Goal: Transaction & Acquisition: Purchase product/service

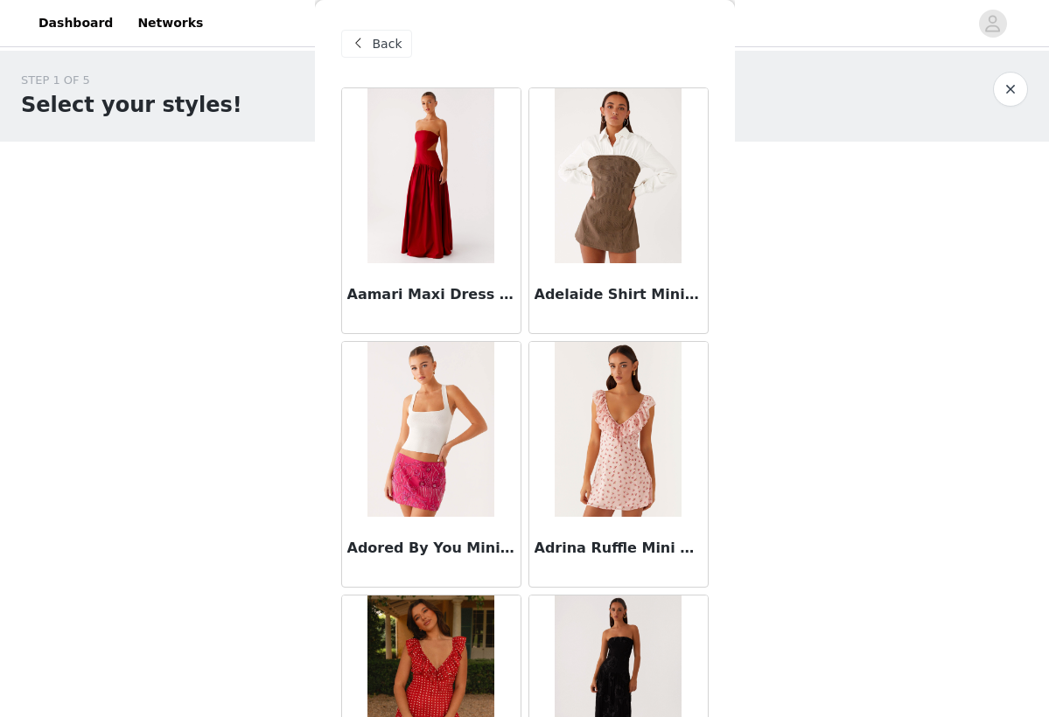
scroll to position [35651, 0]
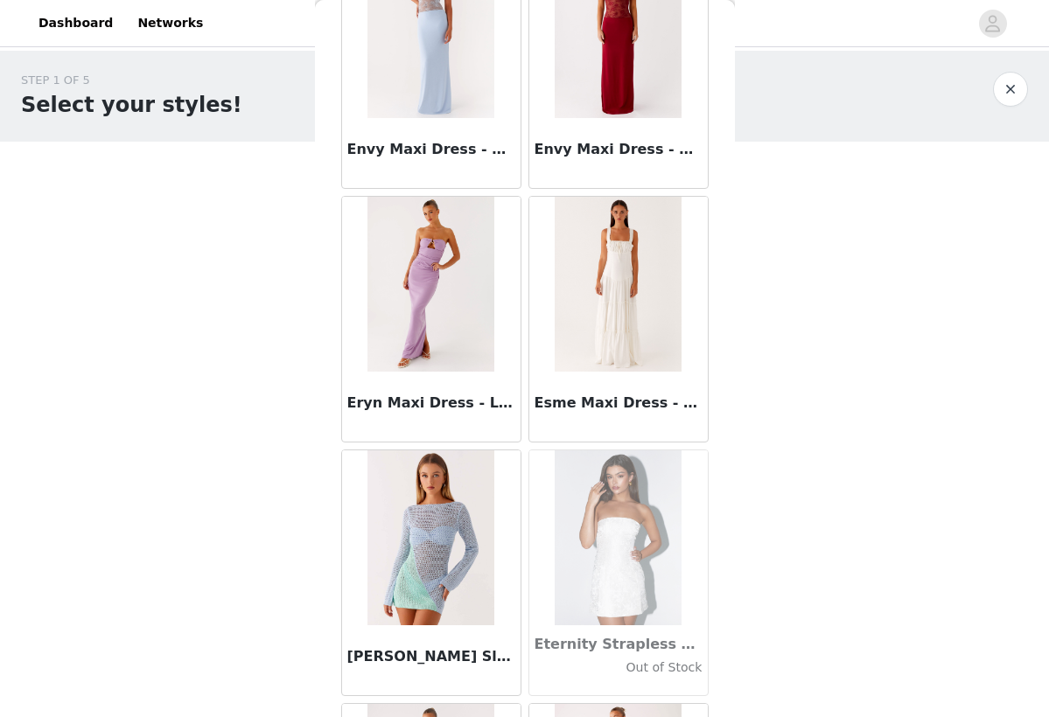
click at [753, 279] on div "STEP 1 OF 5 Select your styles! Please note that the sizes are in AU Sizes 0/3 …" at bounding box center [524, 189] width 1049 height 277
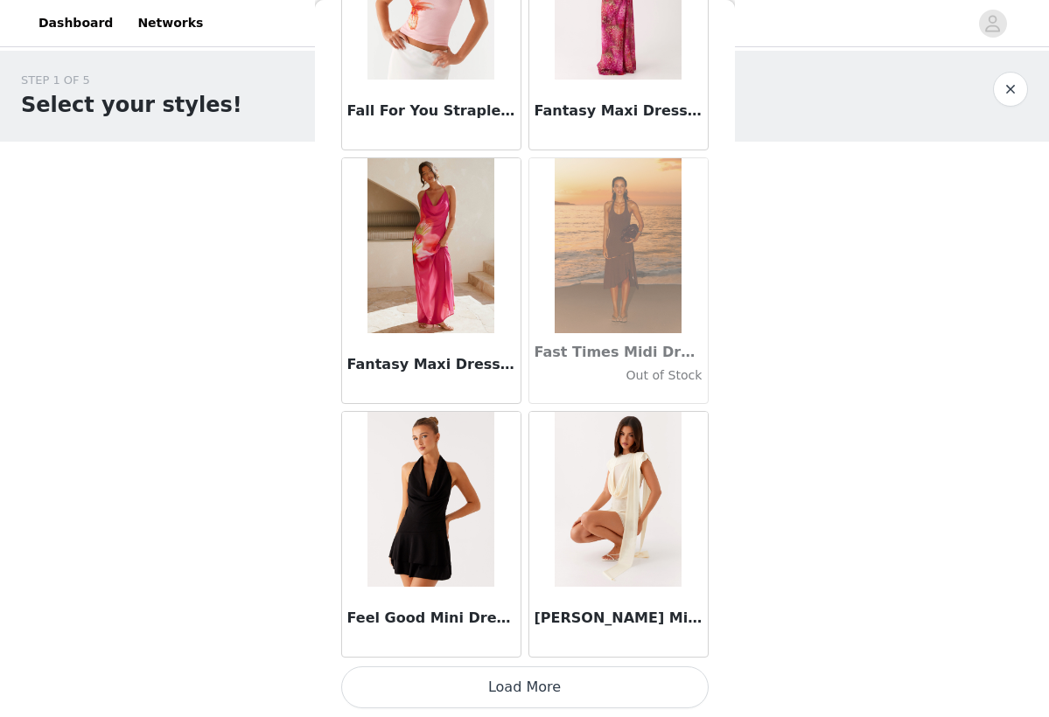
scroll to position [37465, 0]
click at [522, 689] on button "Load More" at bounding box center [524, 687] width 367 height 42
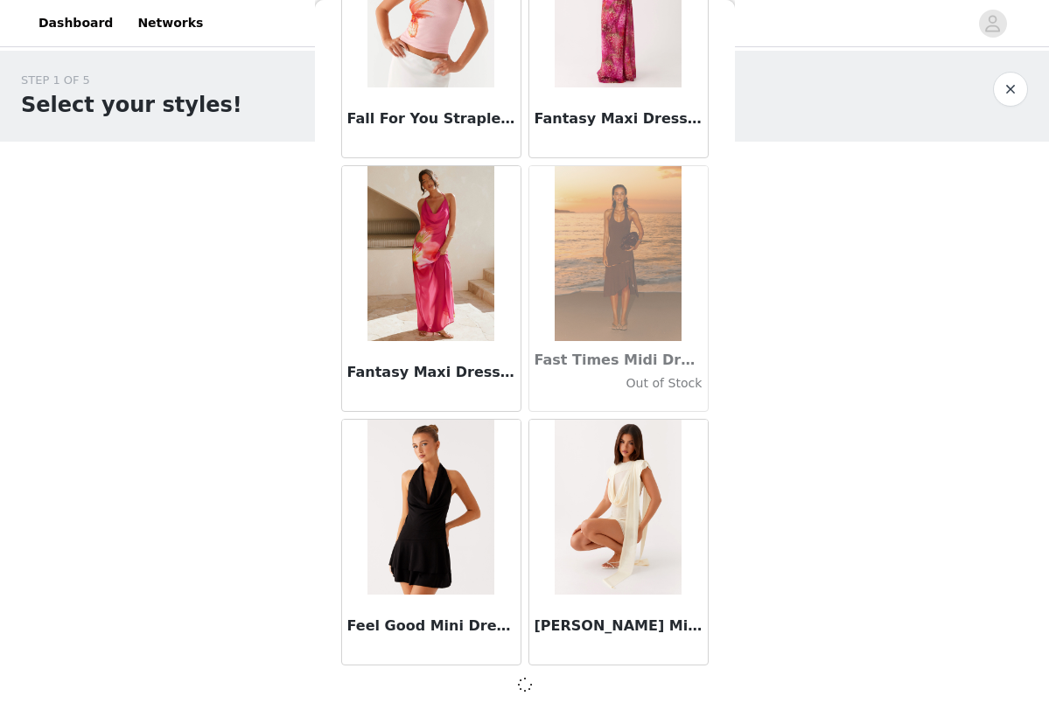
scroll to position [0, 0]
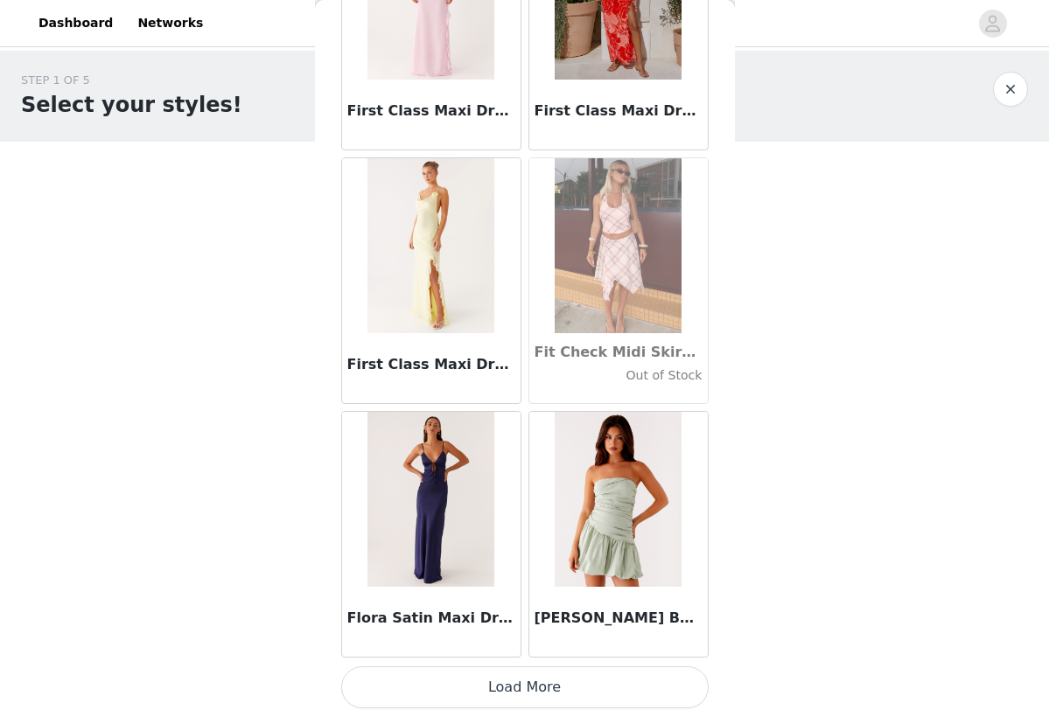
click at [533, 689] on button "Load More" at bounding box center [524, 687] width 367 height 42
click at [533, 690] on button "Load More" at bounding box center [524, 687] width 367 height 42
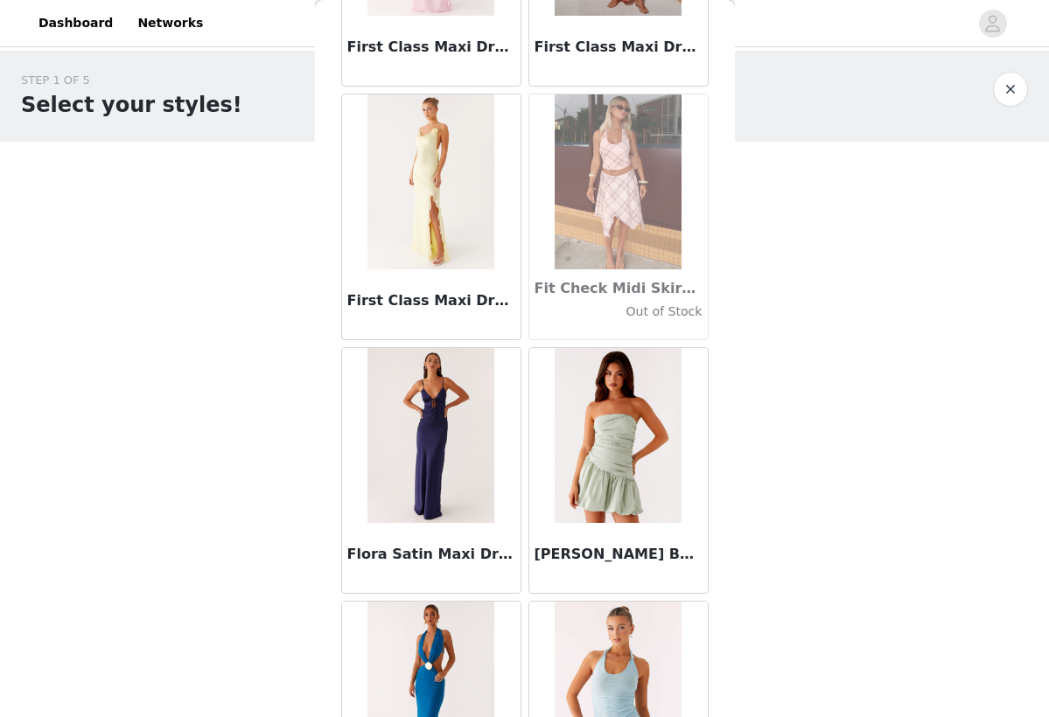
scroll to position [40093, 0]
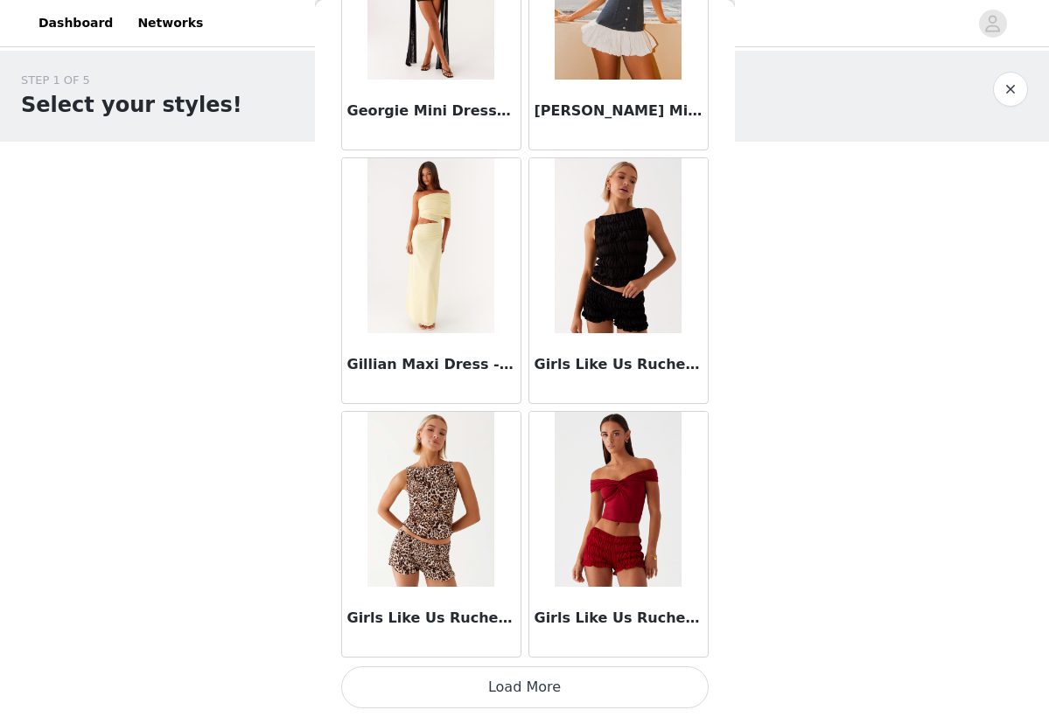
click at [511, 683] on button "Load More" at bounding box center [524, 687] width 367 height 42
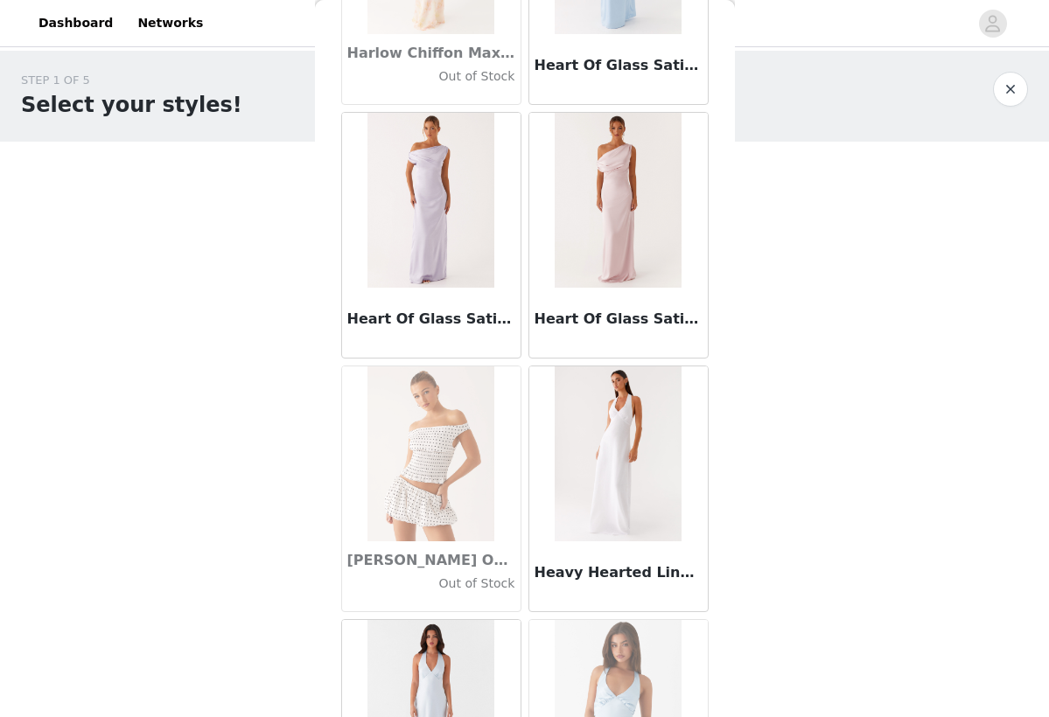
scroll to position [44874, 0]
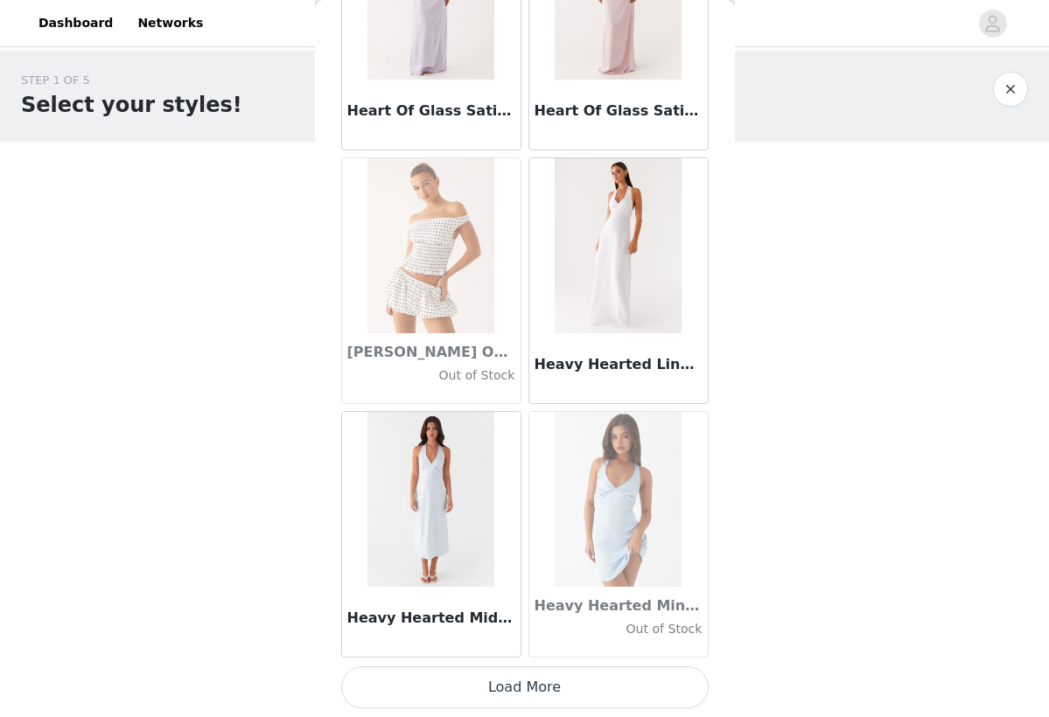
click at [538, 699] on button "Load More" at bounding box center [524, 687] width 367 height 42
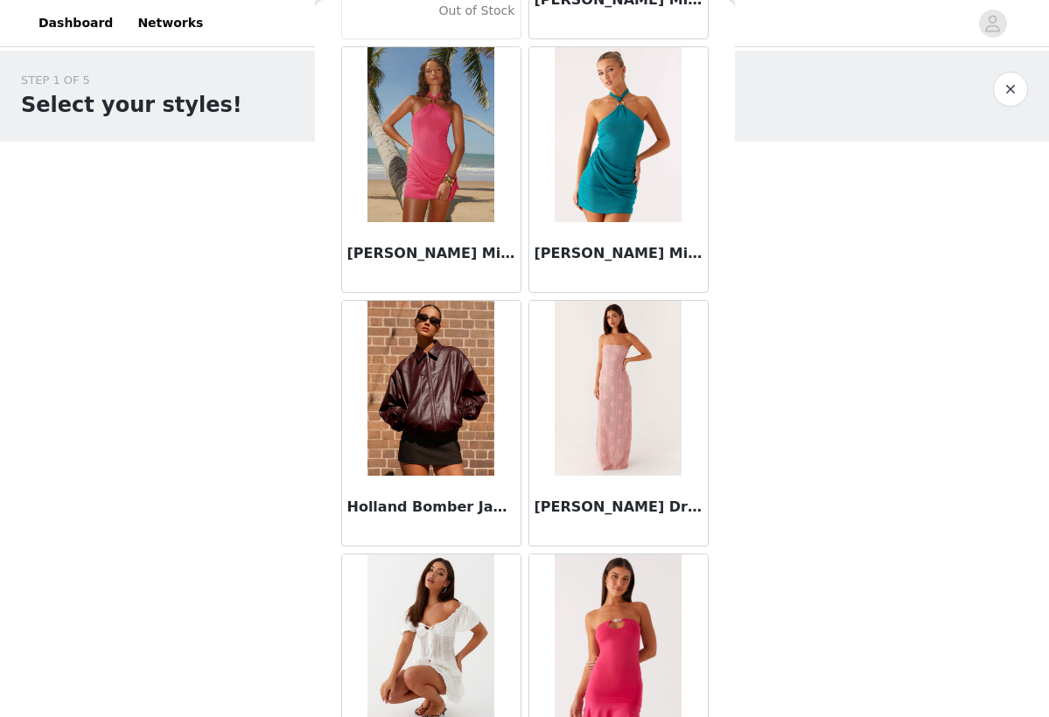
scroll to position [46708, 0]
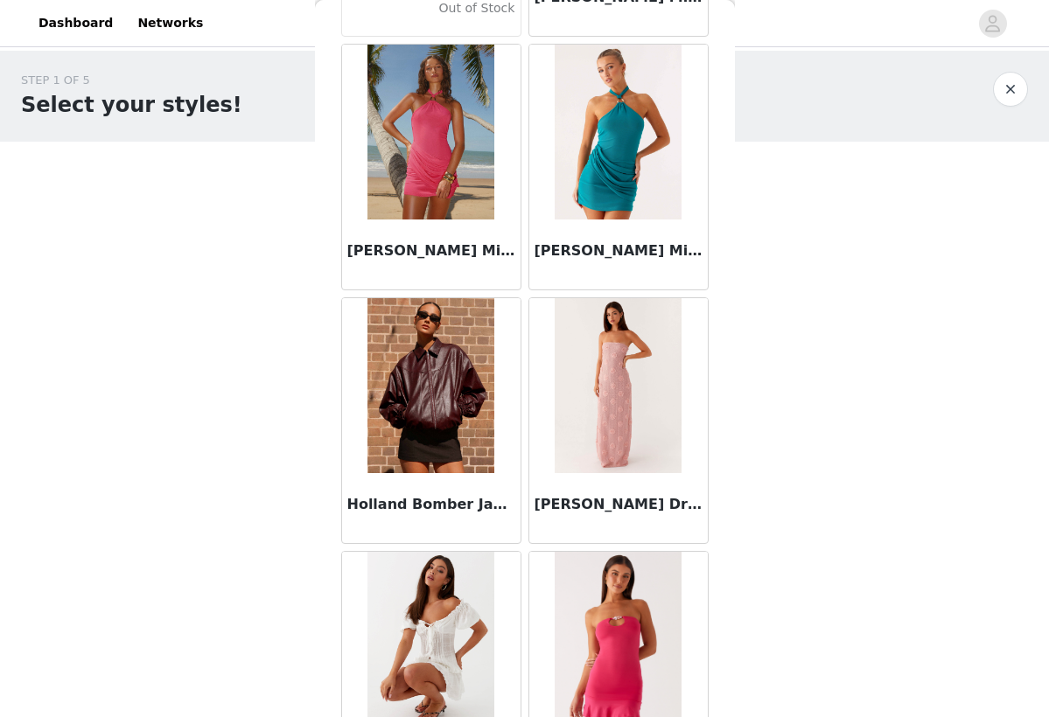
click at [445, 411] on img at bounding box center [430, 385] width 127 height 175
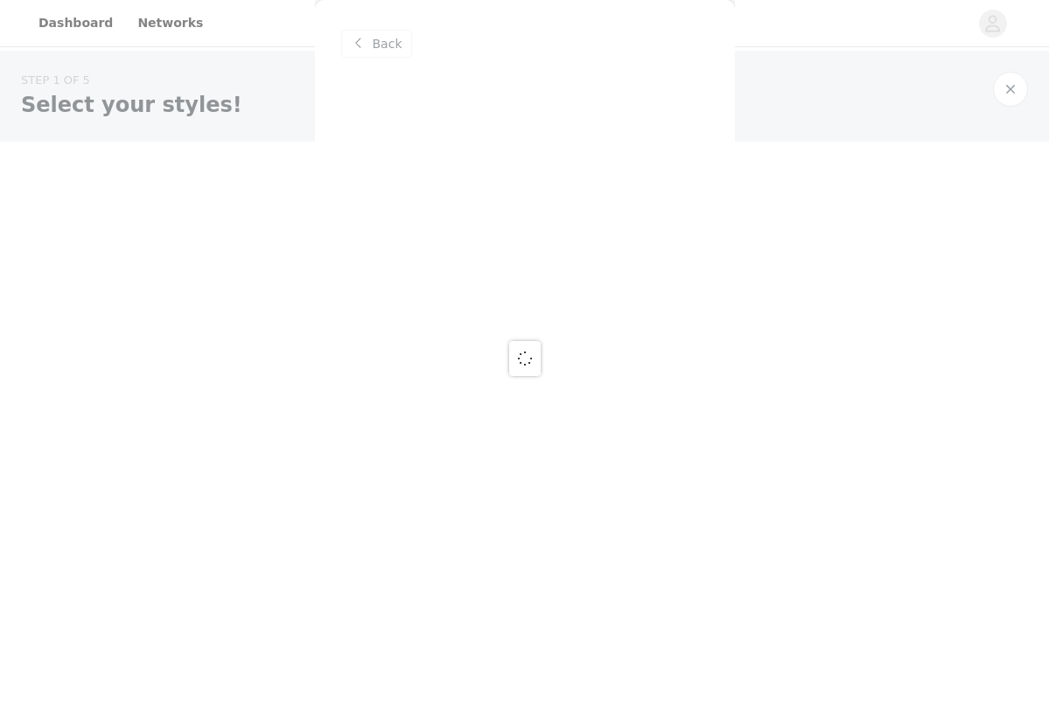
scroll to position [0, 0]
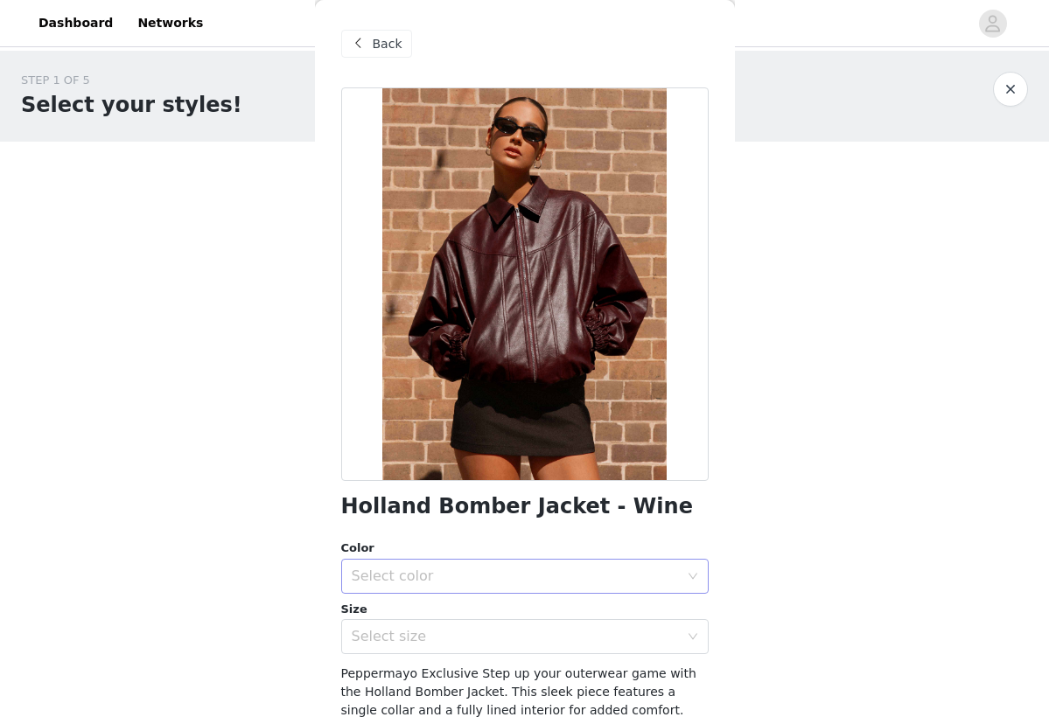
click at [439, 568] on div "Select color" at bounding box center [515, 576] width 327 height 17
click at [402, 605] on li "Wine" at bounding box center [524, 607] width 367 height 28
click at [412, 628] on div "Select size" at bounding box center [515, 636] width 327 height 17
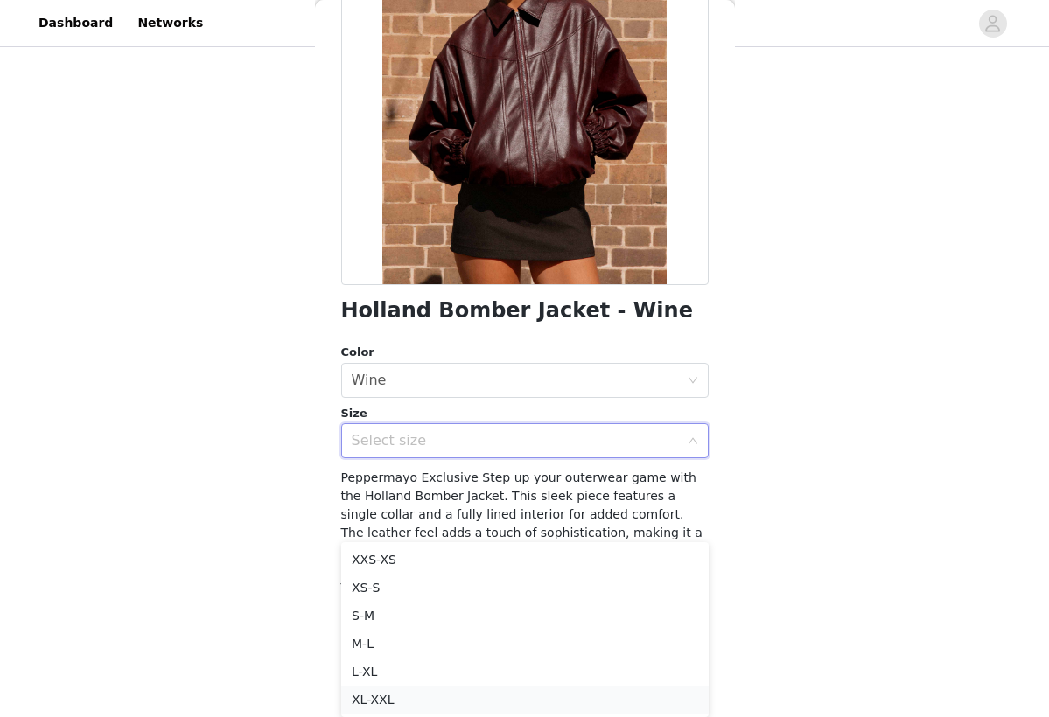
scroll to position [108, 0]
click at [381, 616] on li "S-M" at bounding box center [524, 616] width 367 height 28
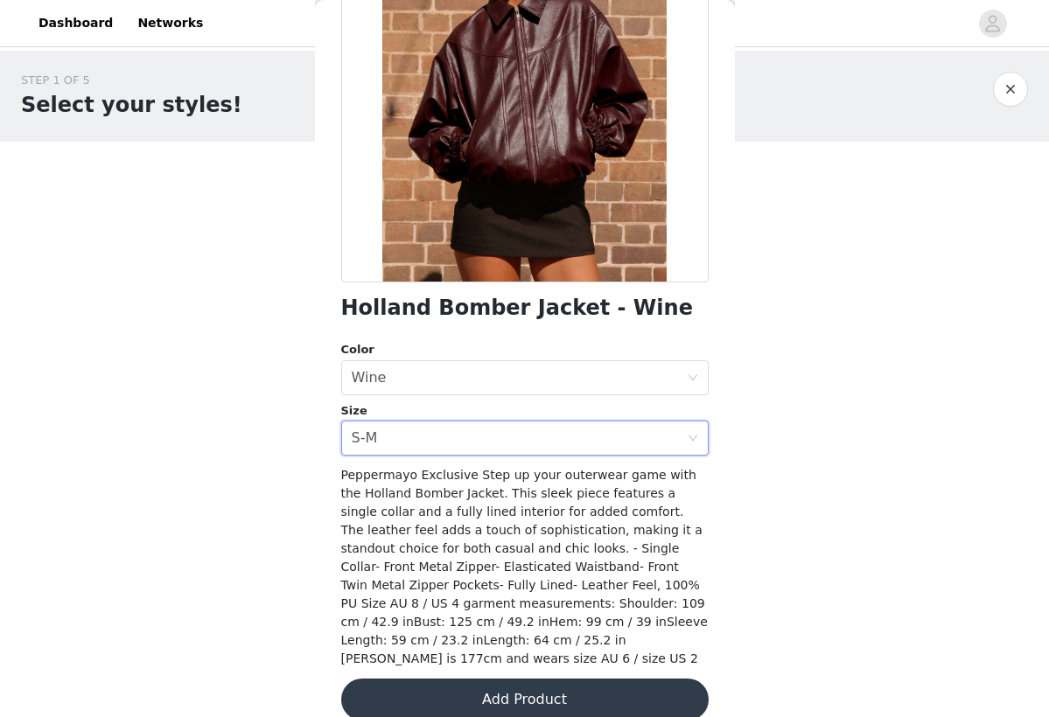
scroll to position [197, 0]
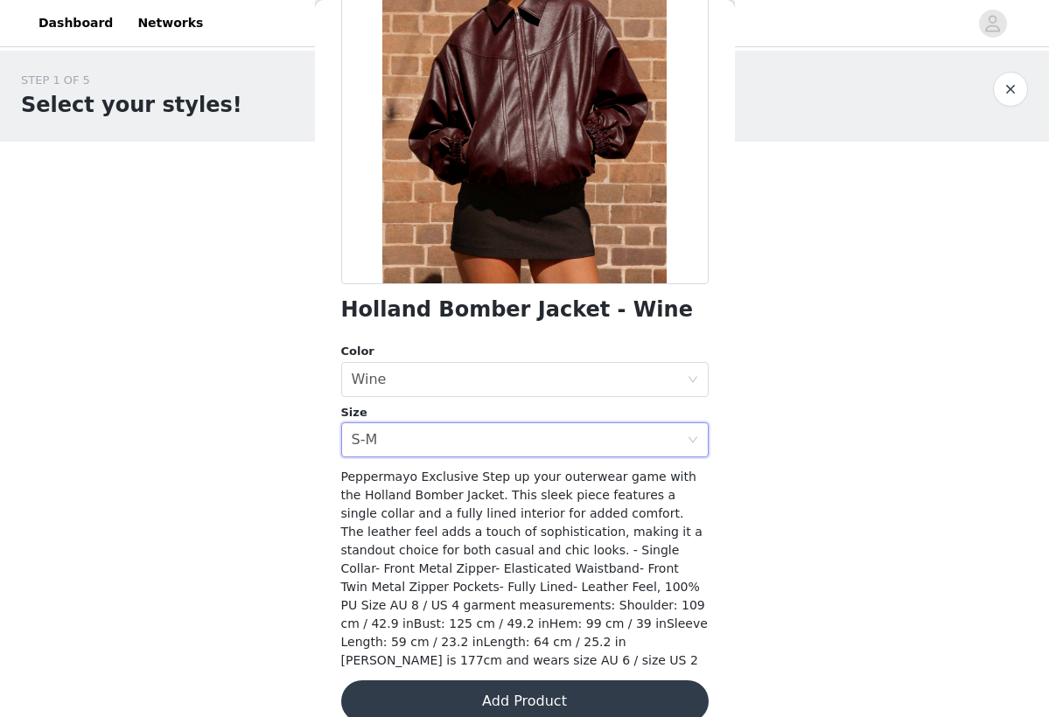
click at [521, 680] on button "Add Product" at bounding box center [524, 701] width 367 height 42
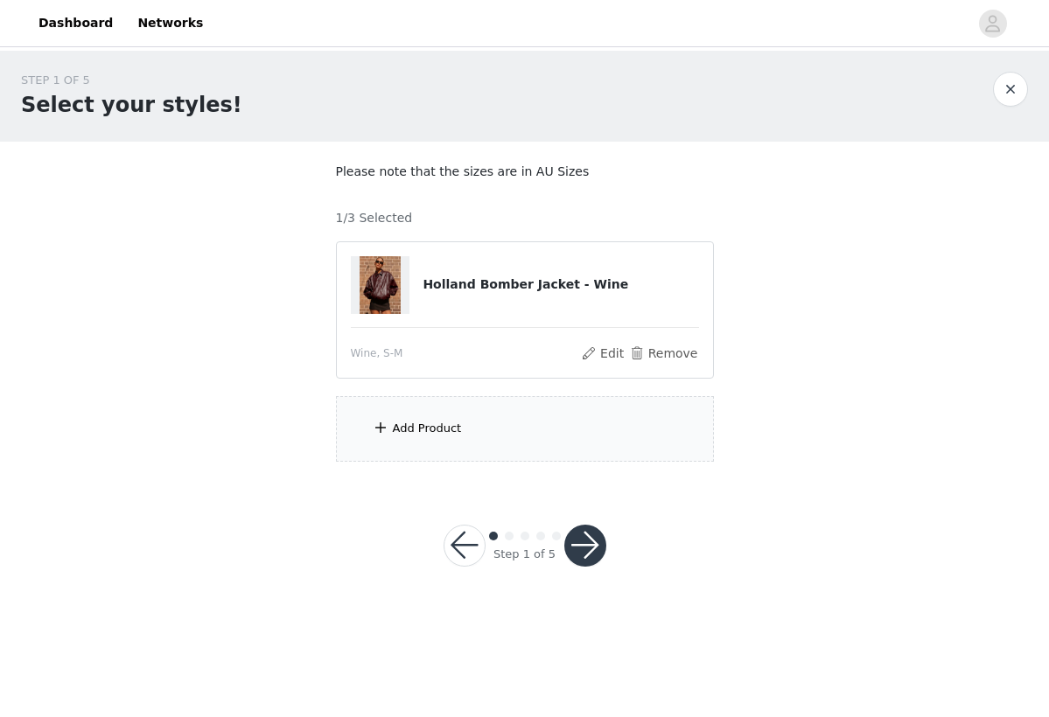
click at [426, 429] on div "Add Product" at bounding box center [427, 428] width 69 height 17
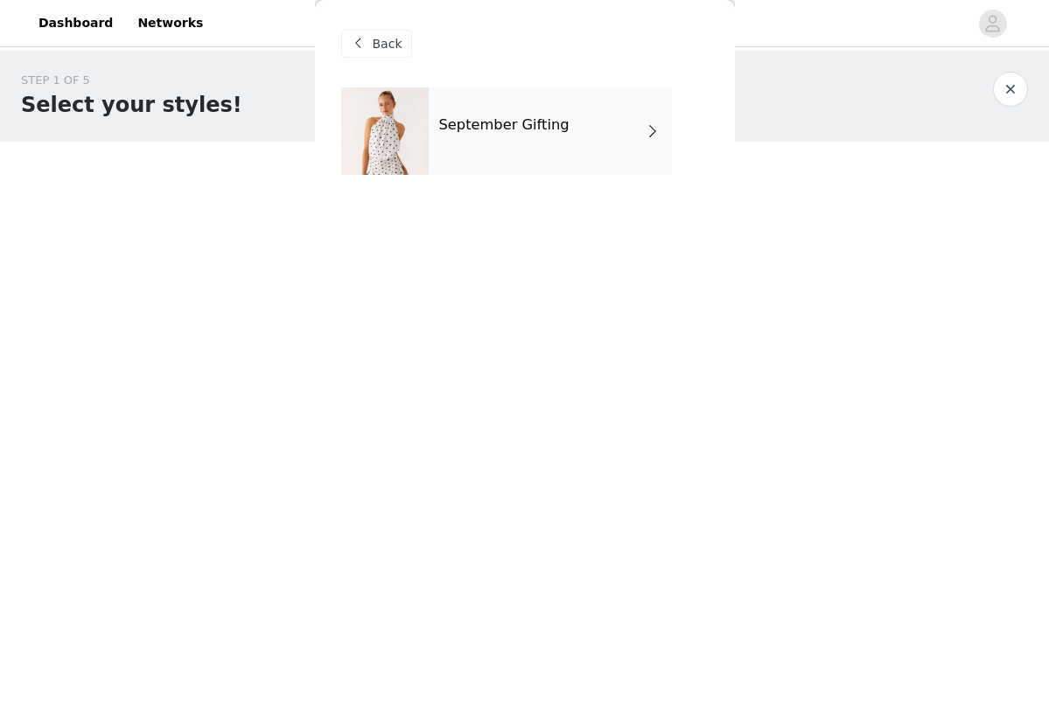
click at [538, 122] on h4 "September Gifting" at bounding box center [504, 125] width 130 height 16
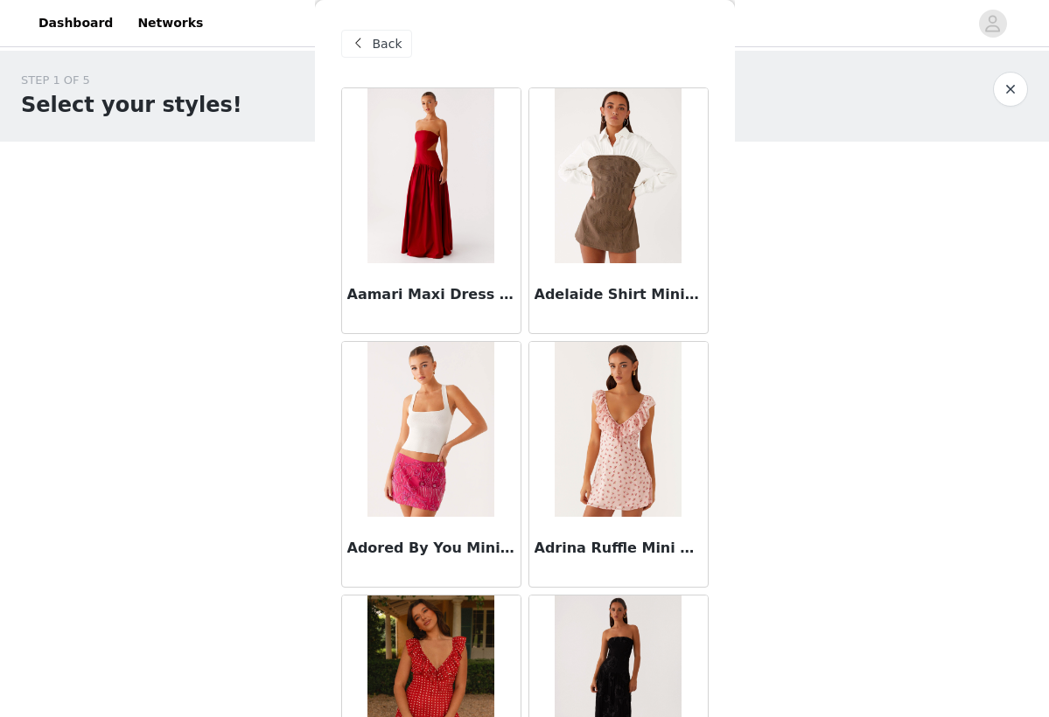
scroll to position [0, 0]
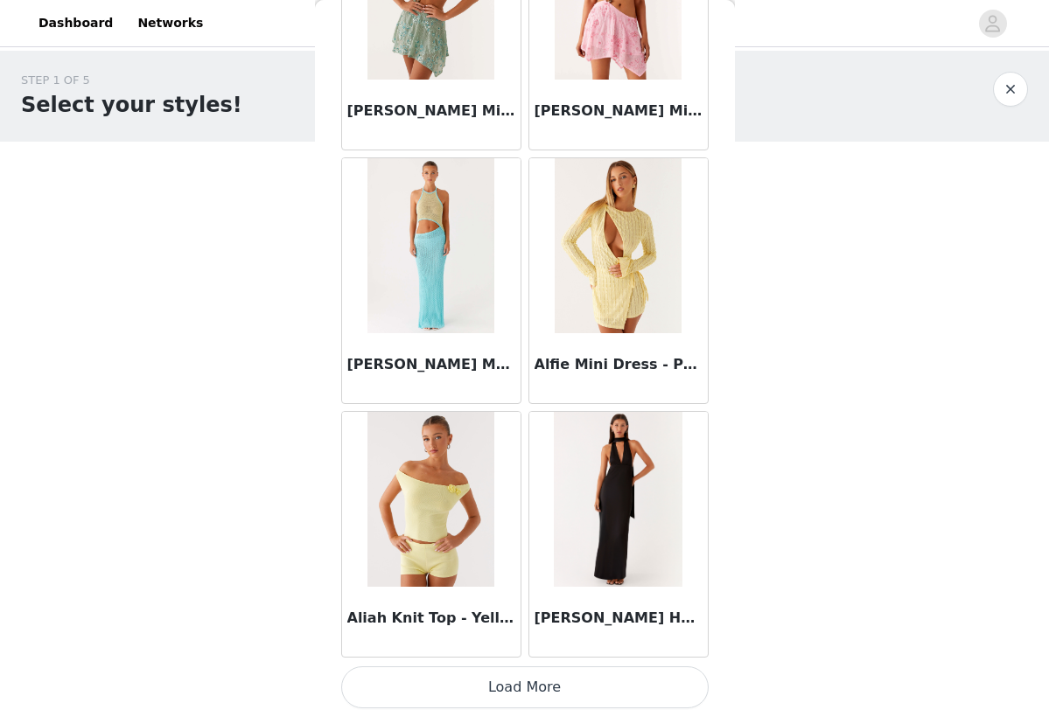
click at [490, 678] on button "Load More" at bounding box center [524, 687] width 367 height 42
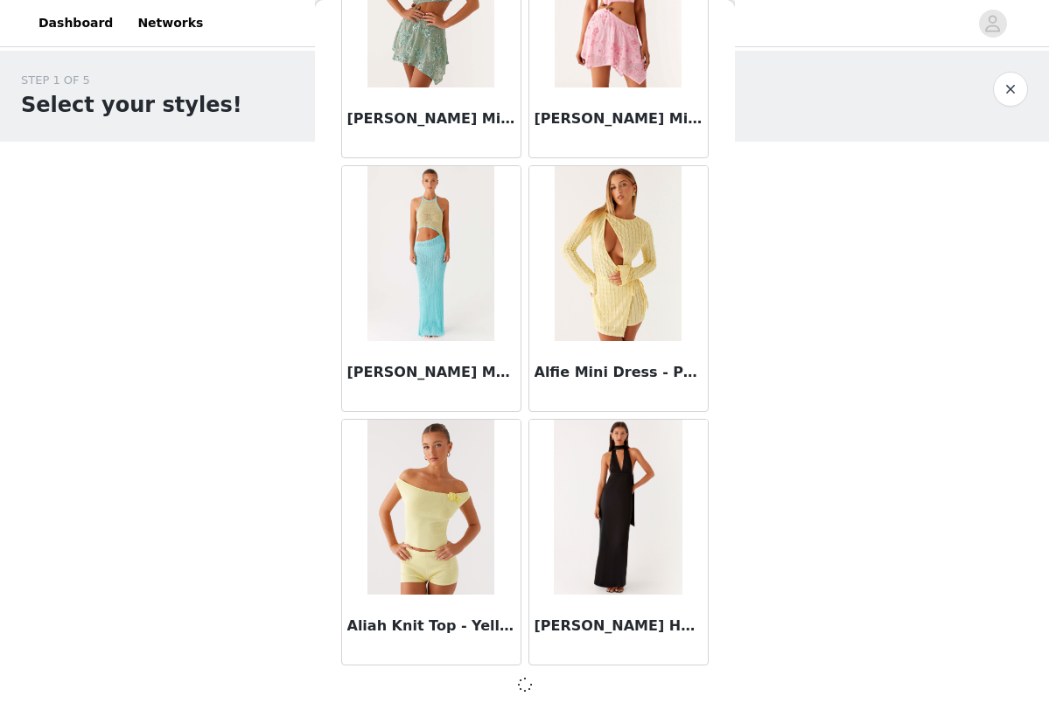
scroll to position [1951, 0]
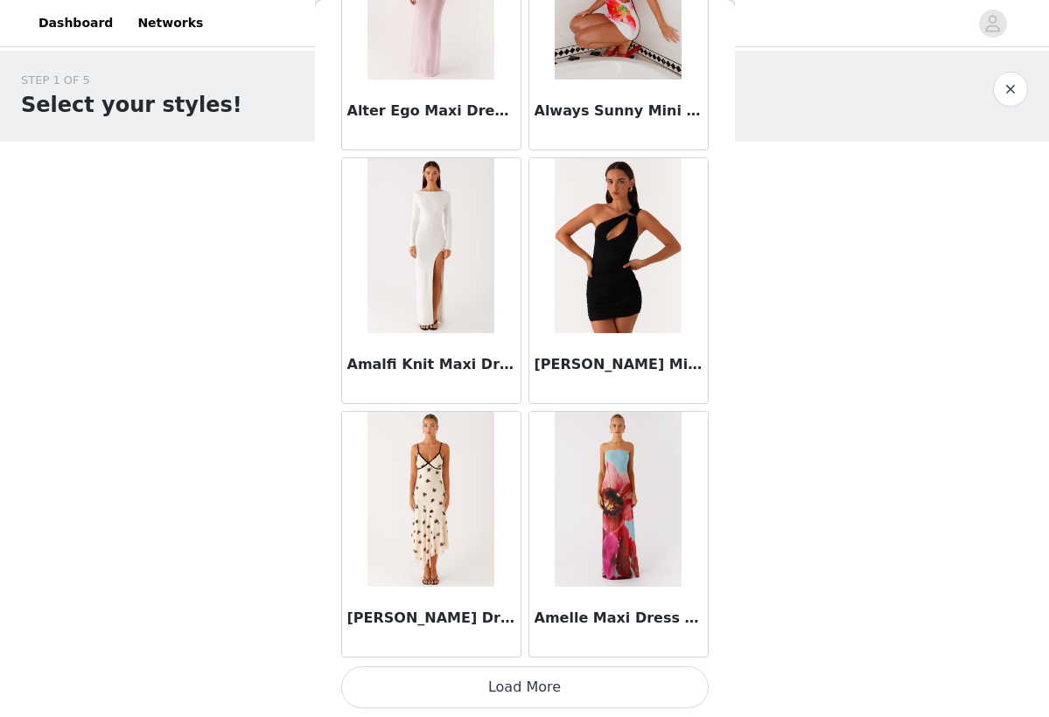
click at [505, 688] on button "Load More" at bounding box center [524, 687] width 367 height 42
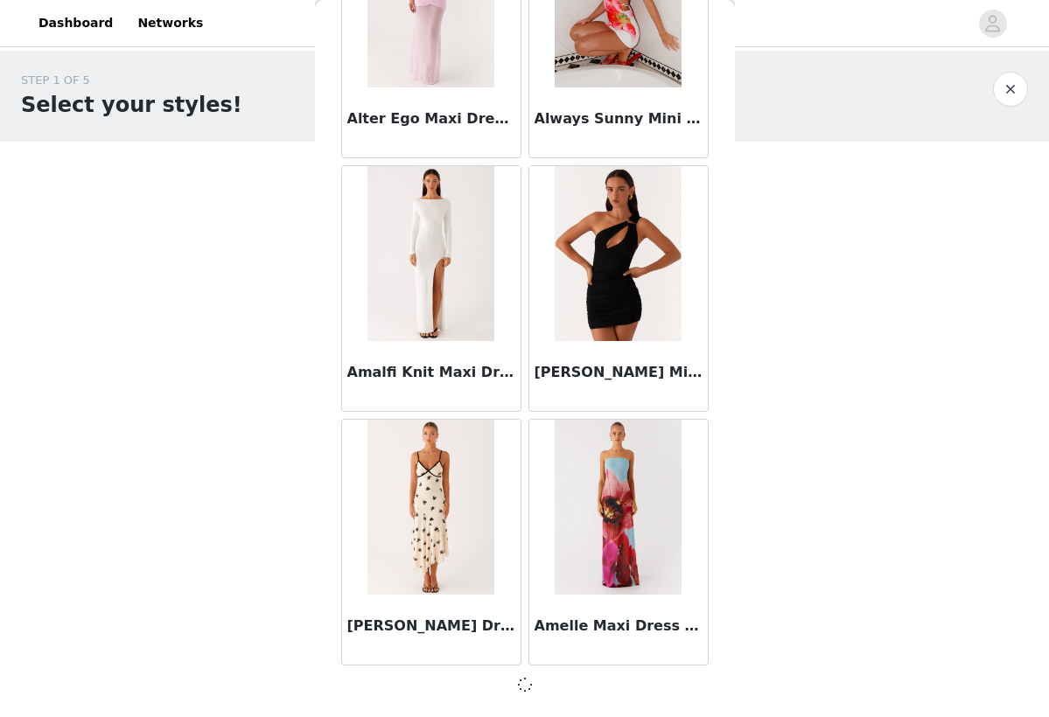
scroll to position [4487, 0]
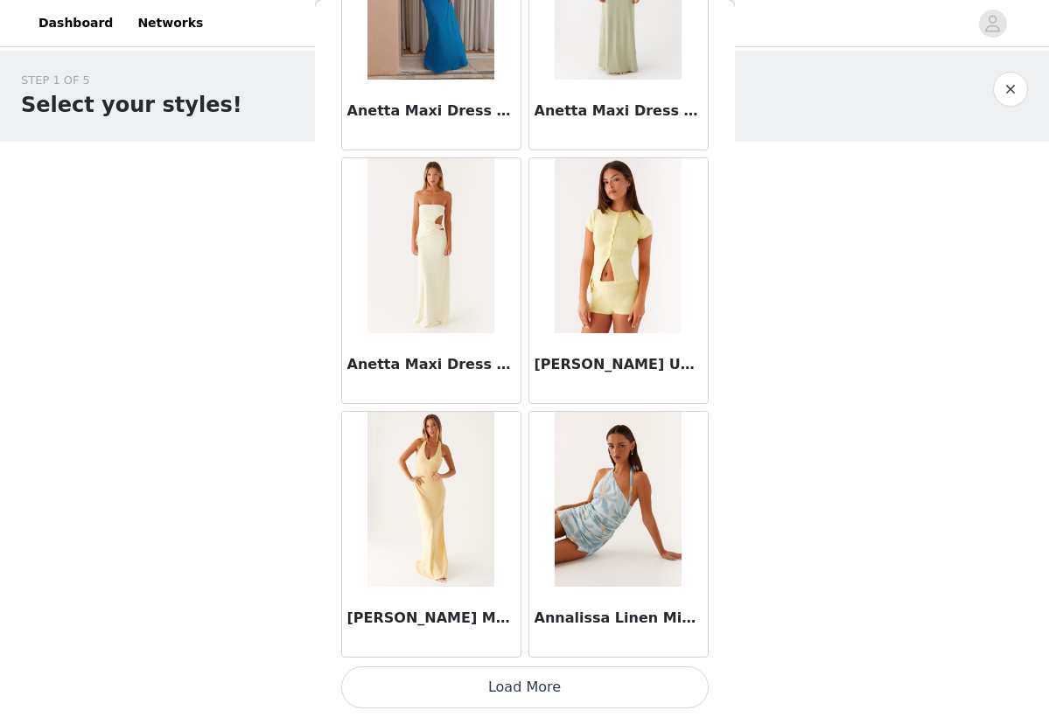
click at [574, 688] on button "Load More" at bounding box center [524, 687] width 367 height 42
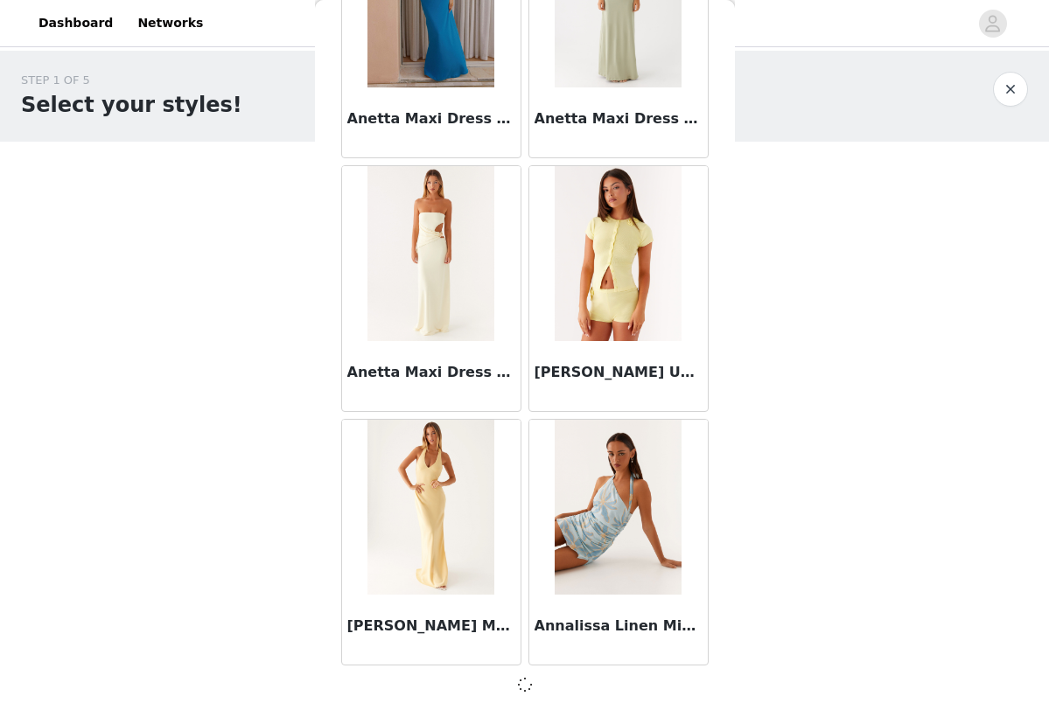
scroll to position [7023, 0]
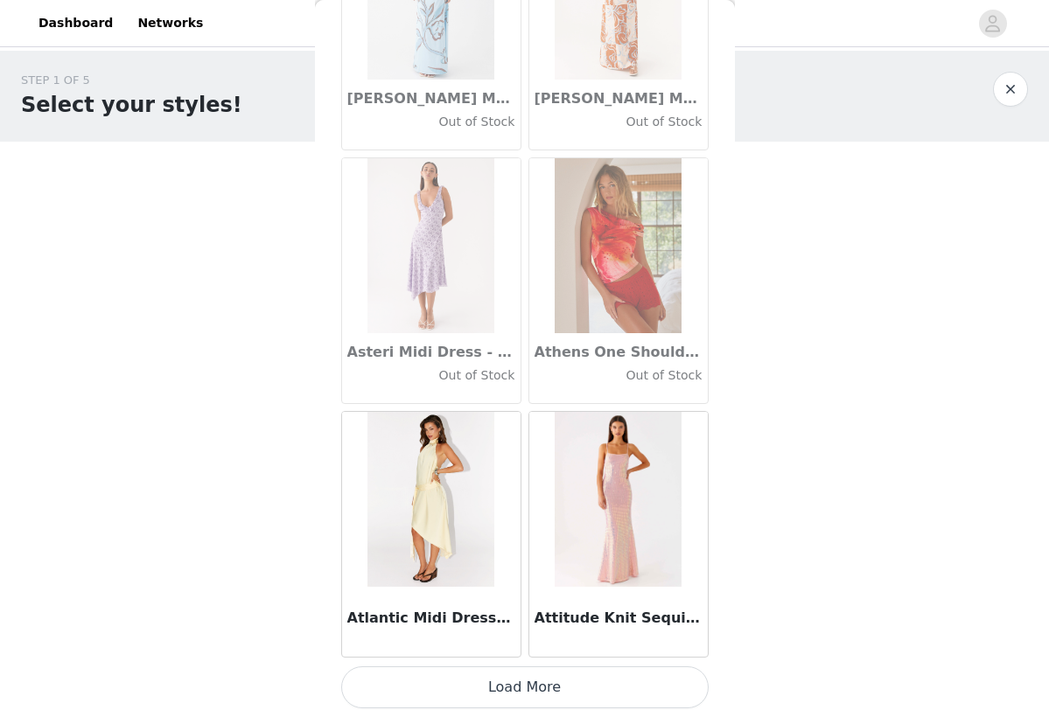
click at [530, 691] on button "Load More" at bounding box center [524, 687] width 367 height 42
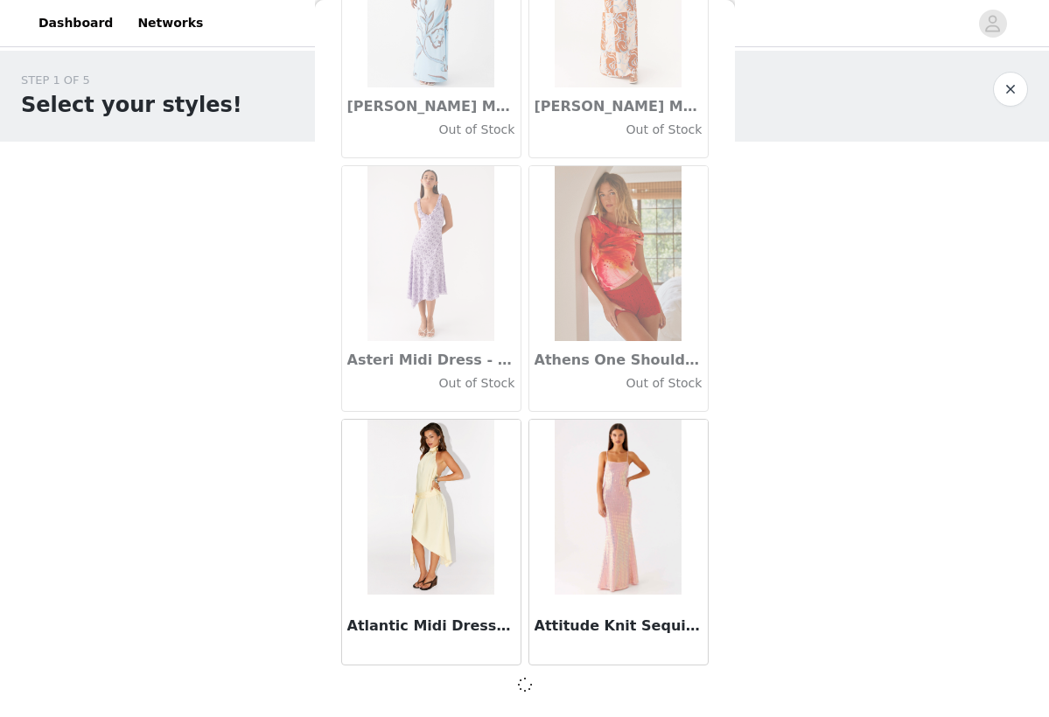
scroll to position [9559, 0]
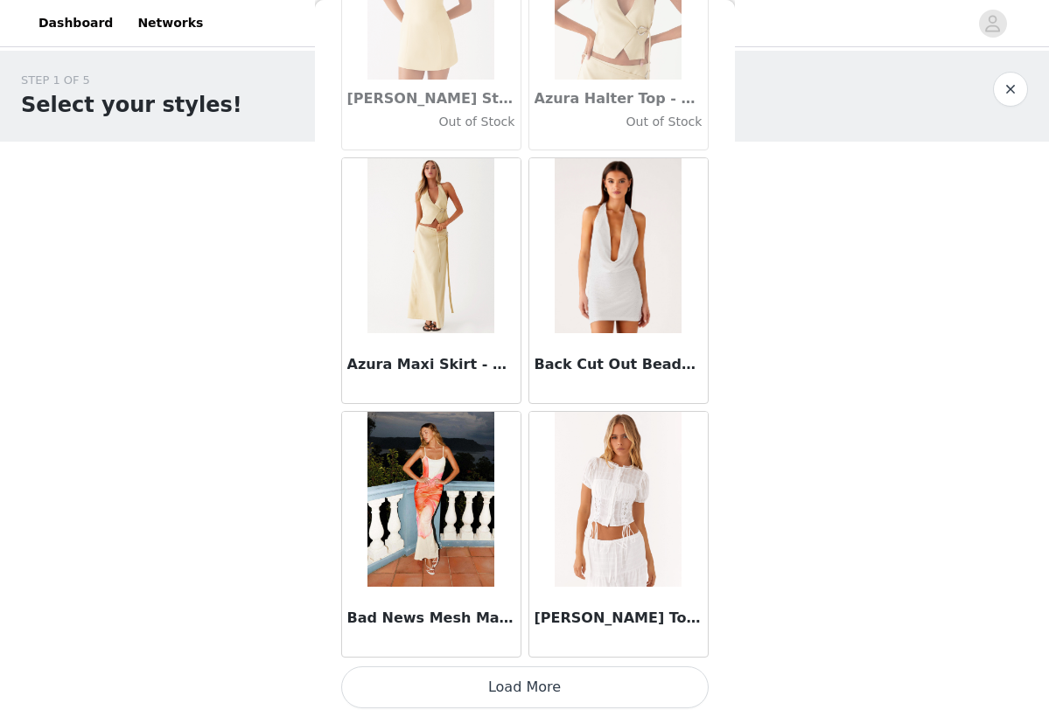
click at [529, 687] on button "Load More" at bounding box center [524, 687] width 367 height 42
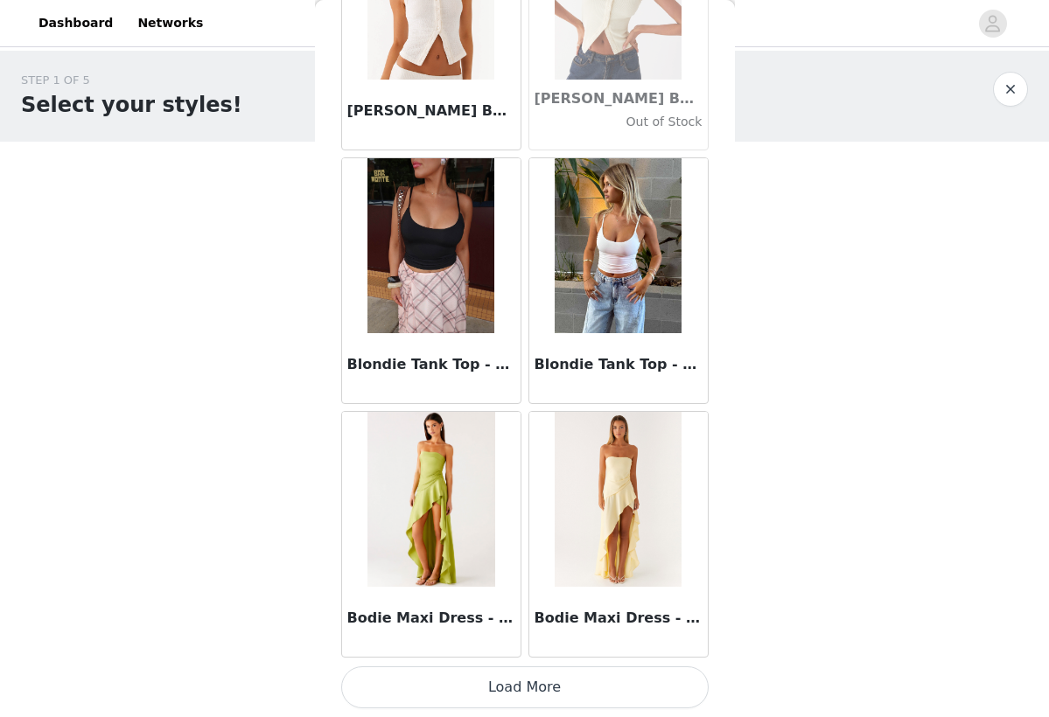
click at [513, 693] on button "Load More" at bounding box center [524, 687] width 367 height 42
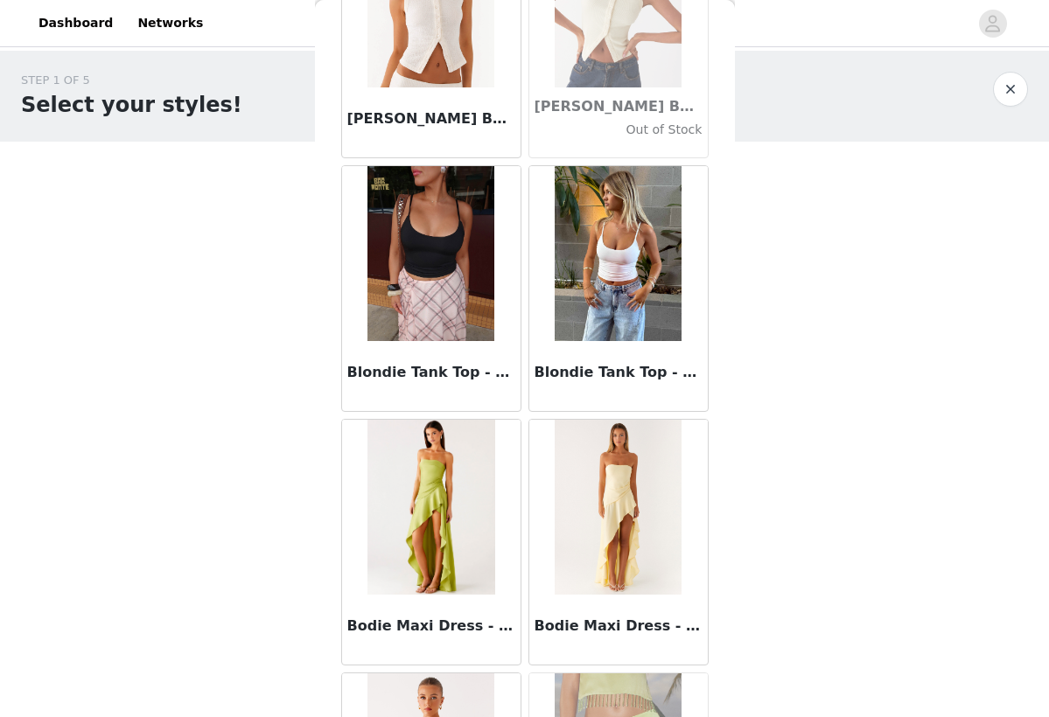
scroll to position [0, 0]
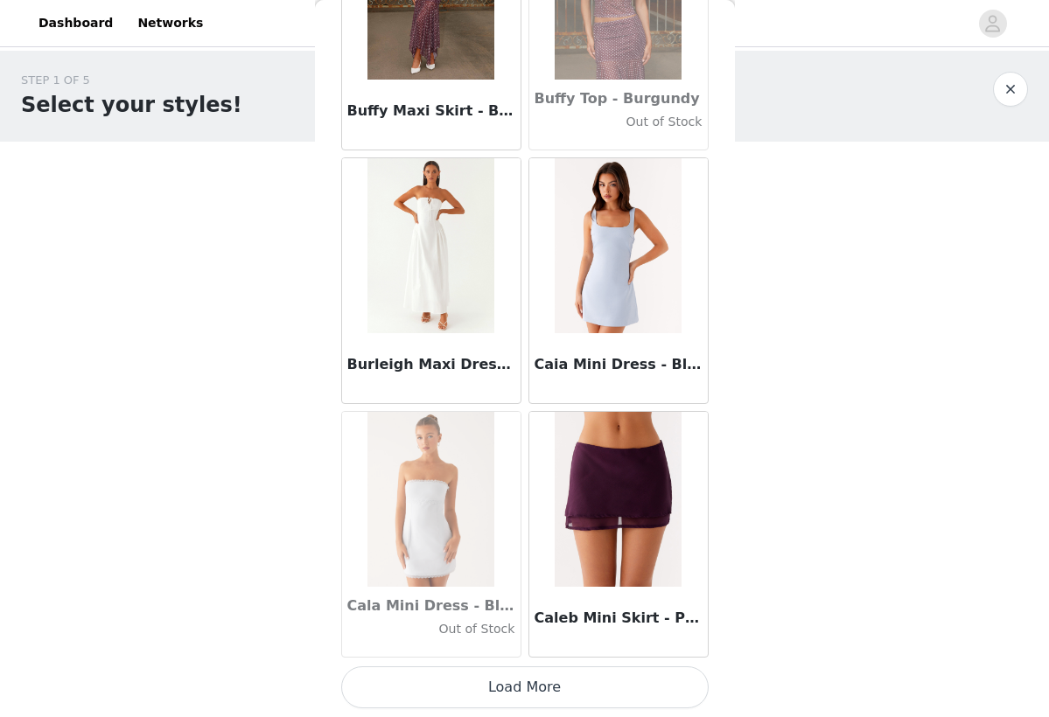
click at [488, 687] on button "Load More" at bounding box center [524, 687] width 367 height 42
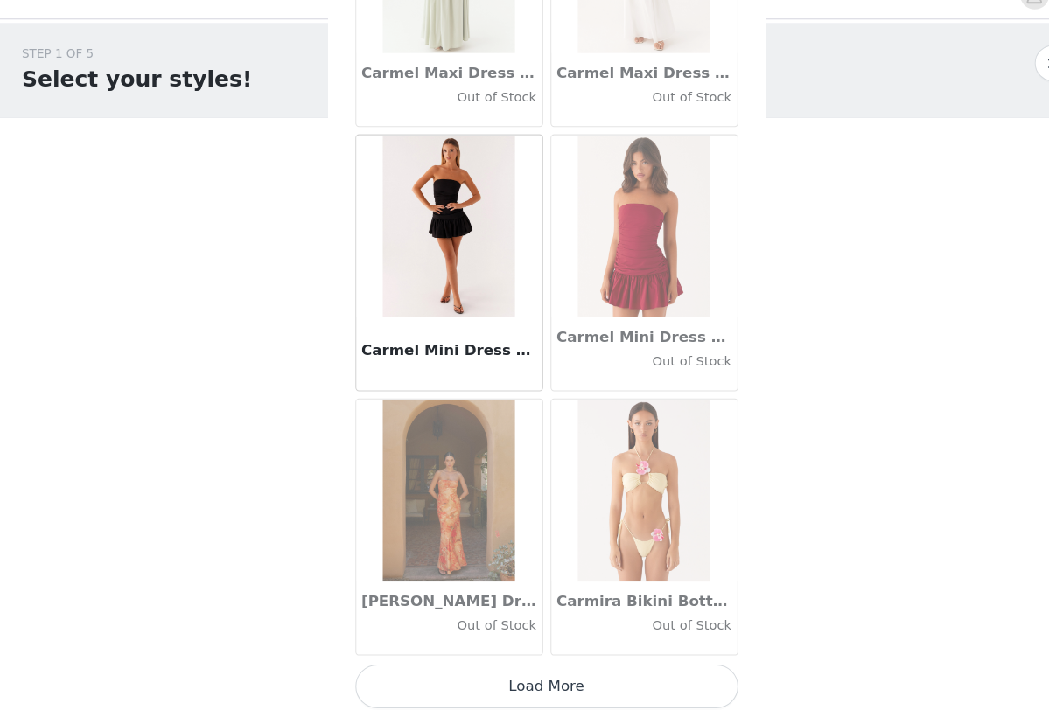
click at [518, 666] on button "Load More" at bounding box center [524, 687] width 367 height 42
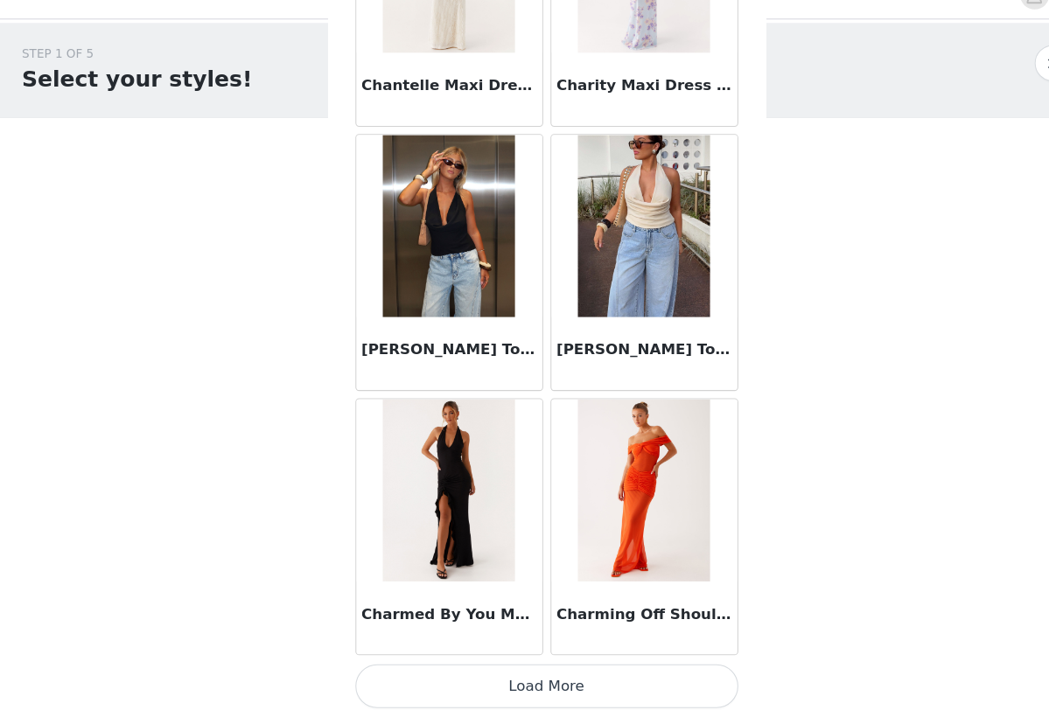
scroll to position [22248, 0]
click at [512, 666] on button "Load More" at bounding box center [524, 687] width 367 height 42
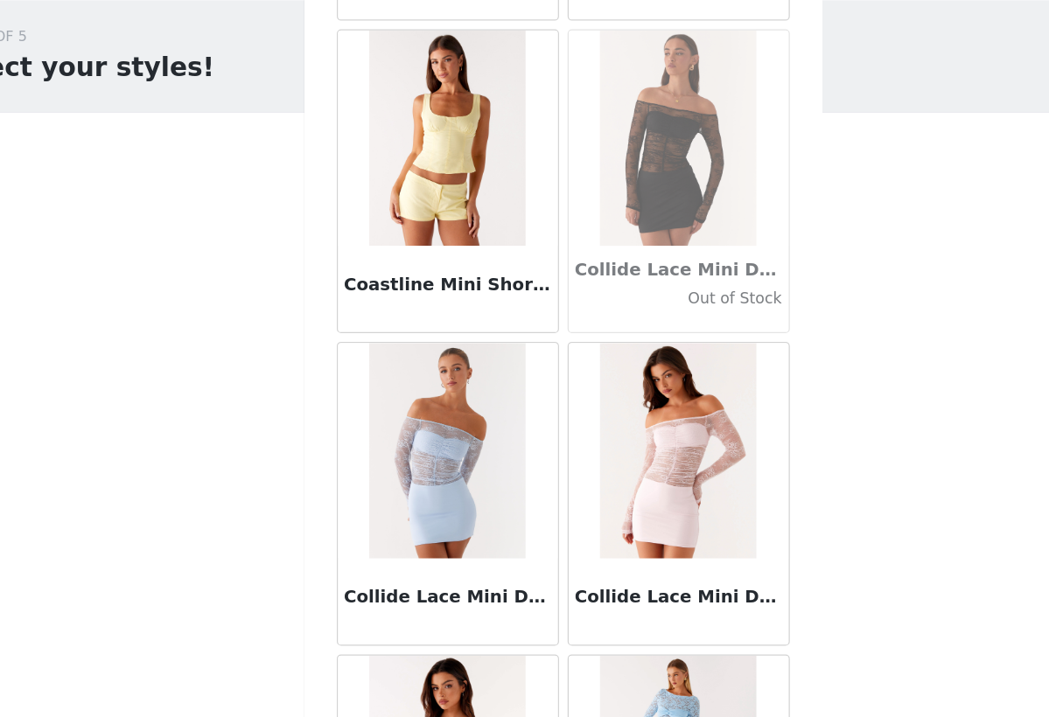
scroll to position [24606, 0]
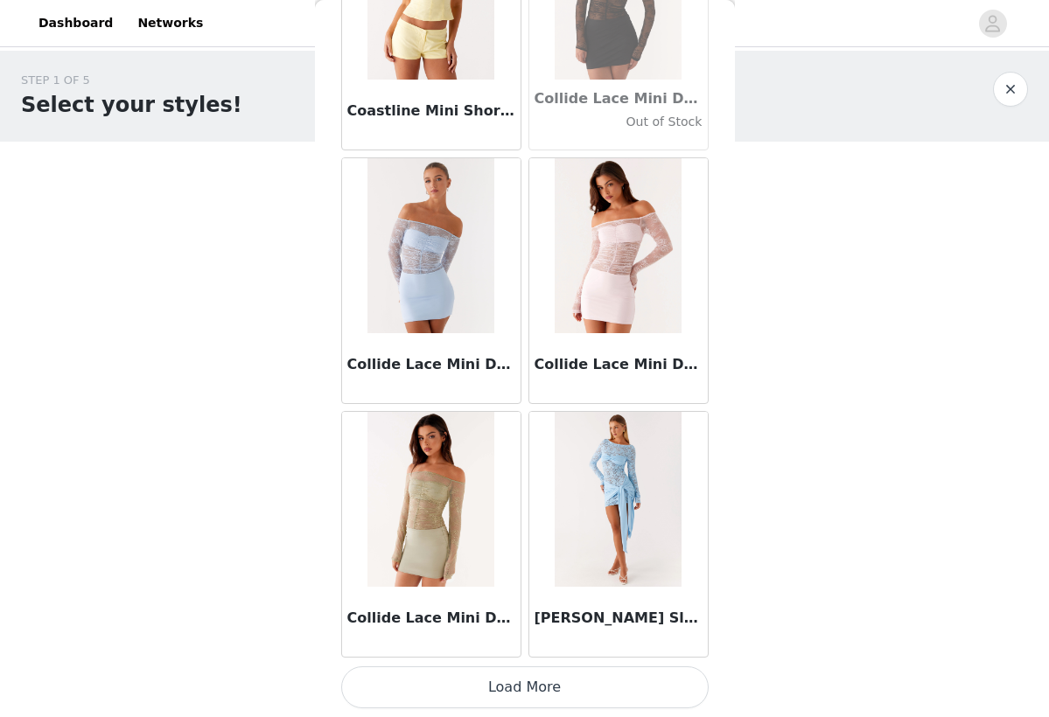
click at [462, 688] on button "Load More" at bounding box center [524, 687] width 367 height 42
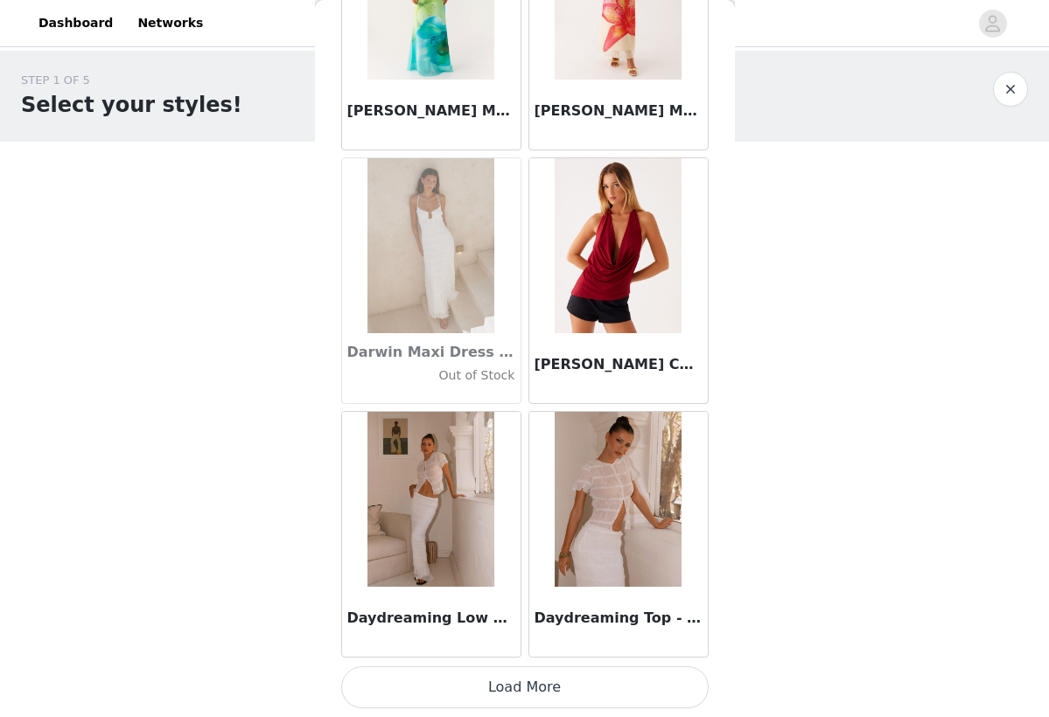
scroll to position [0, 0]
click at [456, 688] on button "Load More" at bounding box center [524, 687] width 367 height 42
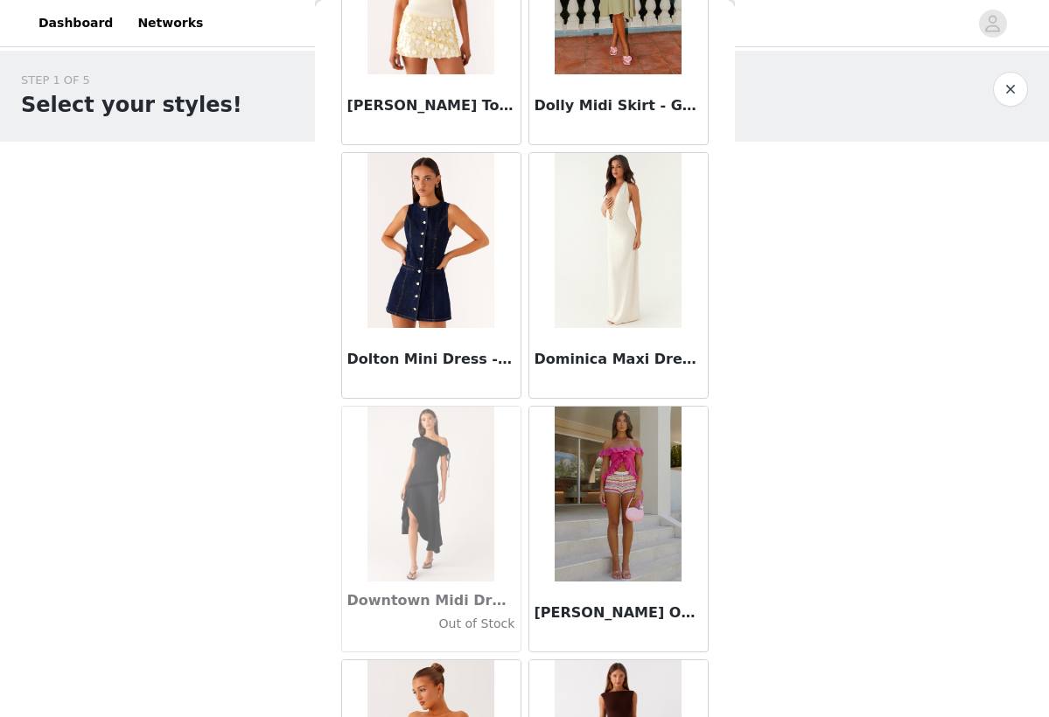
scroll to position [29662, 0]
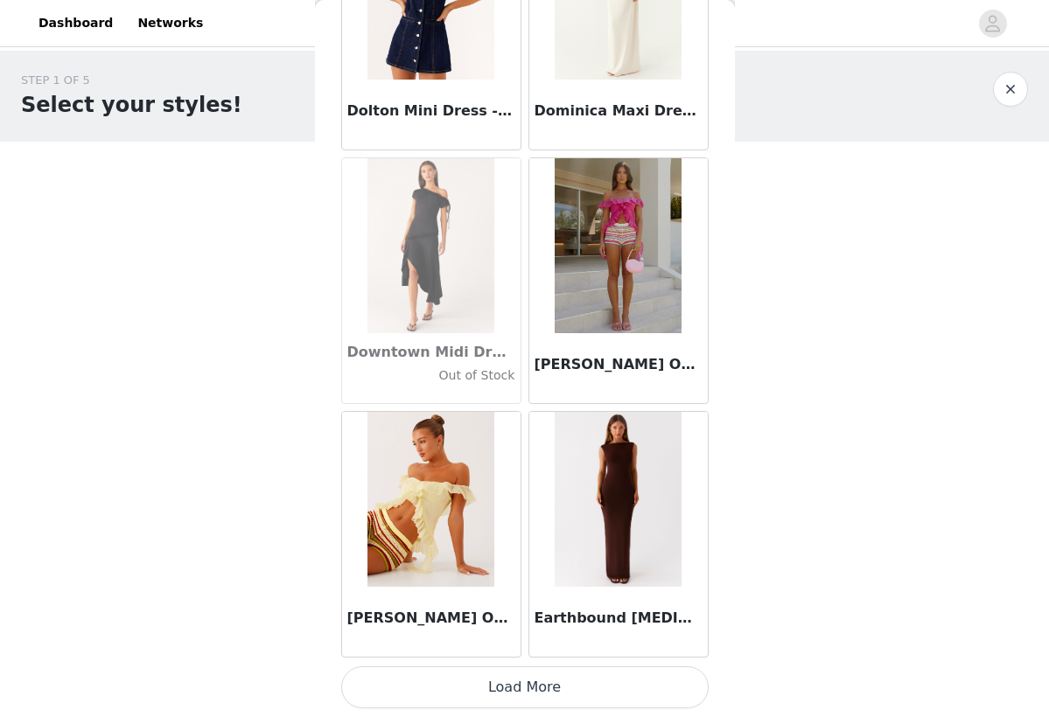
click at [520, 680] on button "Load More" at bounding box center [524, 687] width 367 height 42
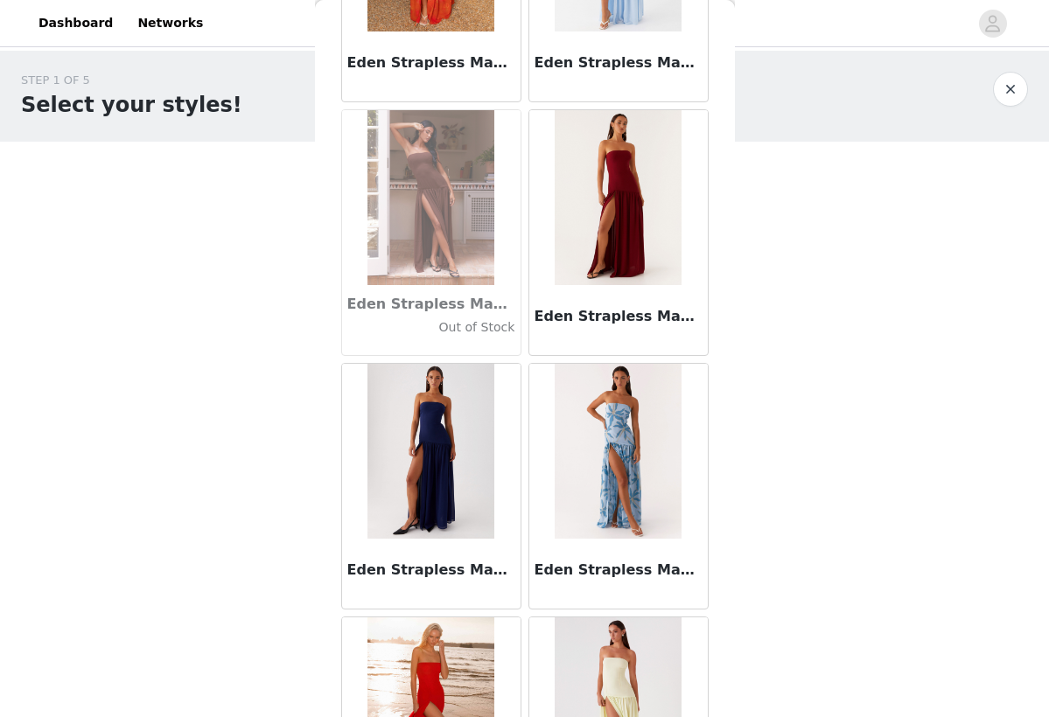
scroll to position [31152, 0]
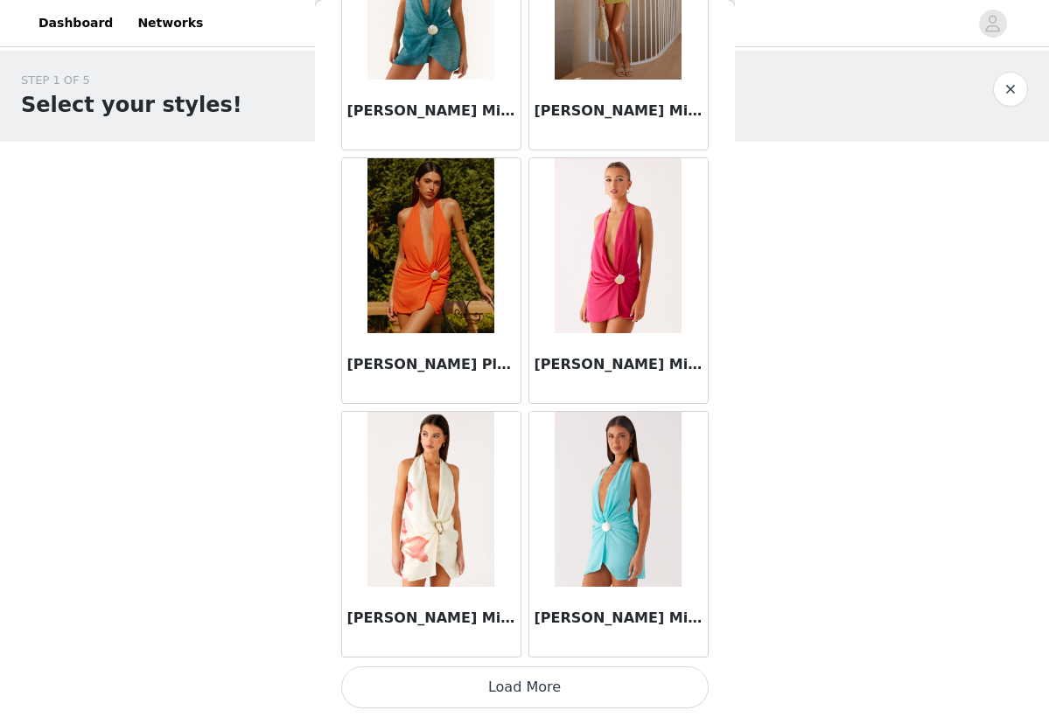
click at [575, 676] on button "Load More" at bounding box center [524, 687] width 367 height 42
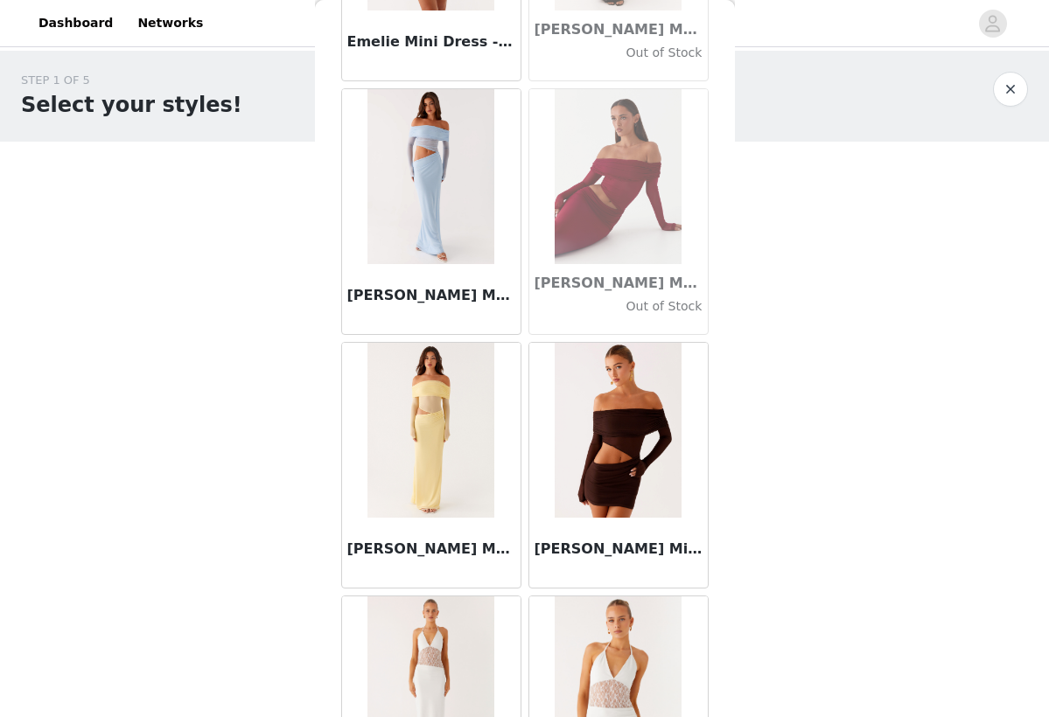
scroll to position [34246, 0]
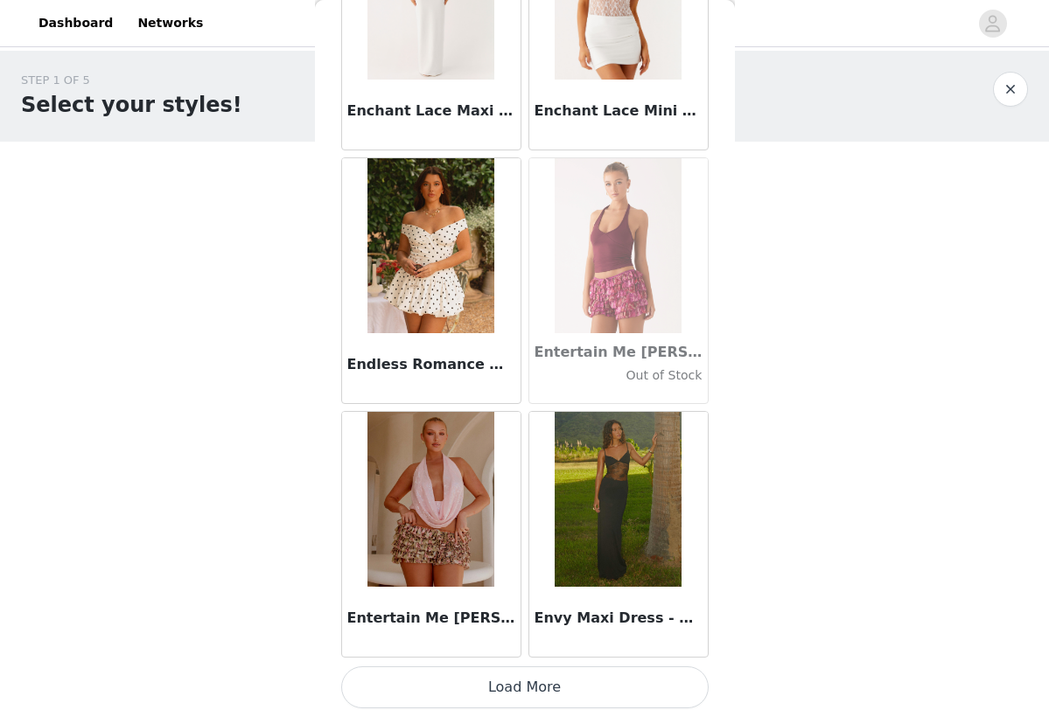
click at [554, 687] on button "Load More" at bounding box center [524, 687] width 367 height 42
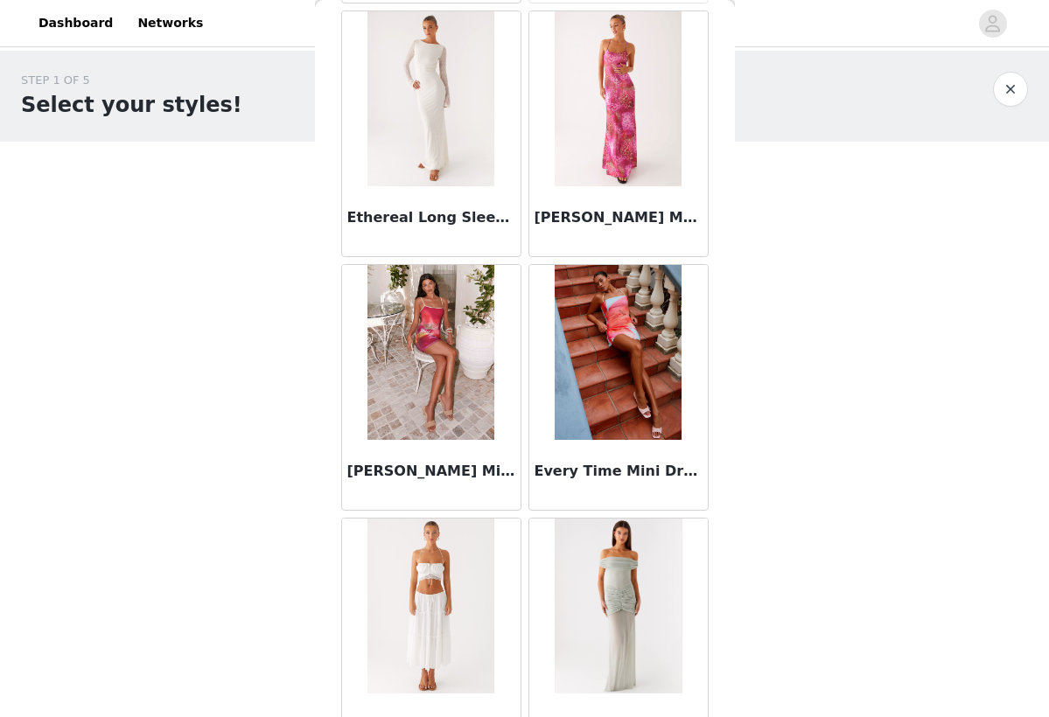
scroll to position [36344, 0]
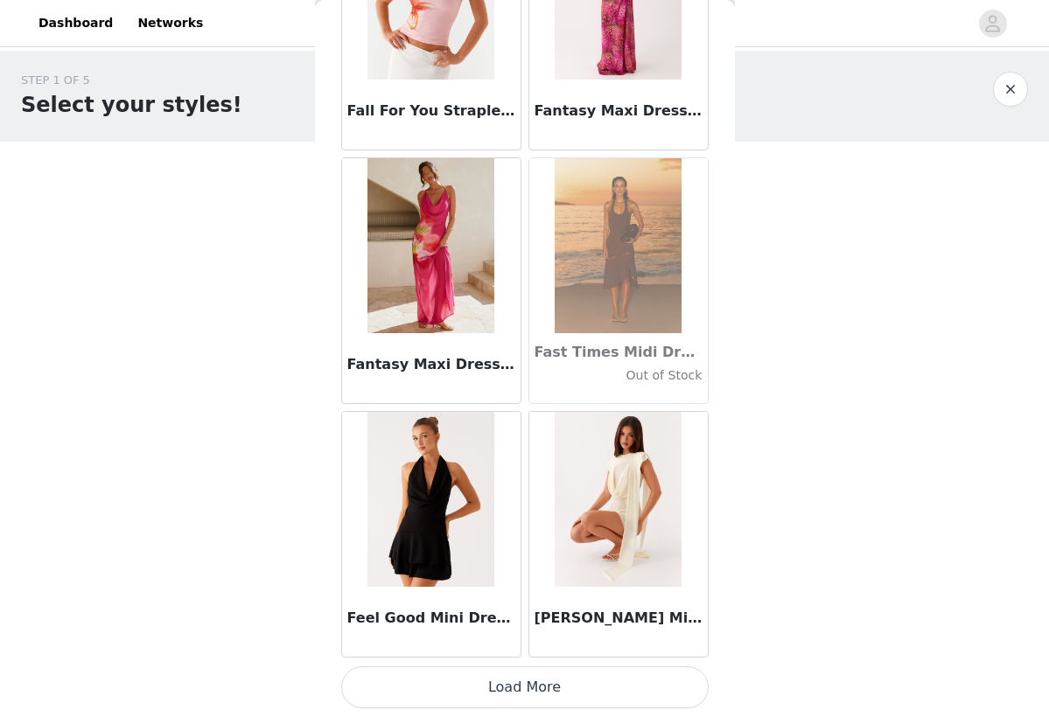
click at [544, 690] on button "Load More" at bounding box center [524, 687] width 367 height 42
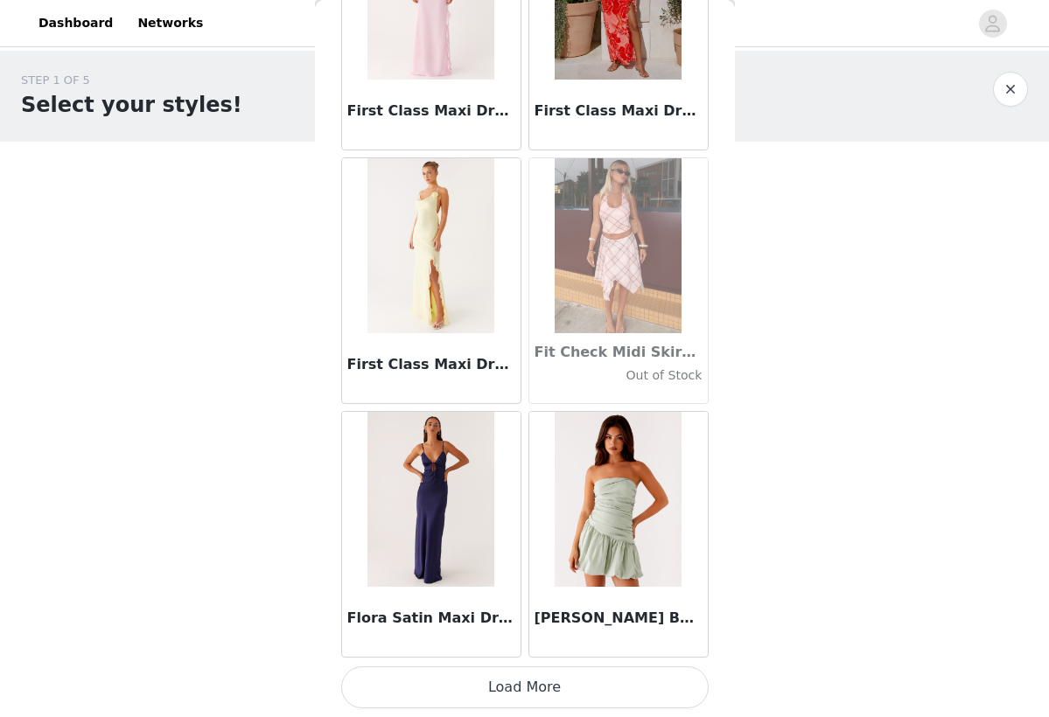
scroll to position [40001, 0]
click at [530, 707] on button "Load More" at bounding box center [524, 687] width 367 height 42
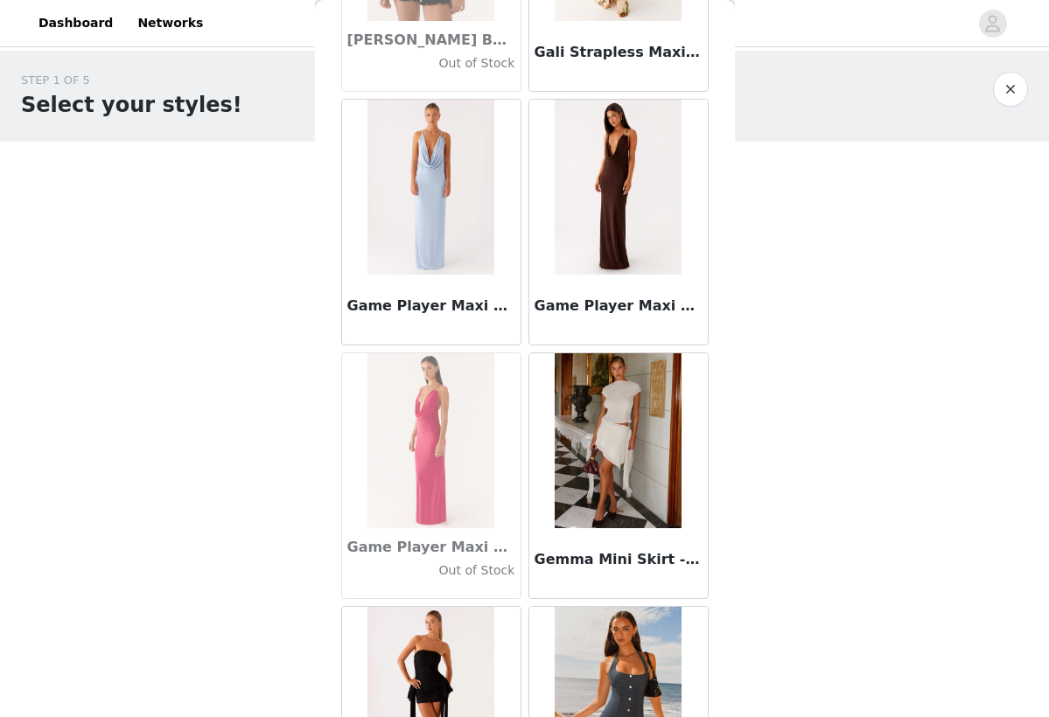
scroll to position [41857, 0]
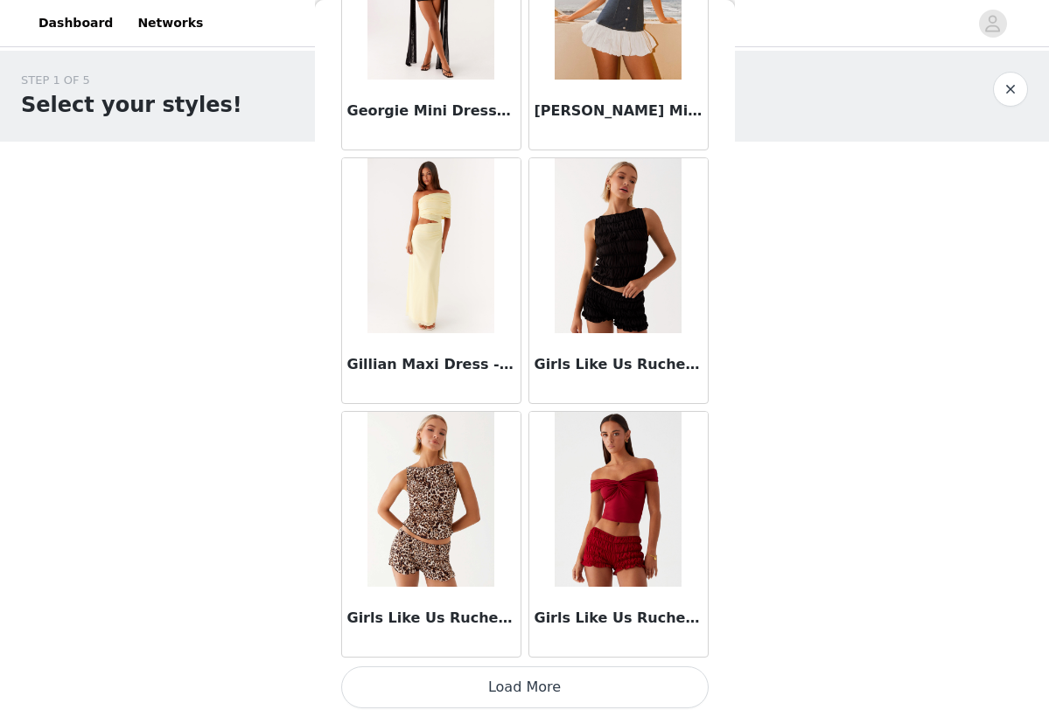
click at [560, 689] on button "Load More" at bounding box center [524, 687] width 367 height 42
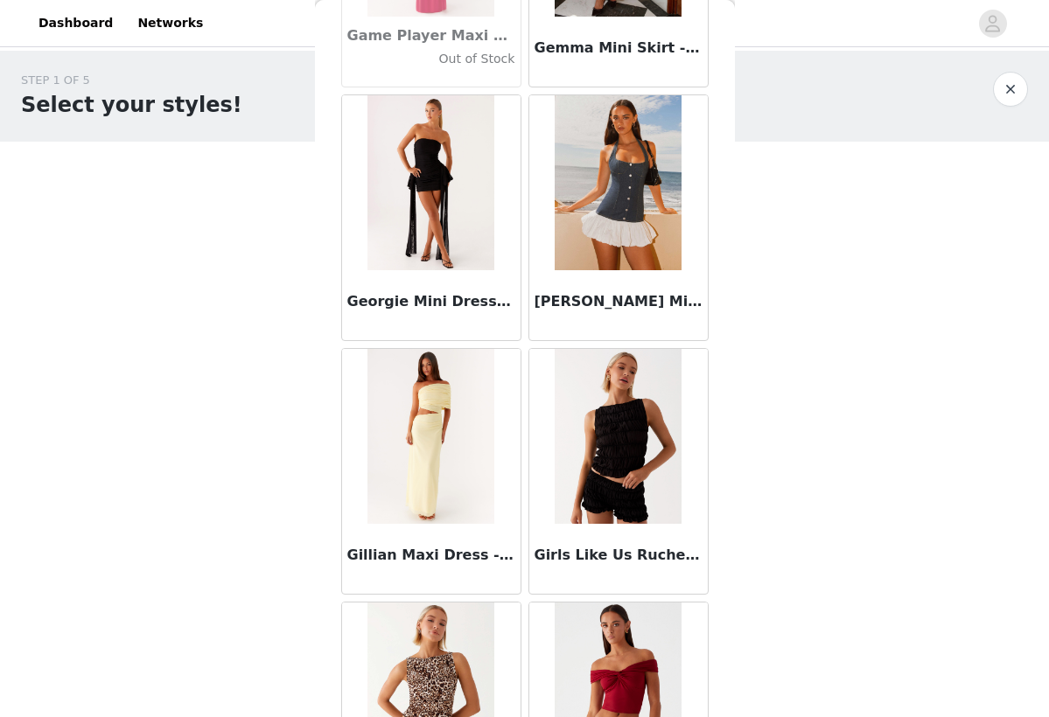
scroll to position [42345, 0]
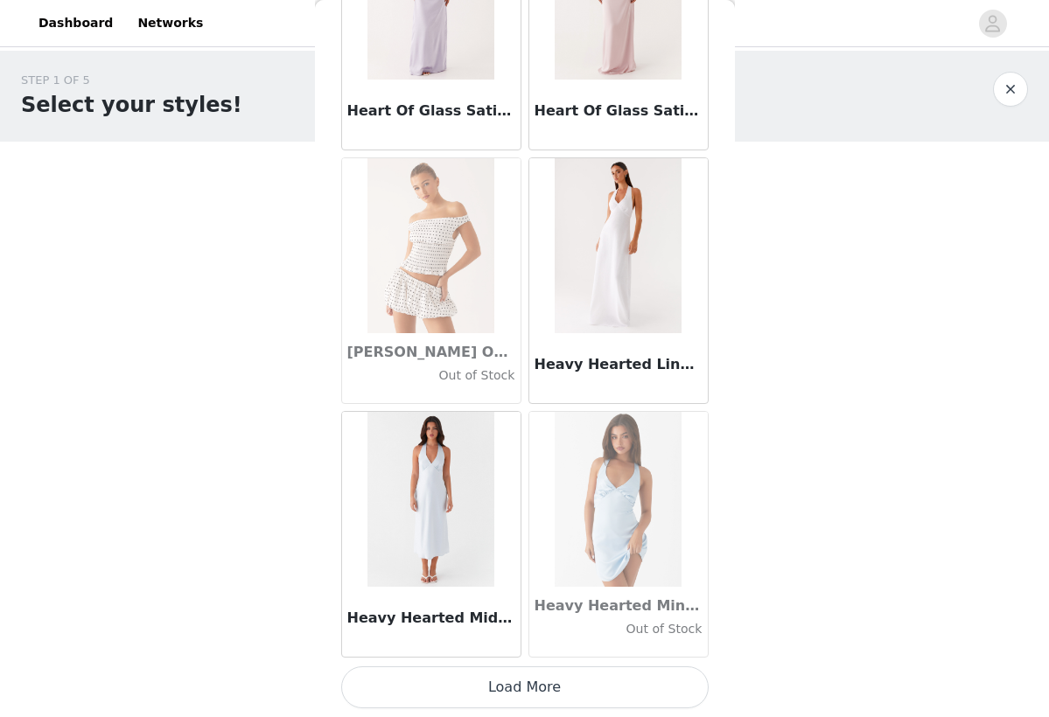
click at [526, 680] on button "Load More" at bounding box center [524, 687] width 367 height 42
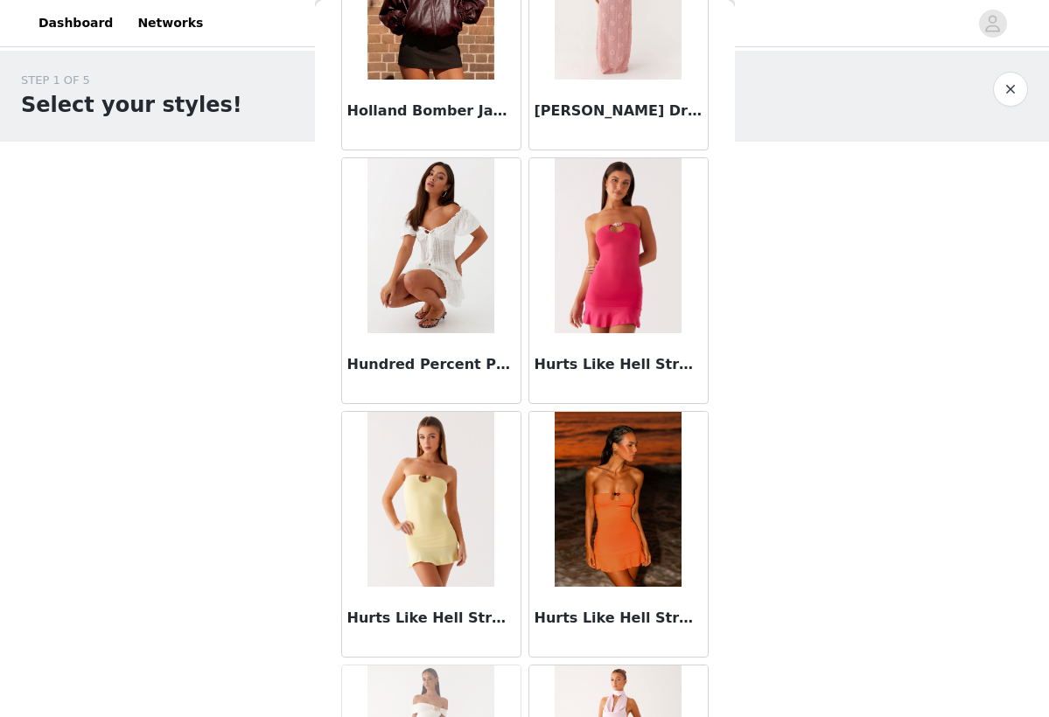
scroll to position [47119, 0]
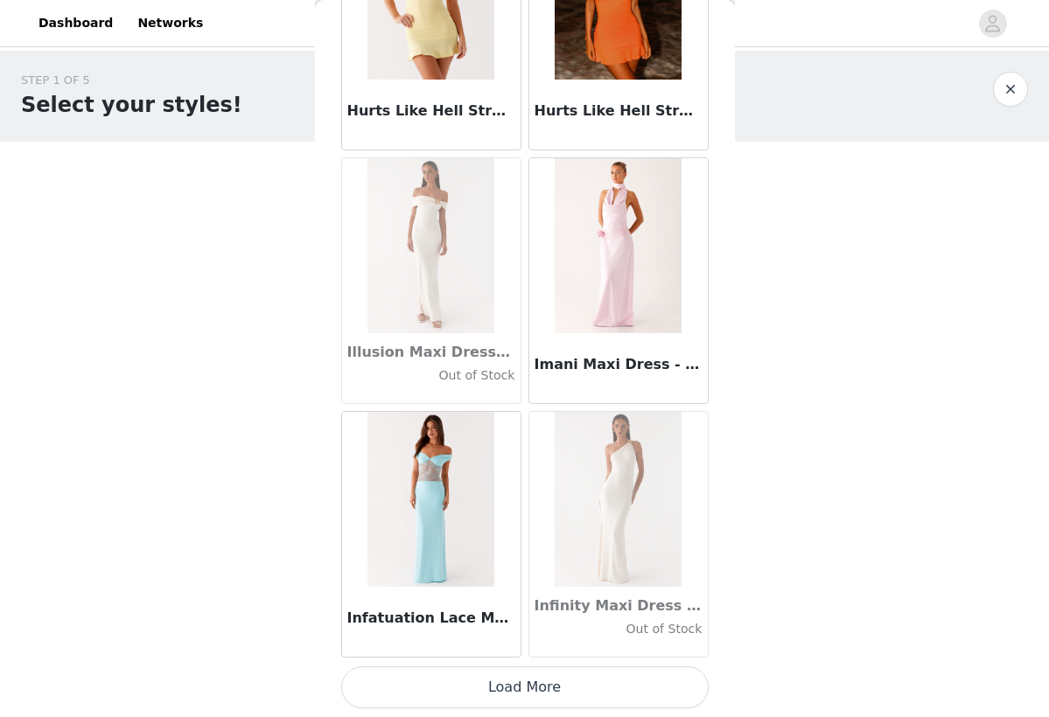
click at [547, 703] on button "Load More" at bounding box center [524, 687] width 367 height 42
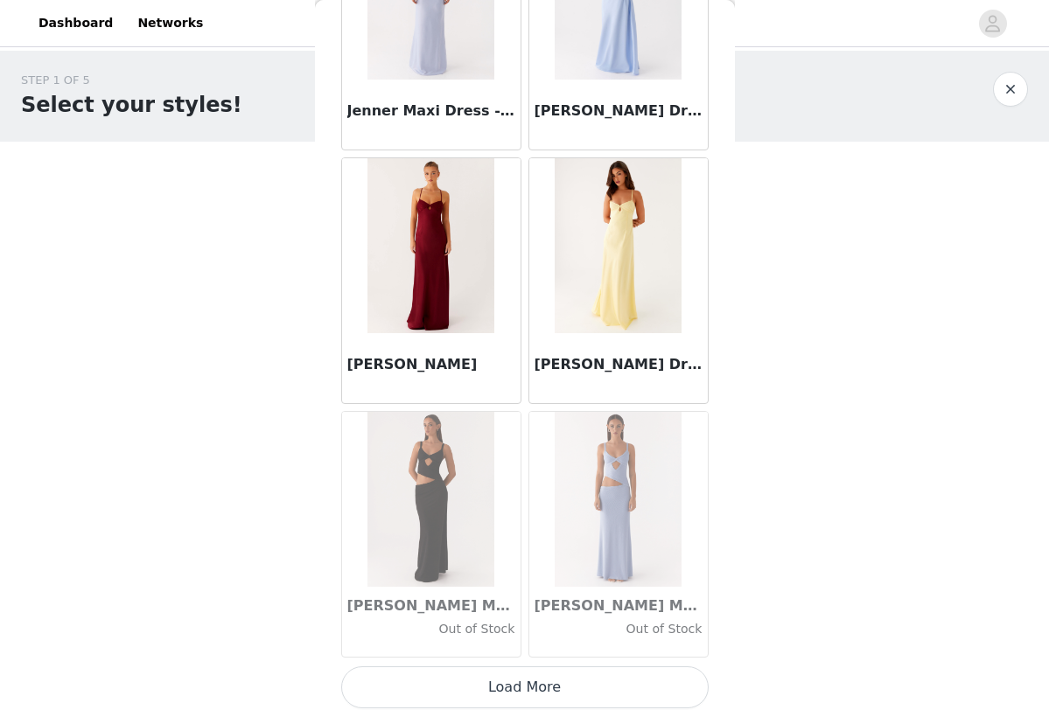
scroll to position [0, 0]
click at [549, 696] on button "Load More" at bounding box center [524, 687] width 367 height 42
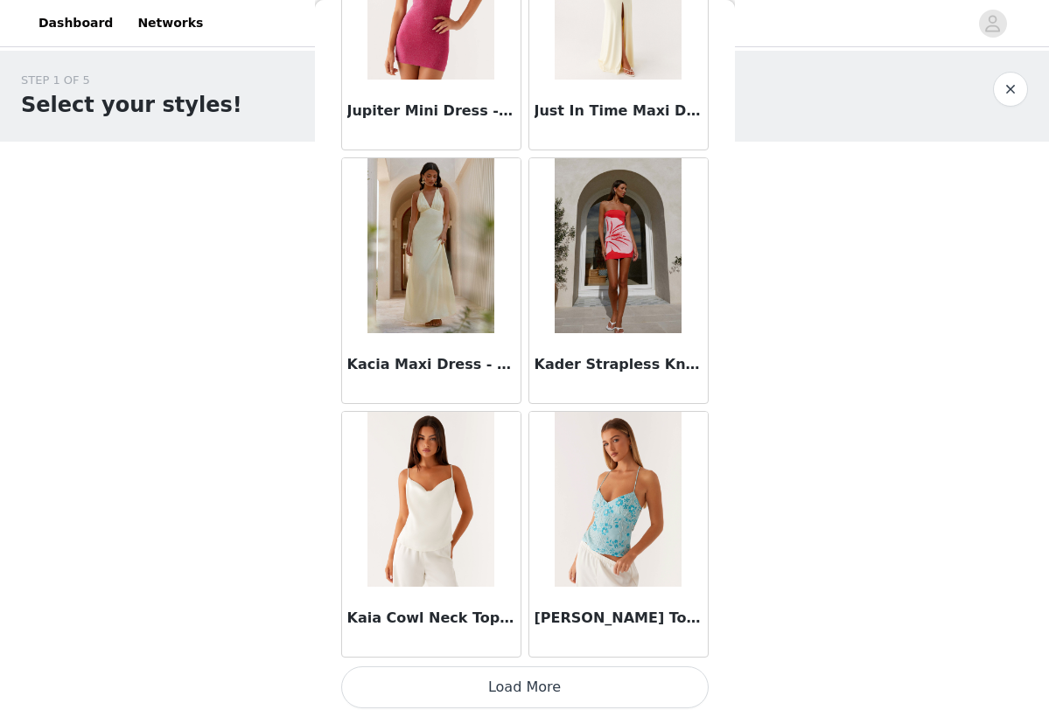
scroll to position [52681, 0]
click at [549, 687] on button "Load More" at bounding box center [524, 687] width 367 height 42
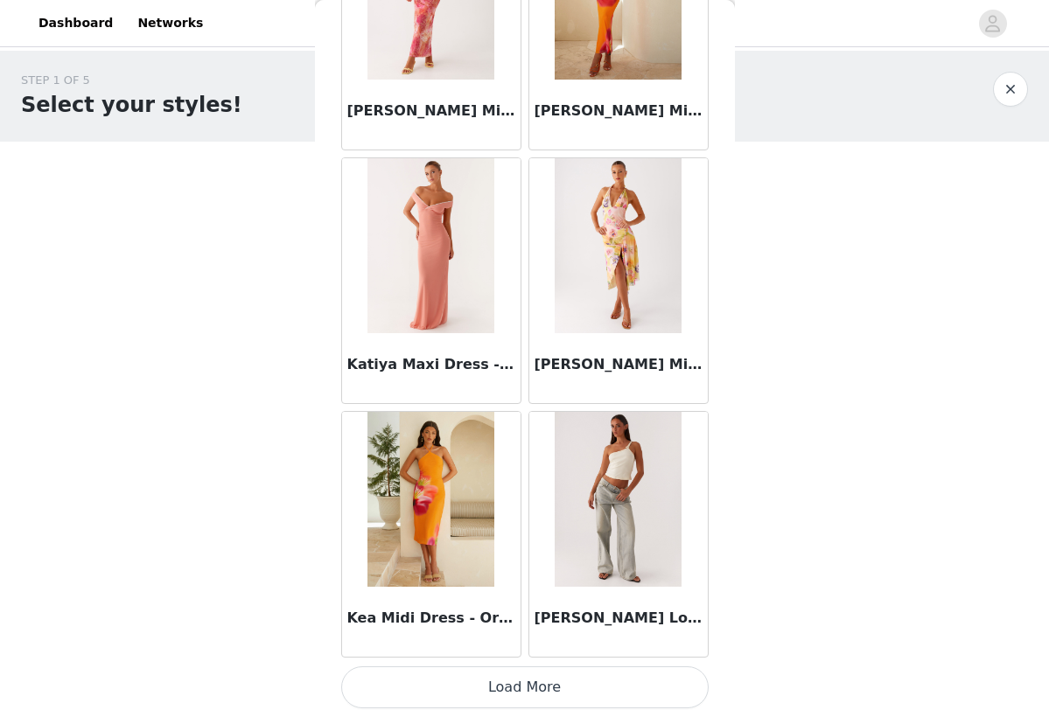
scroll to position [55218, 0]
click at [536, 682] on button "Load More" at bounding box center [524, 687] width 367 height 42
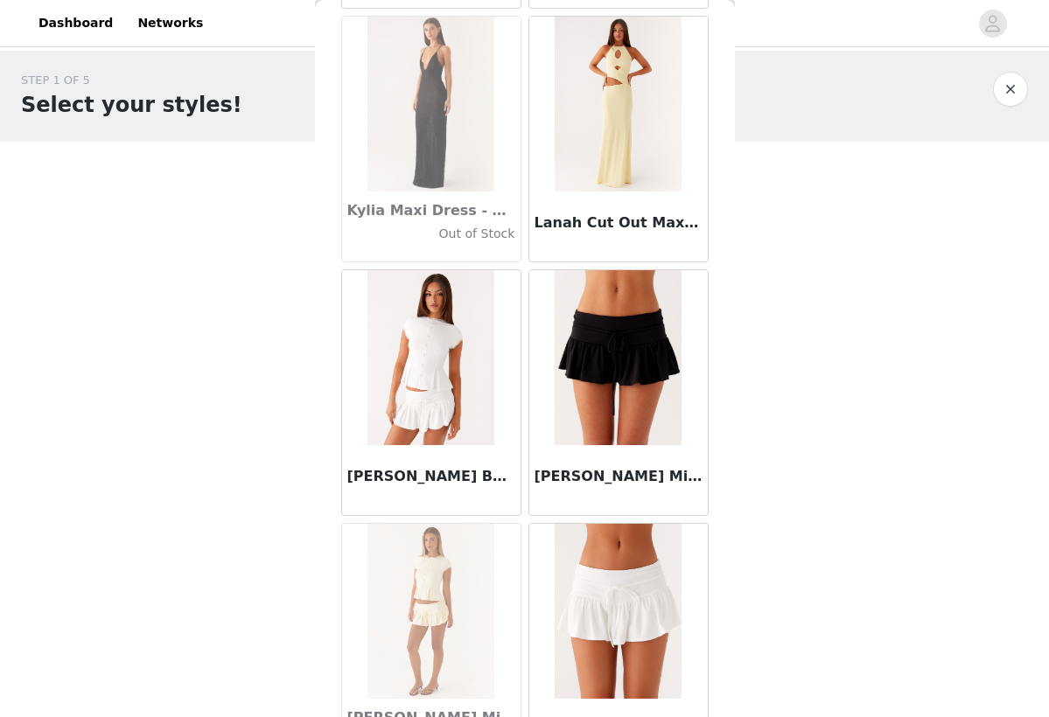
scroll to position [57628, 0]
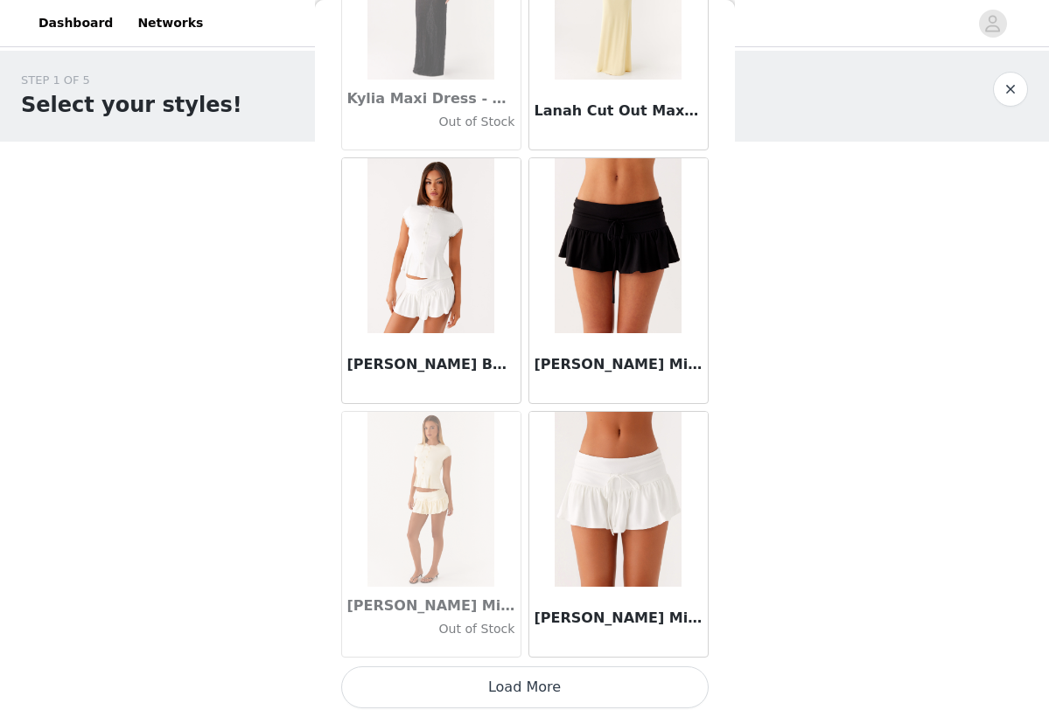
click at [519, 686] on button "Load More" at bounding box center [524, 687] width 367 height 42
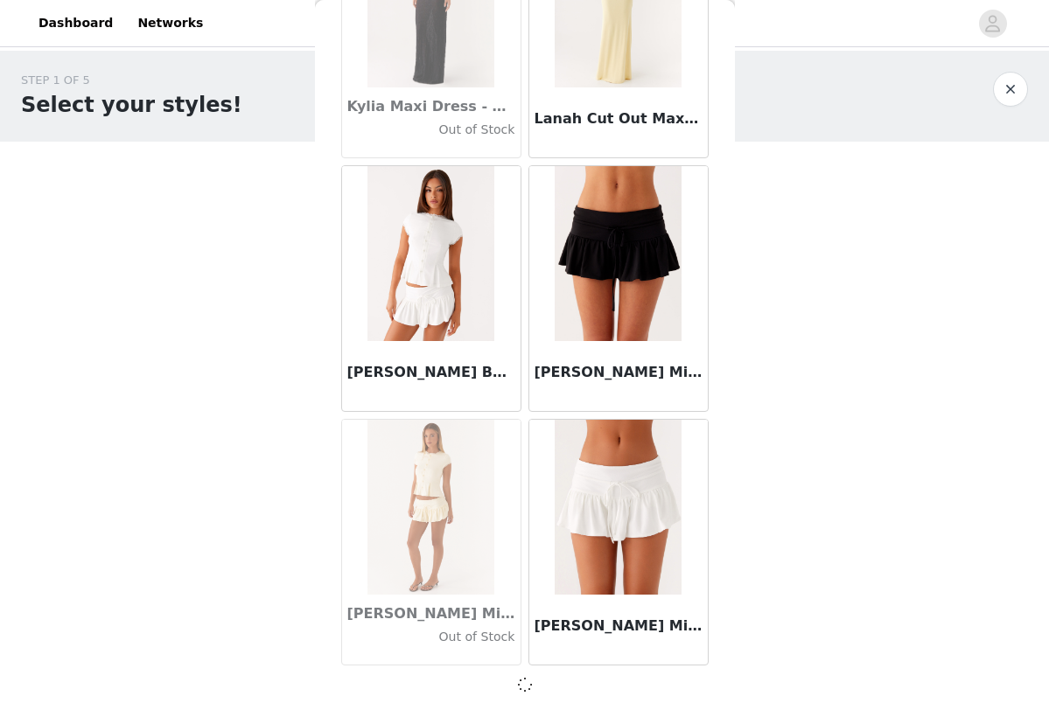
scroll to position [57746, 0]
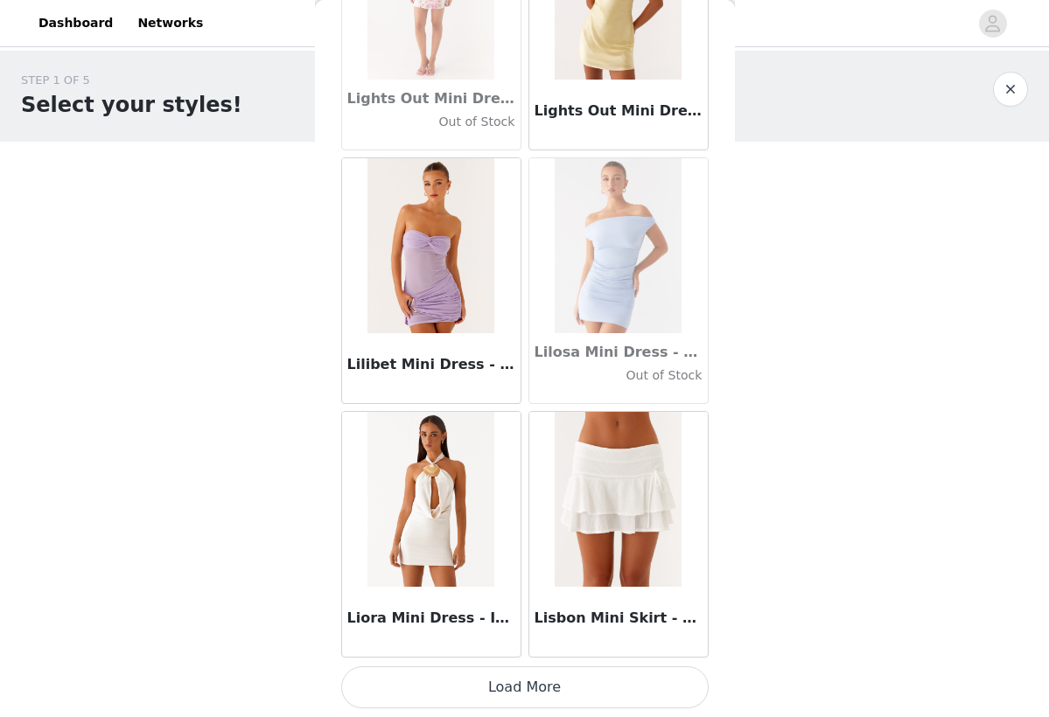
click at [523, 696] on button "Load More" at bounding box center [524, 687] width 367 height 42
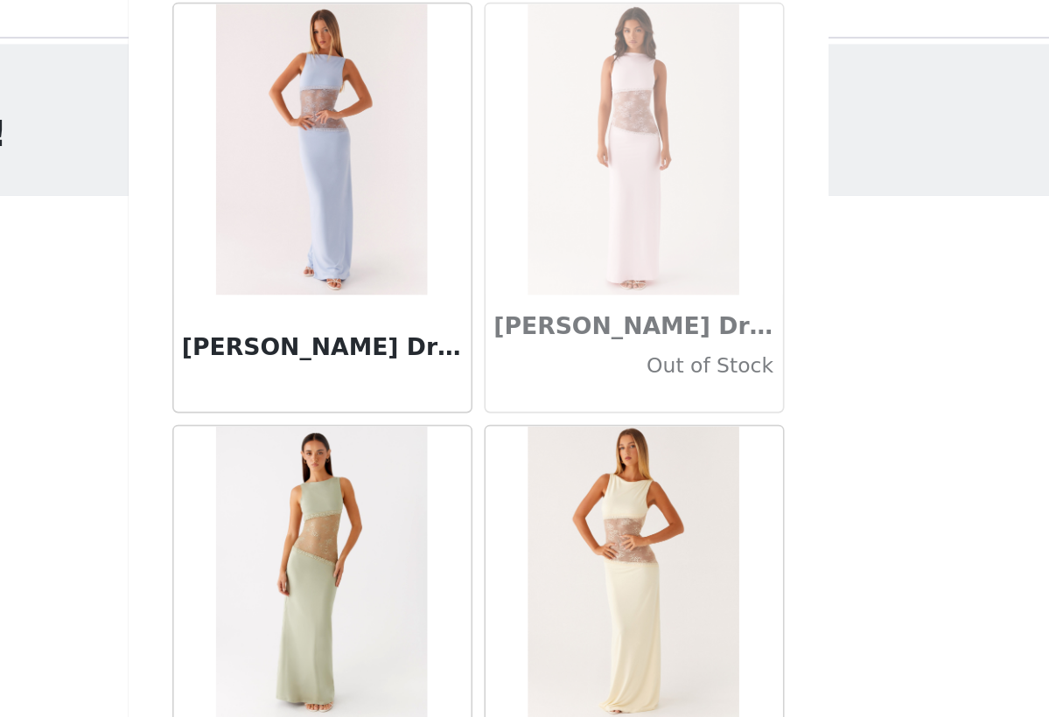
scroll to position [62708, 0]
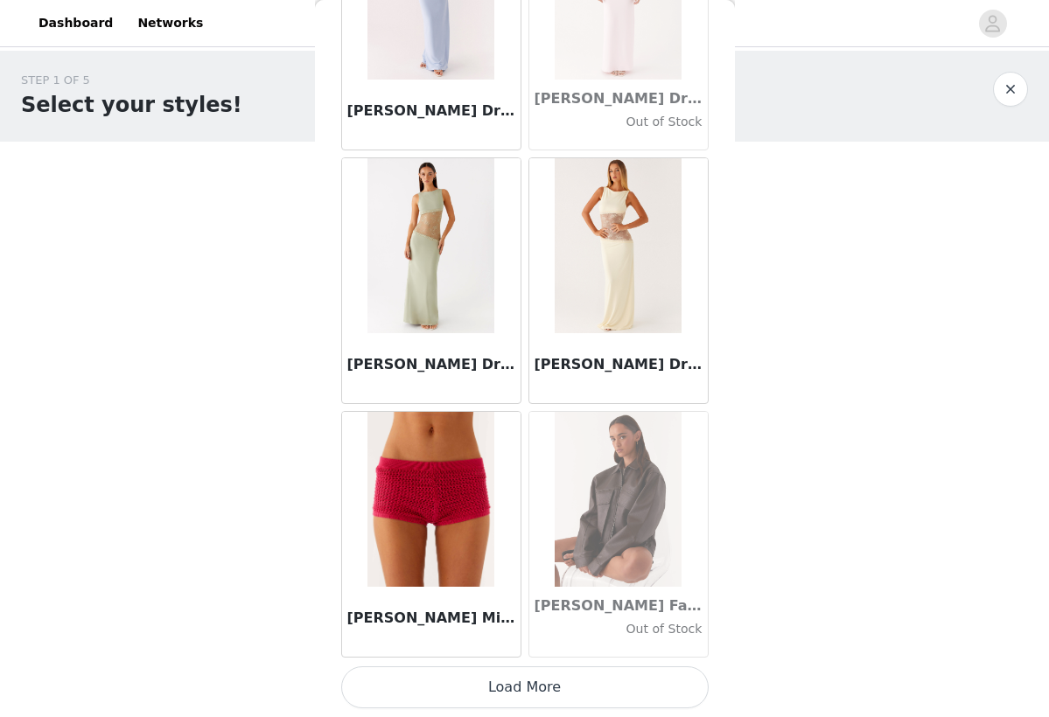
click at [582, 669] on button "Load More" at bounding box center [524, 687] width 367 height 42
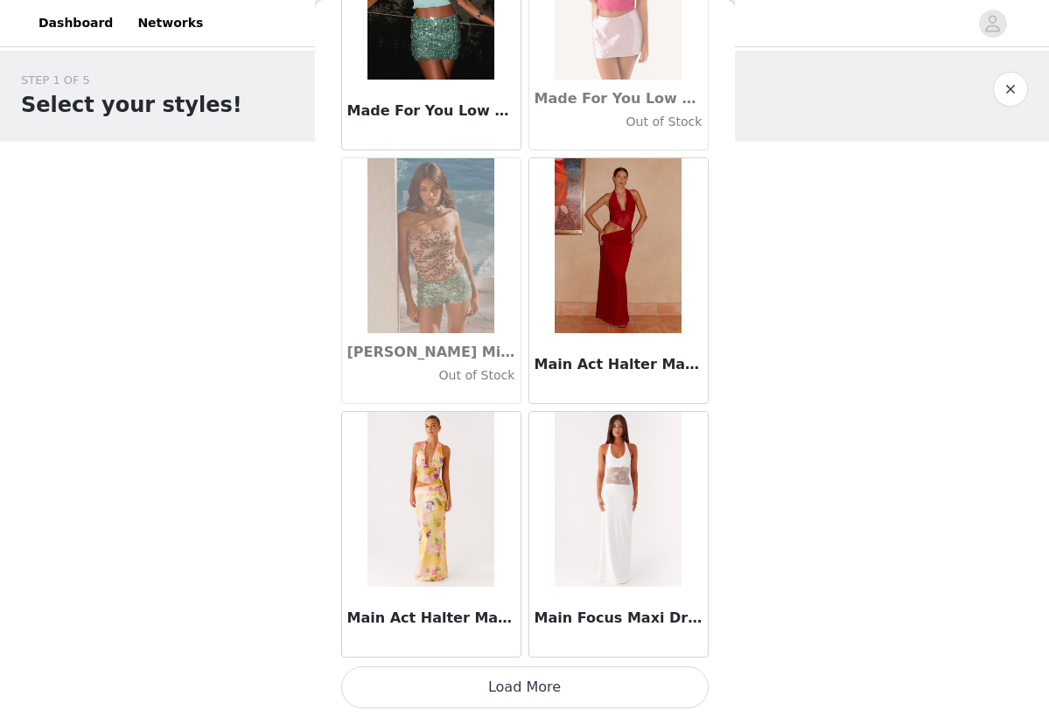
click at [604, 682] on button "Load More" at bounding box center [524, 687] width 367 height 42
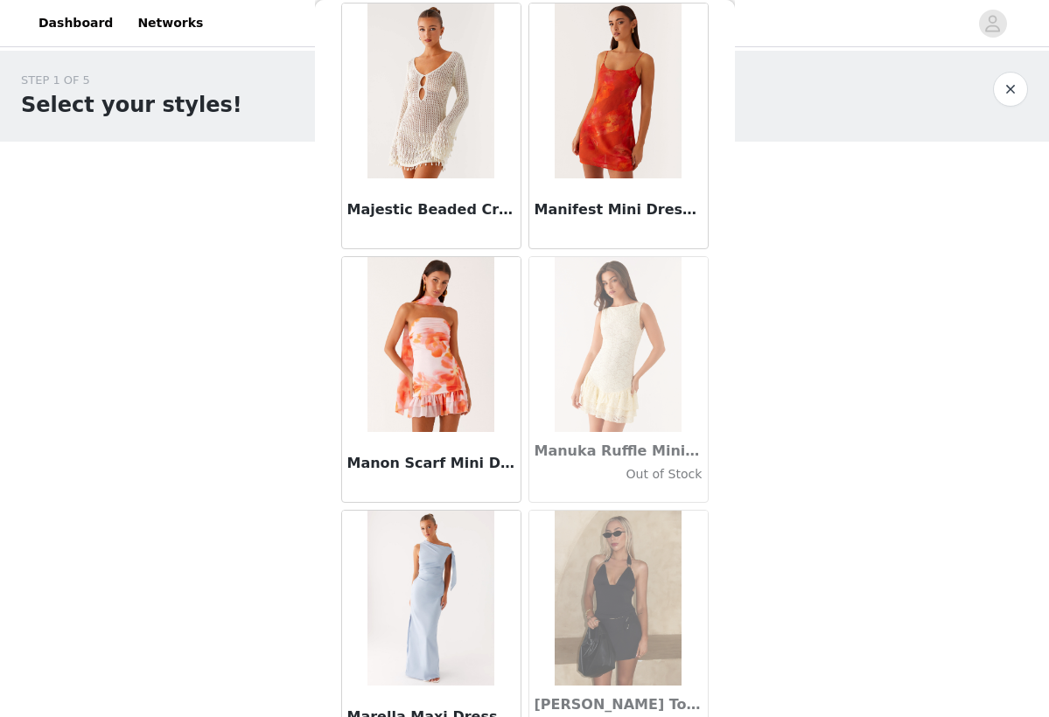
scroll to position [66028, 0]
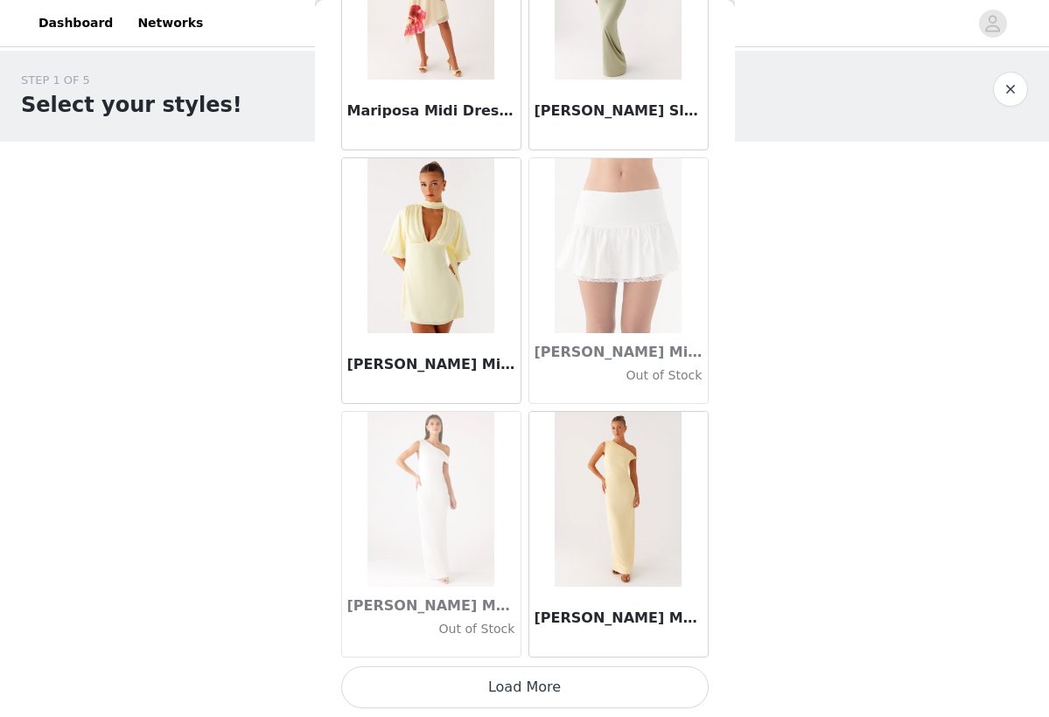
click at [563, 676] on button "Load More" at bounding box center [524, 687] width 367 height 42
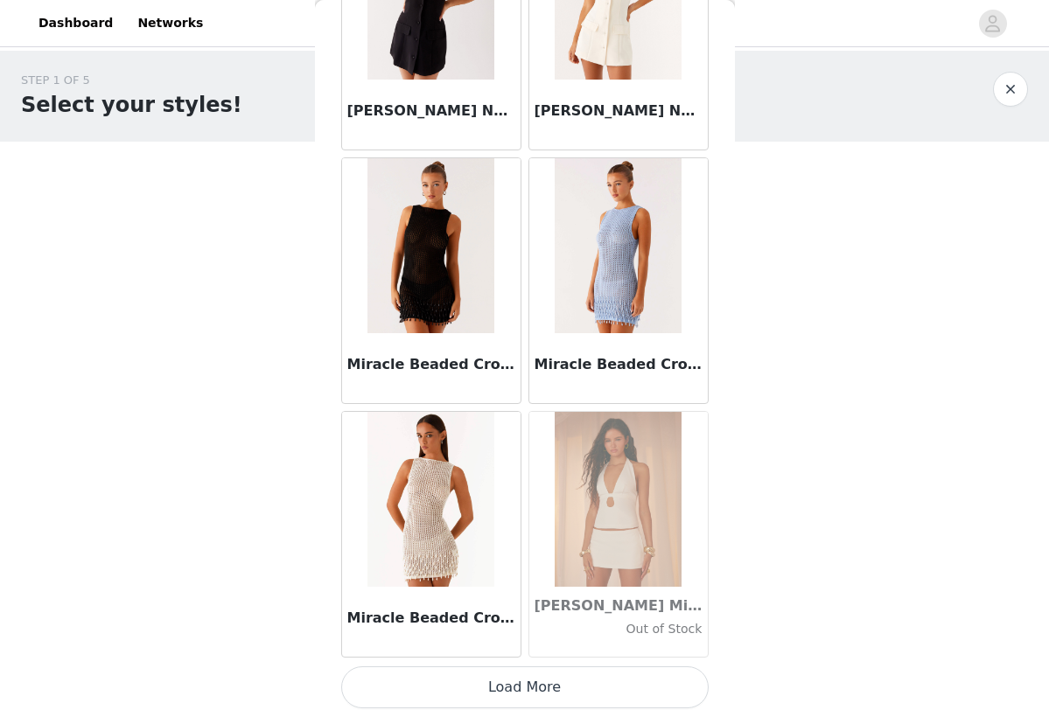
click at [551, 692] on button "Load More" at bounding box center [524, 687] width 367 height 42
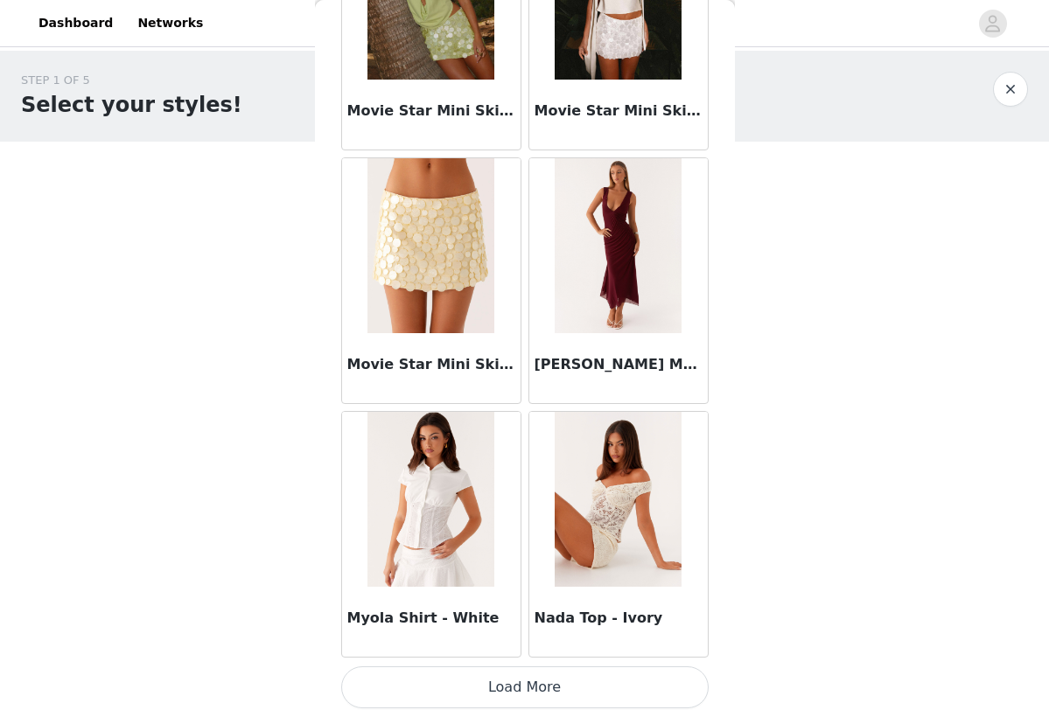
scroll to position [0, 0]
click at [555, 690] on button "Load More" at bounding box center [524, 687] width 367 height 42
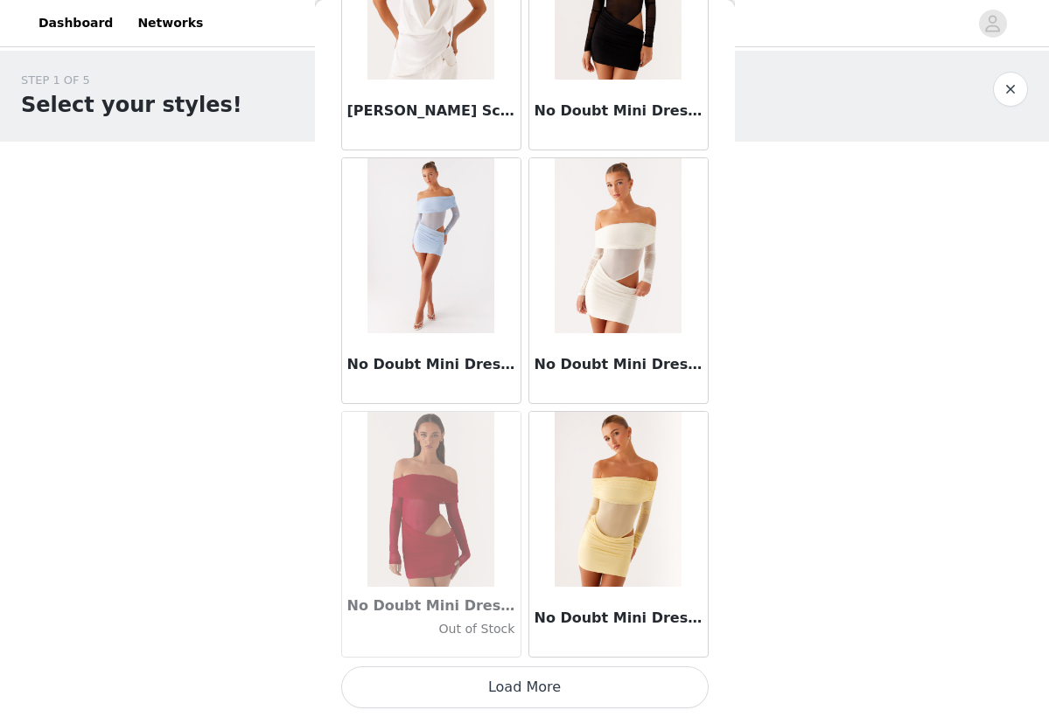
click at [569, 685] on button "Load More" at bounding box center [524, 687] width 367 height 42
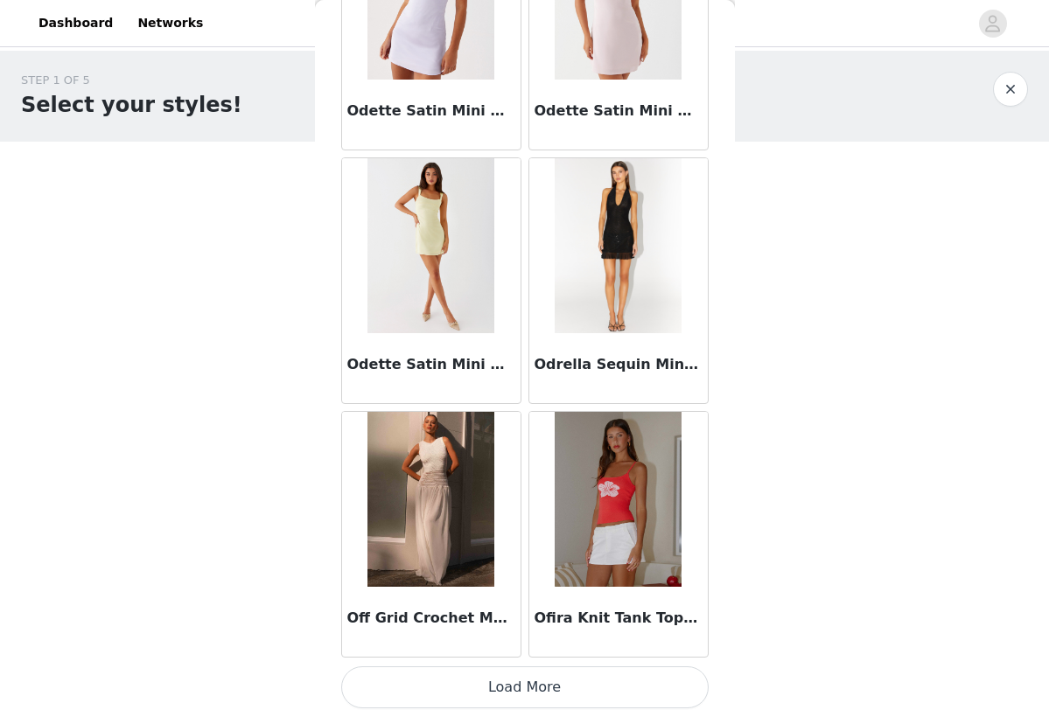
scroll to position [78043, 0]
click at [520, 691] on button "Load More" at bounding box center [524, 687] width 367 height 42
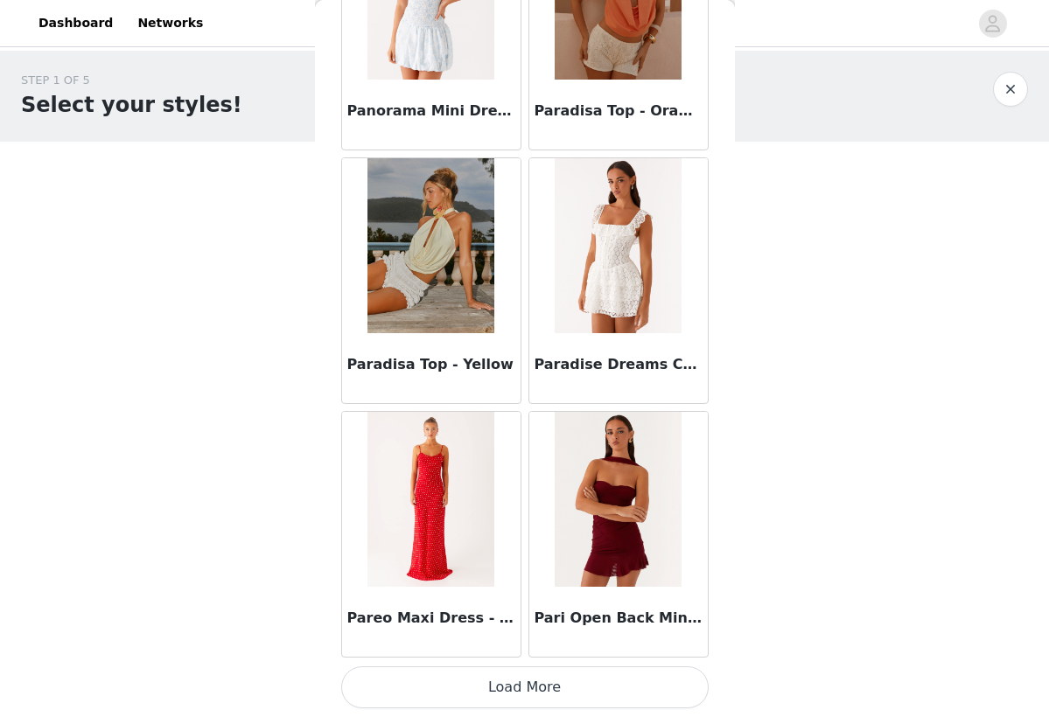
scroll to position [80579, 0]
click at [484, 684] on button "Load More" at bounding box center [524, 687] width 367 height 42
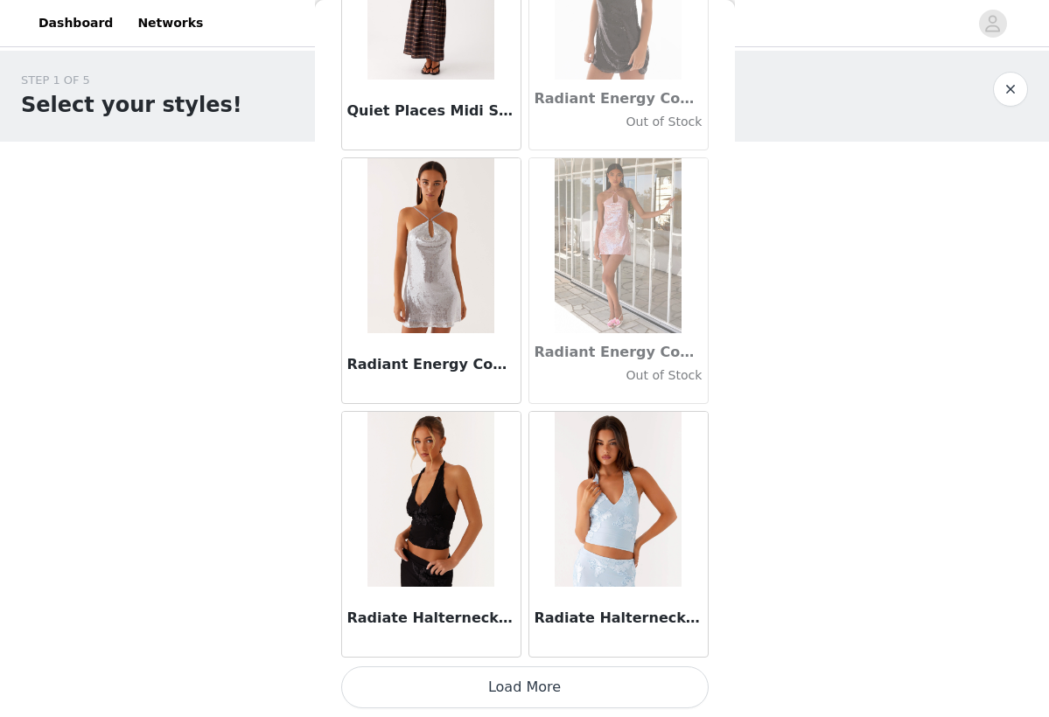
scroll to position [83115, 0]
click at [502, 690] on button "Load More" at bounding box center [524, 687] width 367 height 42
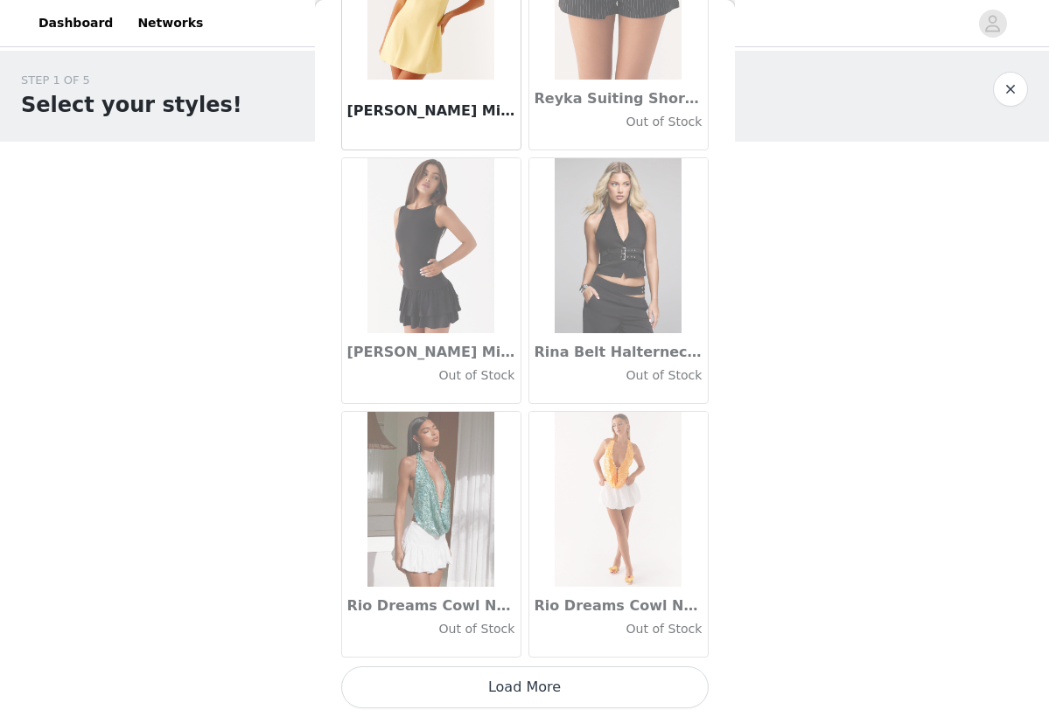
scroll to position [0, 0]
click at [537, 679] on button "Load More" at bounding box center [524, 687] width 367 height 42
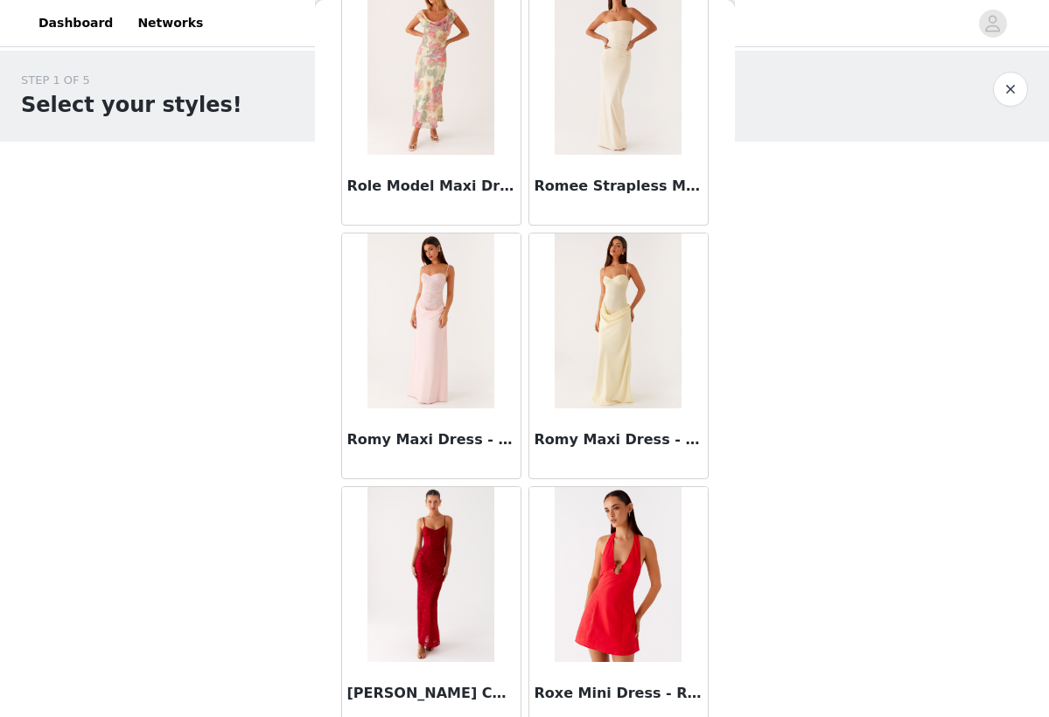
scroll to position [86796, 0]
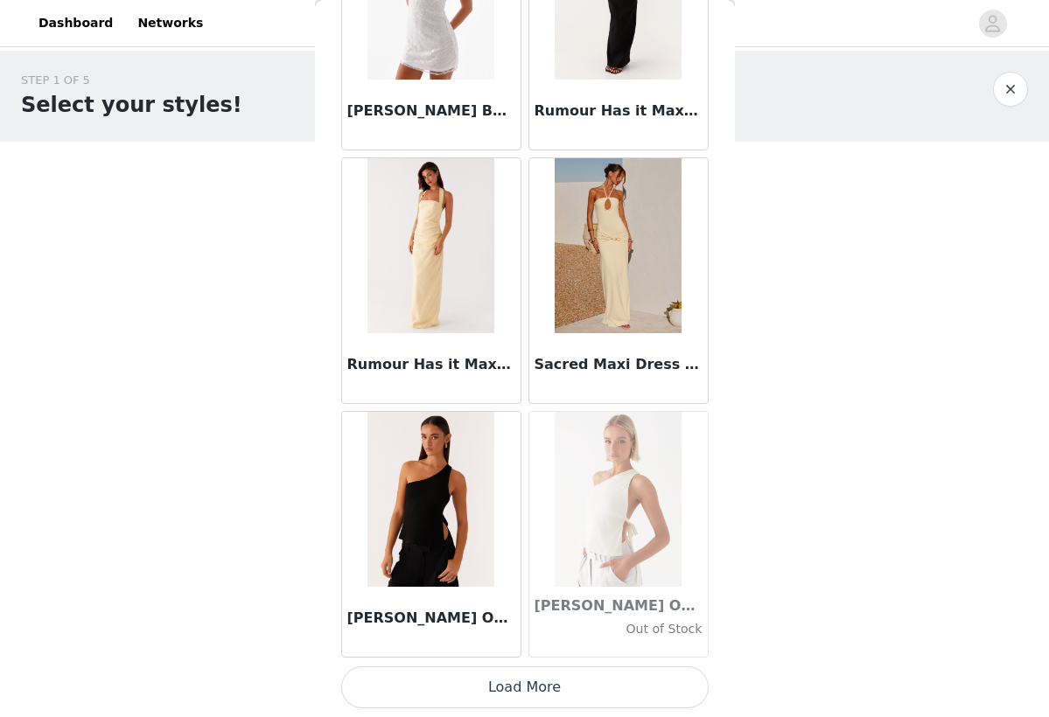
click at [494, 681] on button "Load More" at bounding box center [524, 687] width 367 height 42
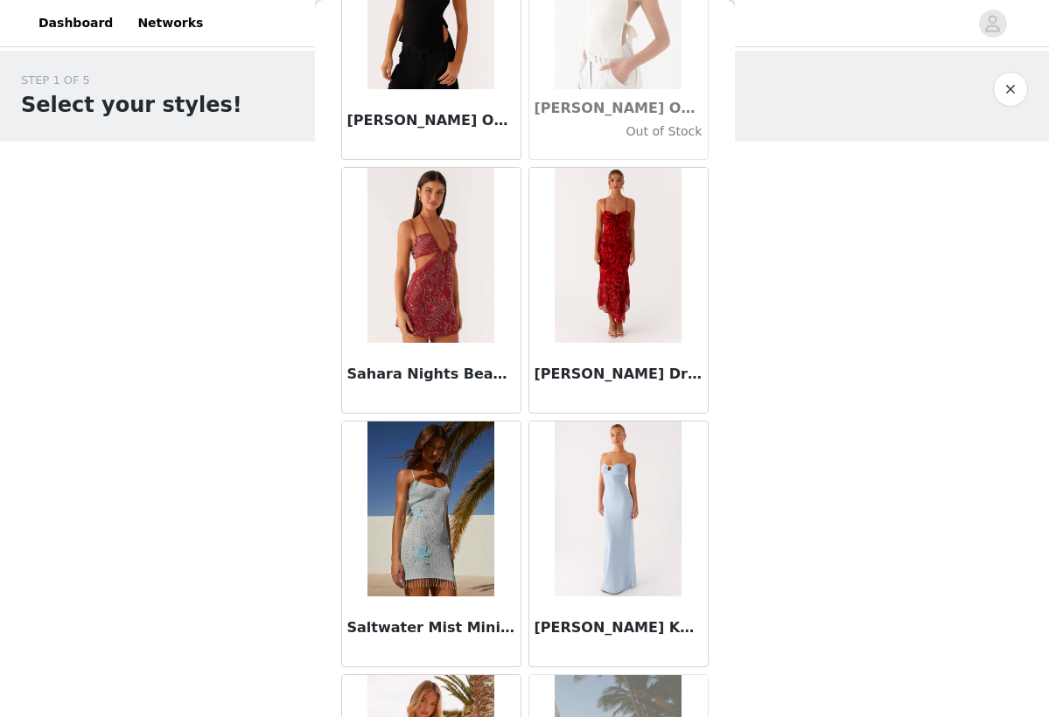
scroll to position [88686, 0]
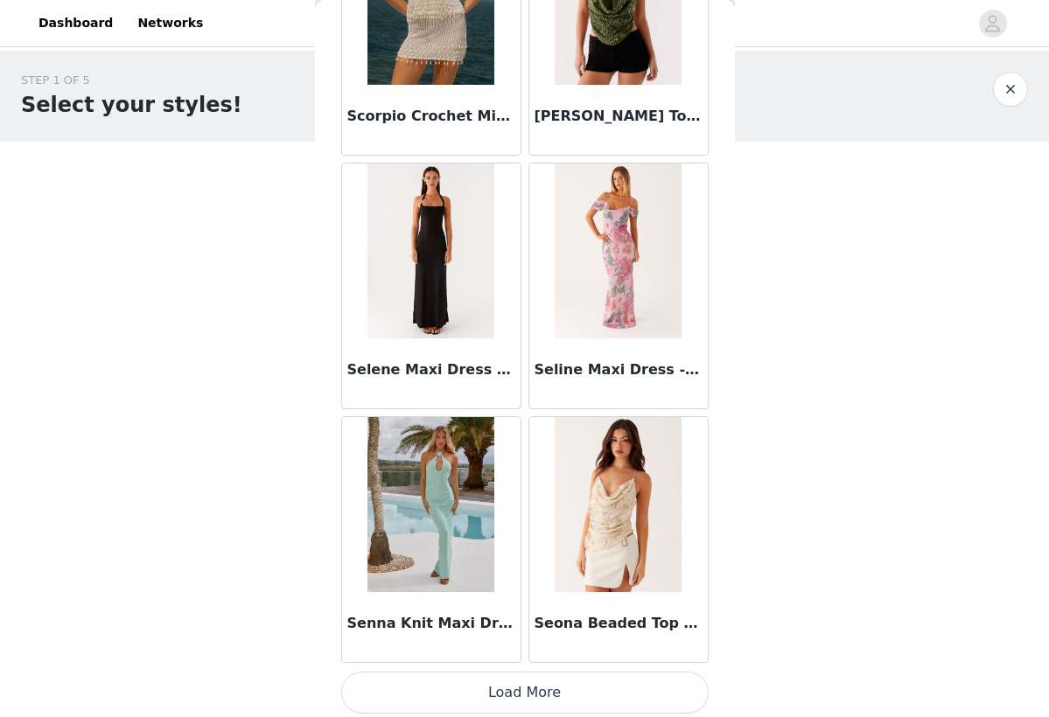
click at [498, 700] on button "Load More" at bounding box center [524, 693] width 367 height 42
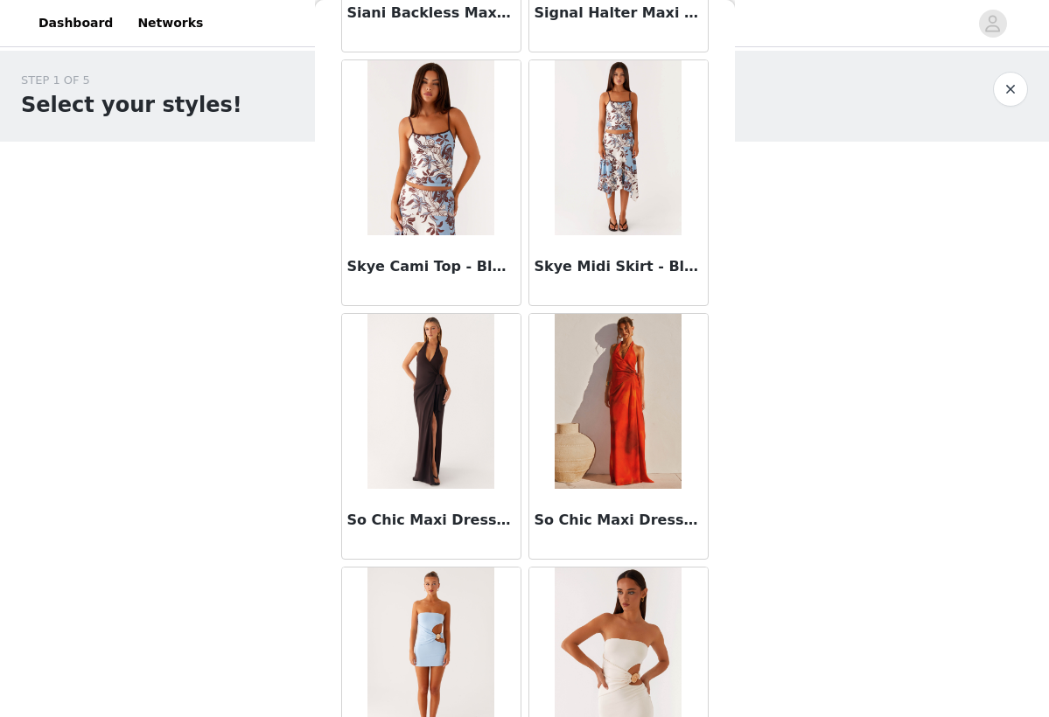
scroll to position [92443, 0]
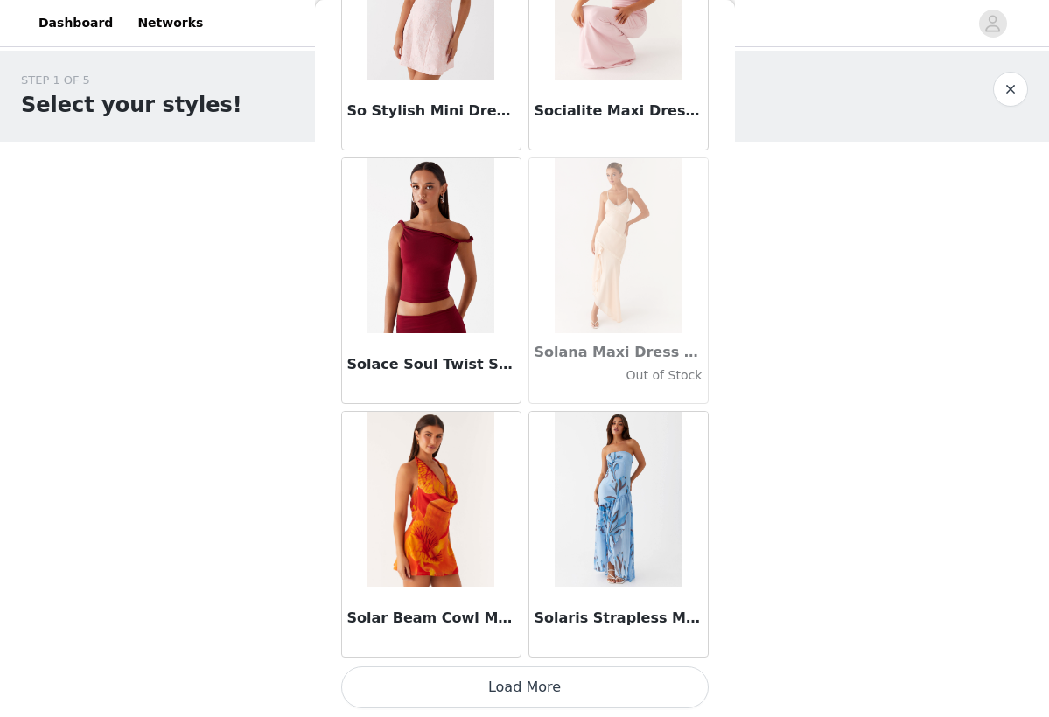
click at [563, 685] on button "Load More" at bounding box center [524, 687] width 367 height 42
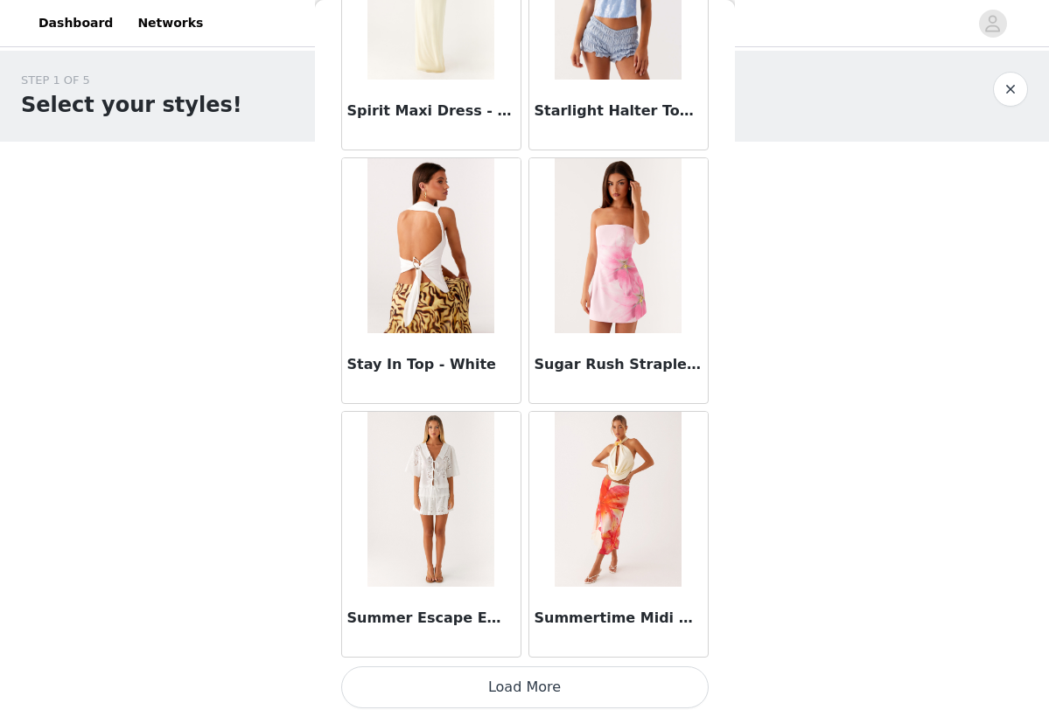
scroll to position [95795, 0]
click at [498, 680] on button "Load More" at bounding box center [524, 687] width 367 height 42
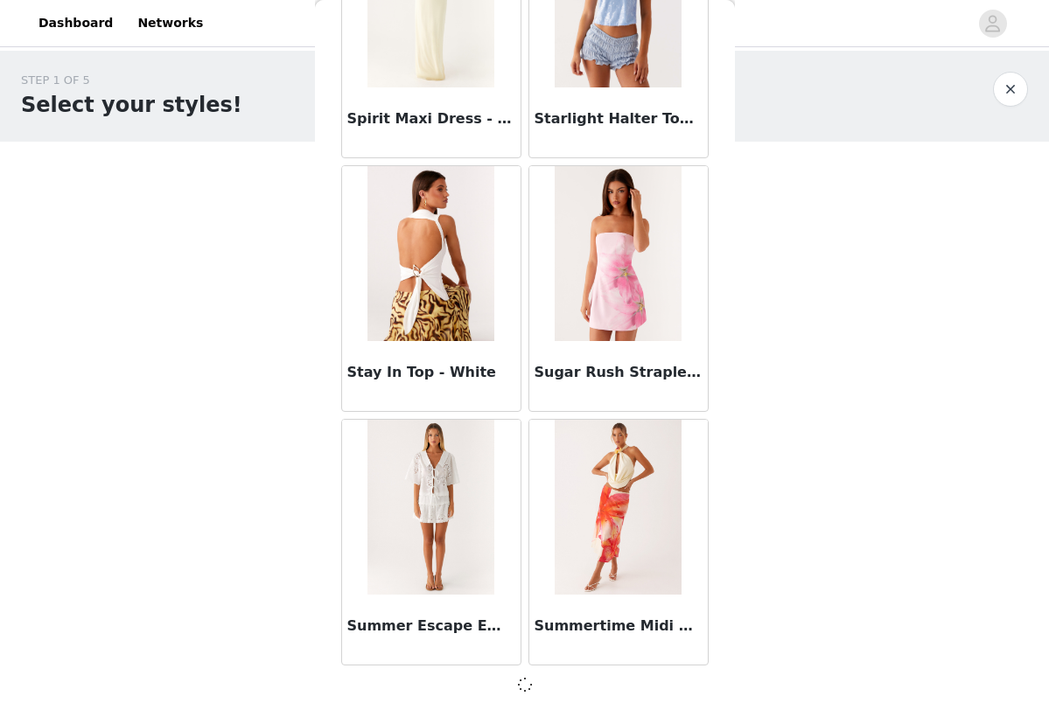
scroll to position [95788, 0]
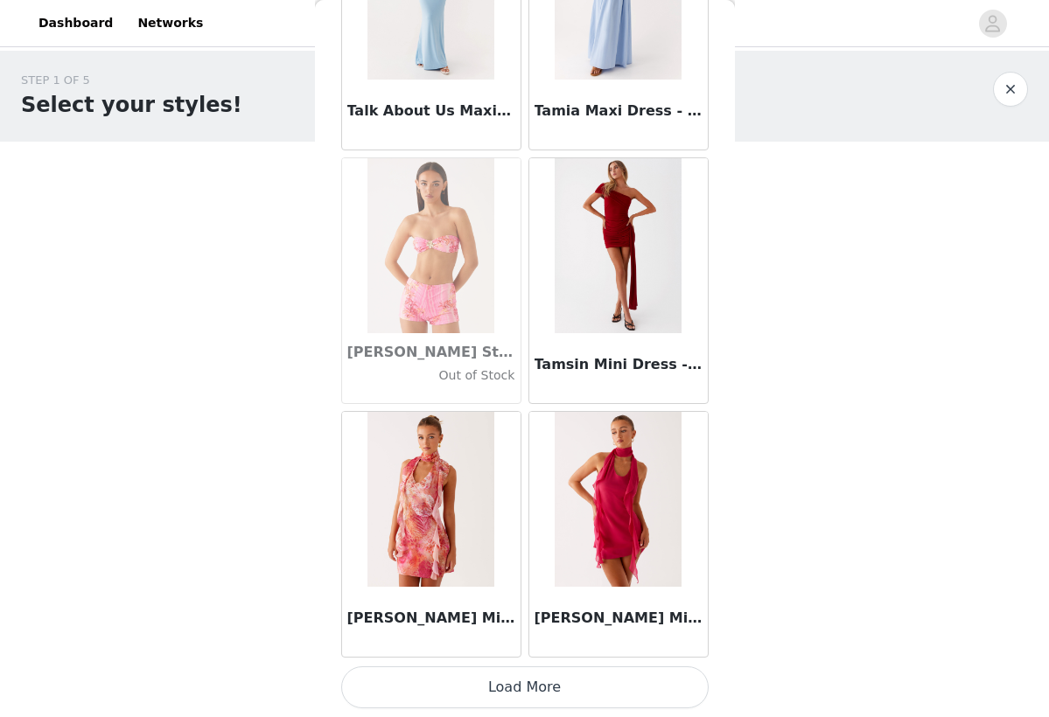
click at [508, 685] on button "Load More" at bounding box center [524, 687] width 367 height 42
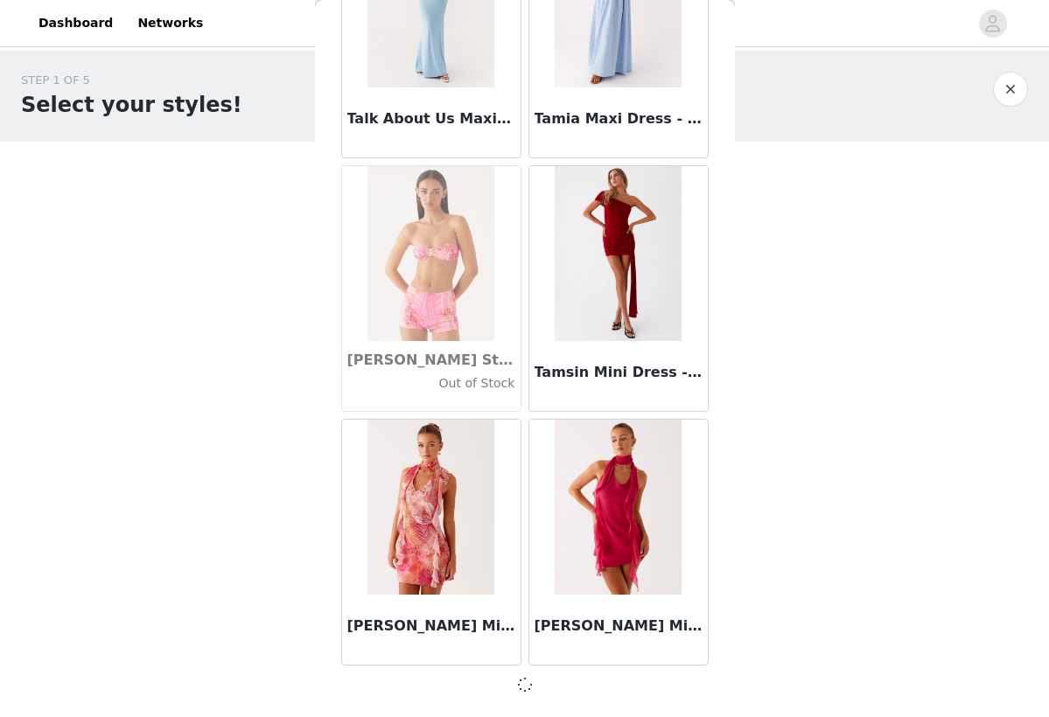
scroll to position [98324, 0]
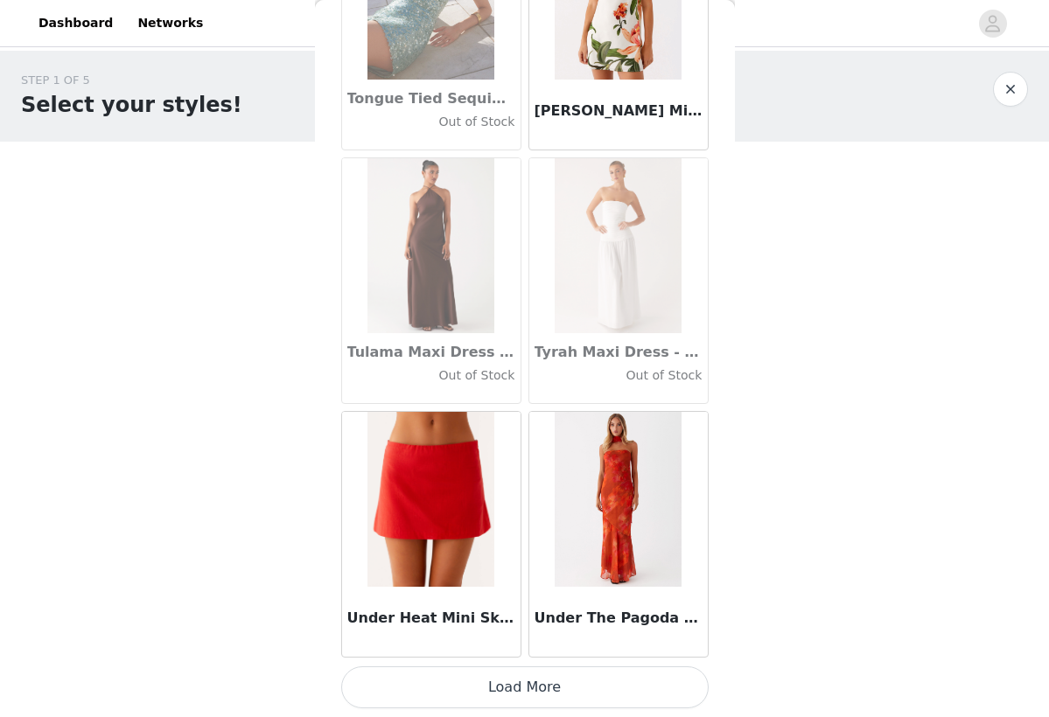
click at [512, 689] on button "Load More" at bounding box center [524, 687] width 367 height 42
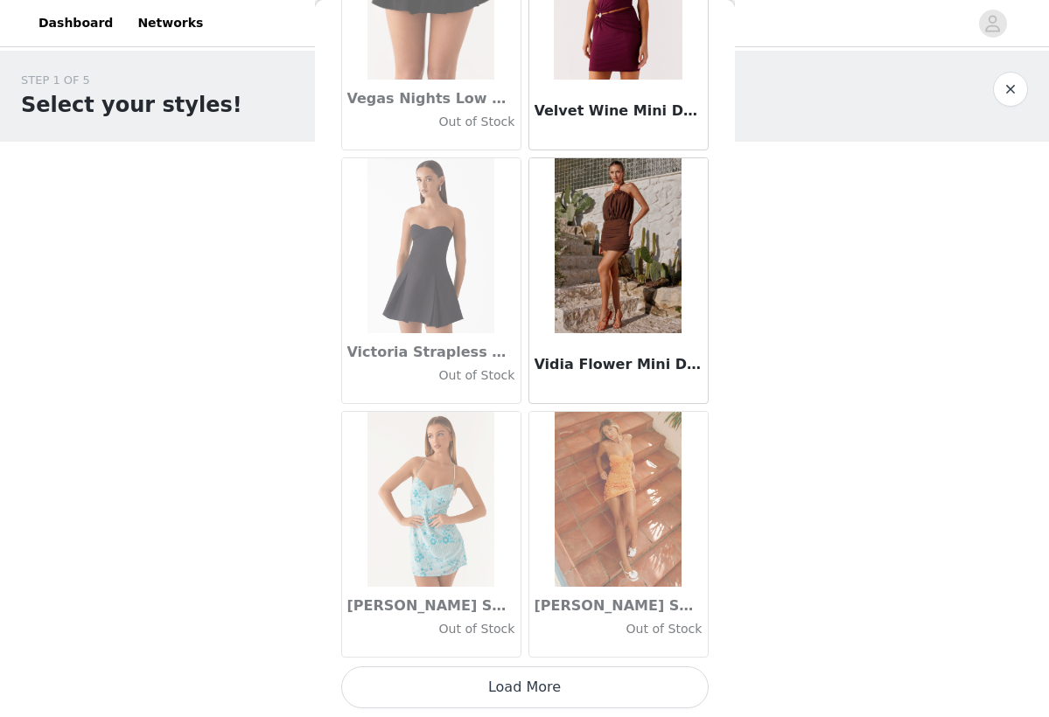
click at [505, 679] on button "Load More" at bounding box center [524, 687] width 367 height 42
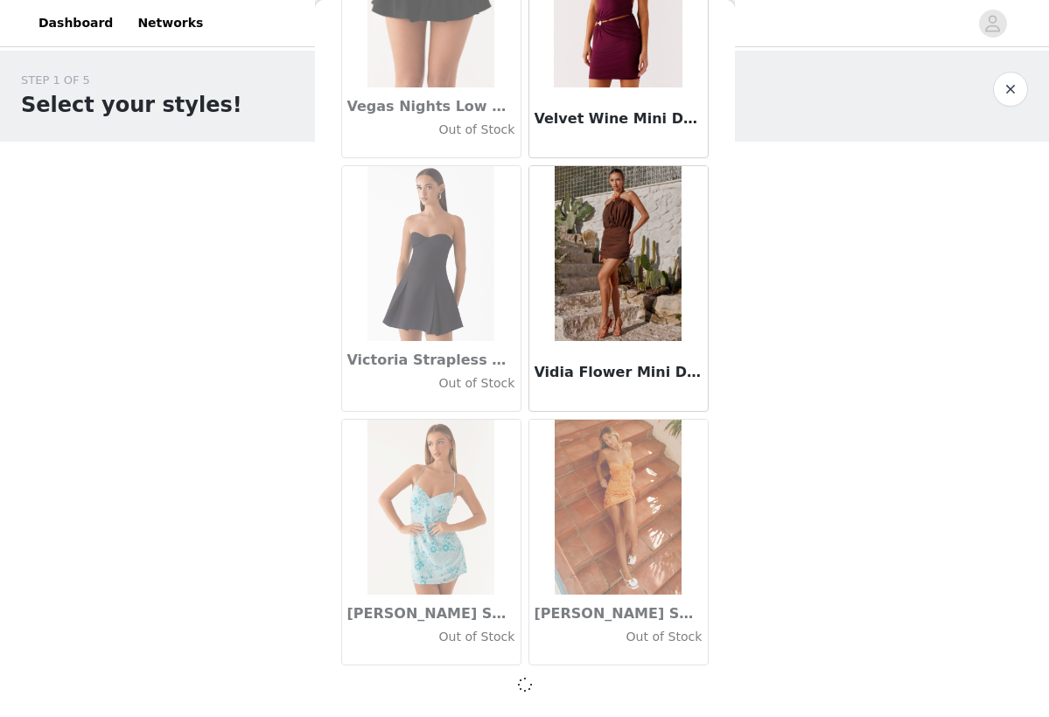
scroll to position [103396, 0]
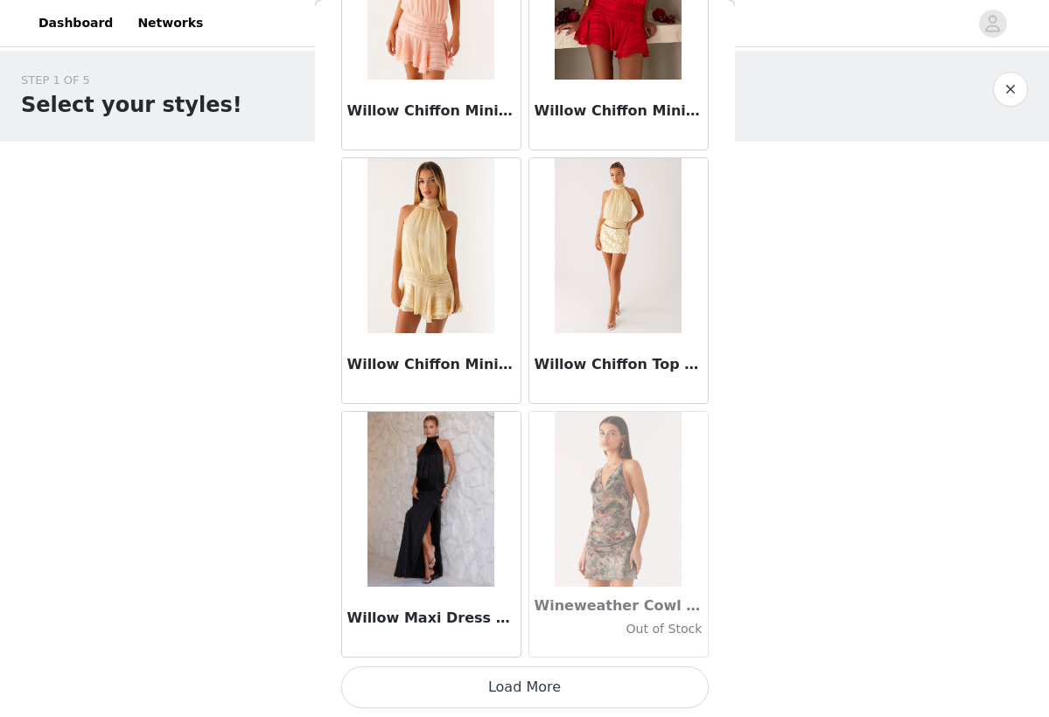
click at [511, 683] on button "Load More" at bounding box center [524, 687] width 367 height 42
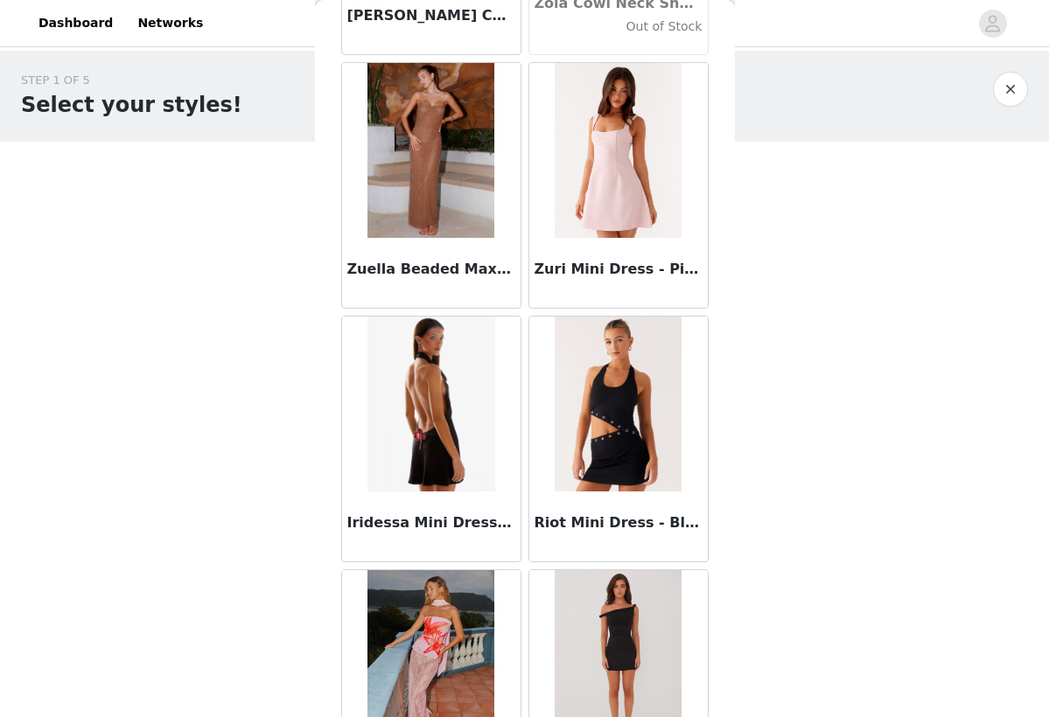
scroll to position [108313, 0]
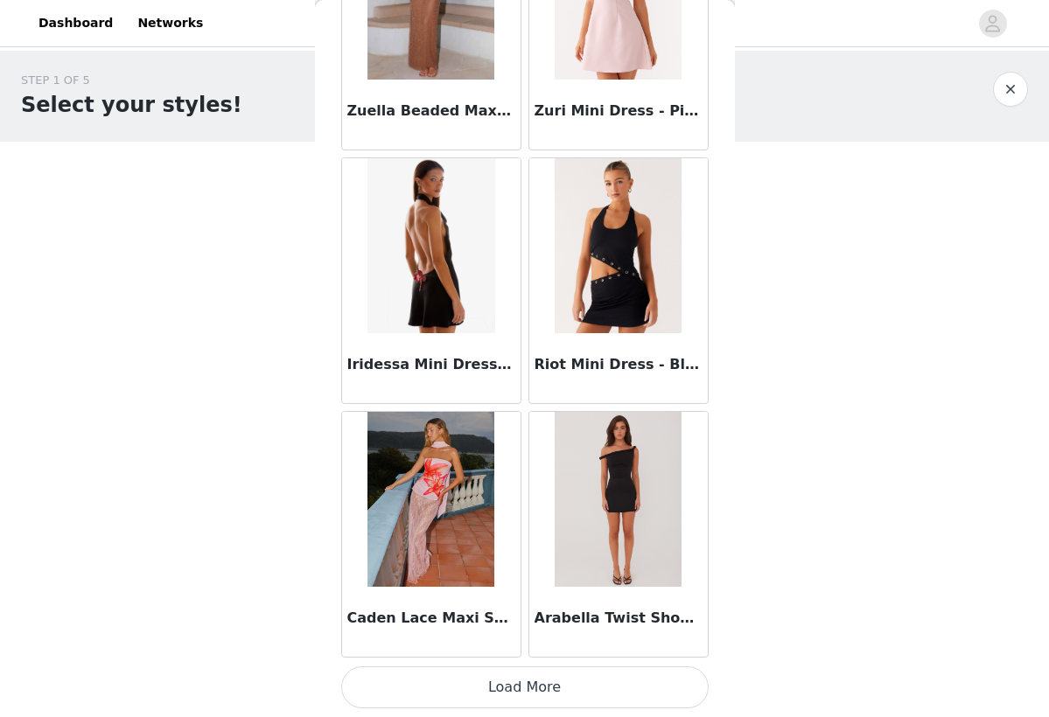
click at [572, 696] on button "Load More" at bounding box center [524, 687] width 367 height 42
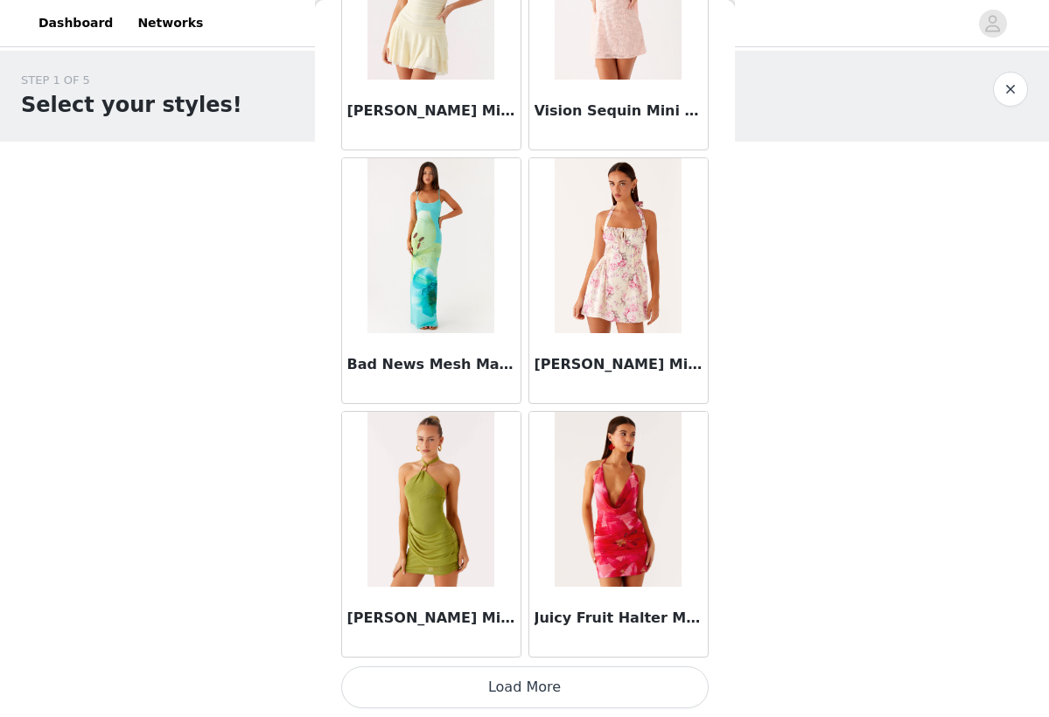
scroll to position [111012, 0]
click at [505, 700] on button "Load More" at bounding box center [524, 687] width 367 height 42
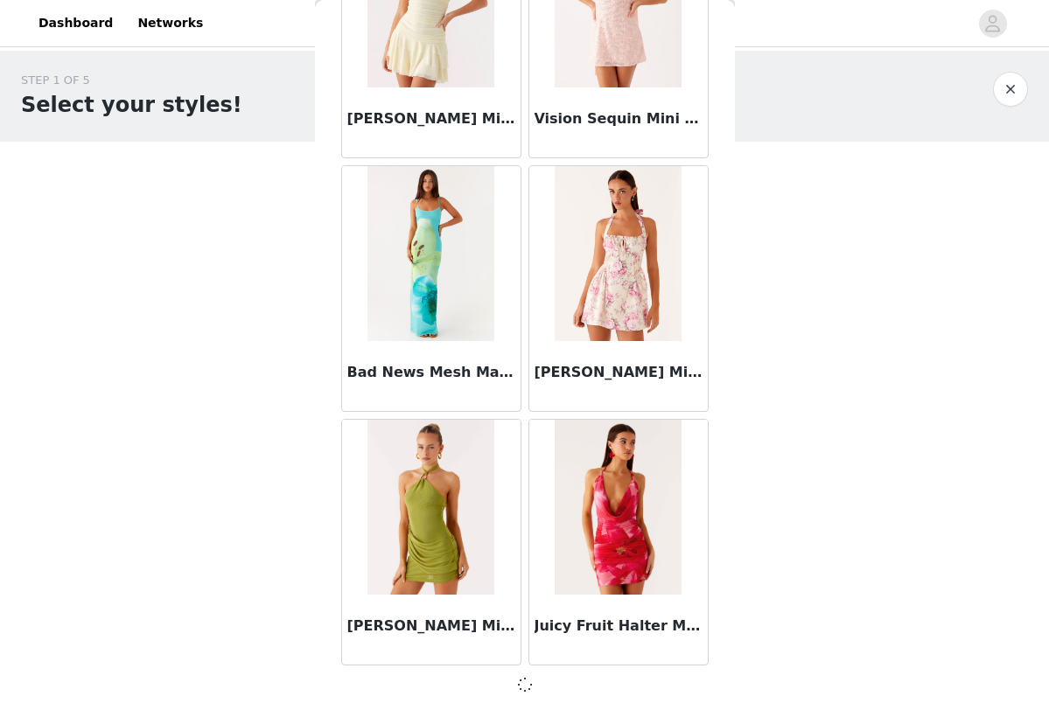
scroll to position [111004, 0]
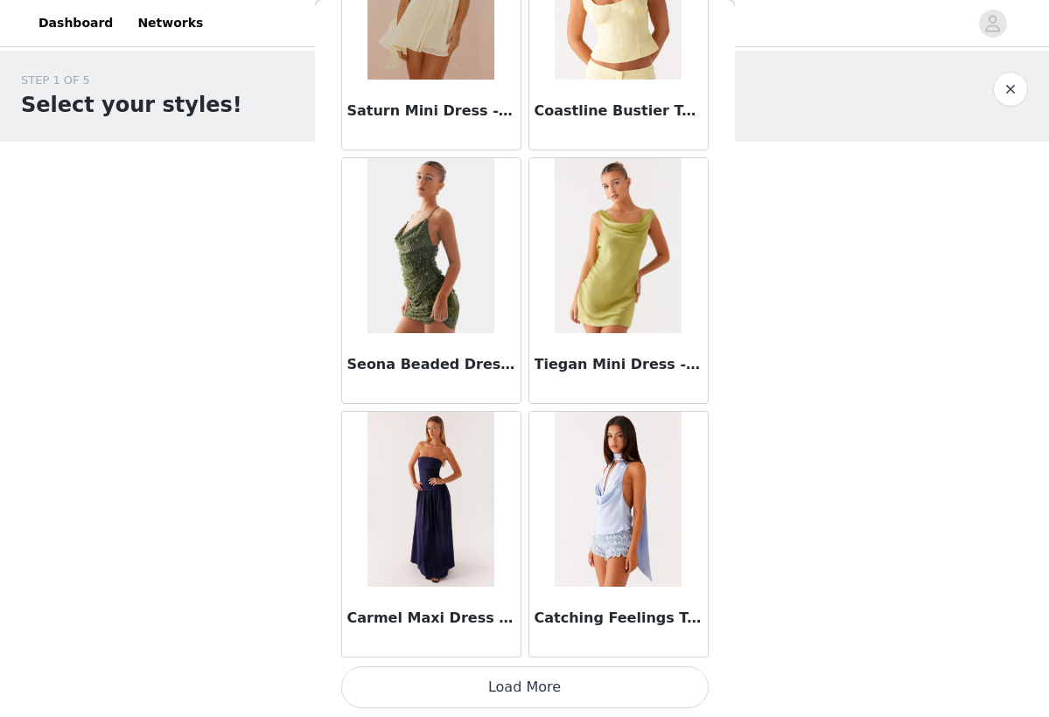
click at [521, 680] on button "Load More" at bounding box center [524, 687] width 367 height 42
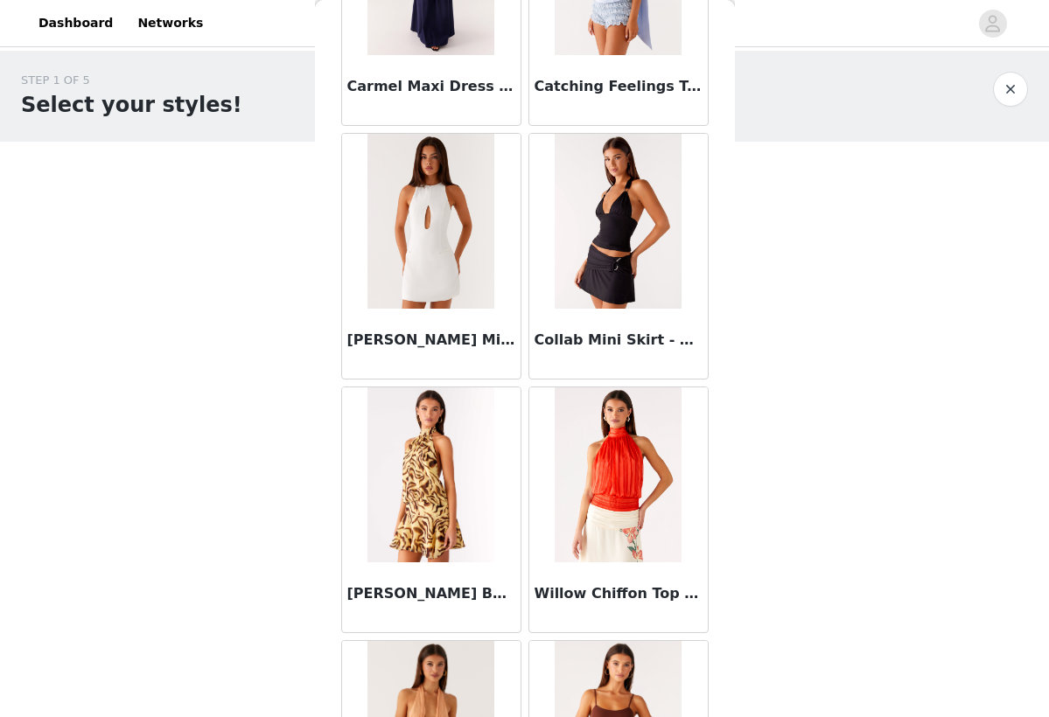
scroll to position [114093, 0]
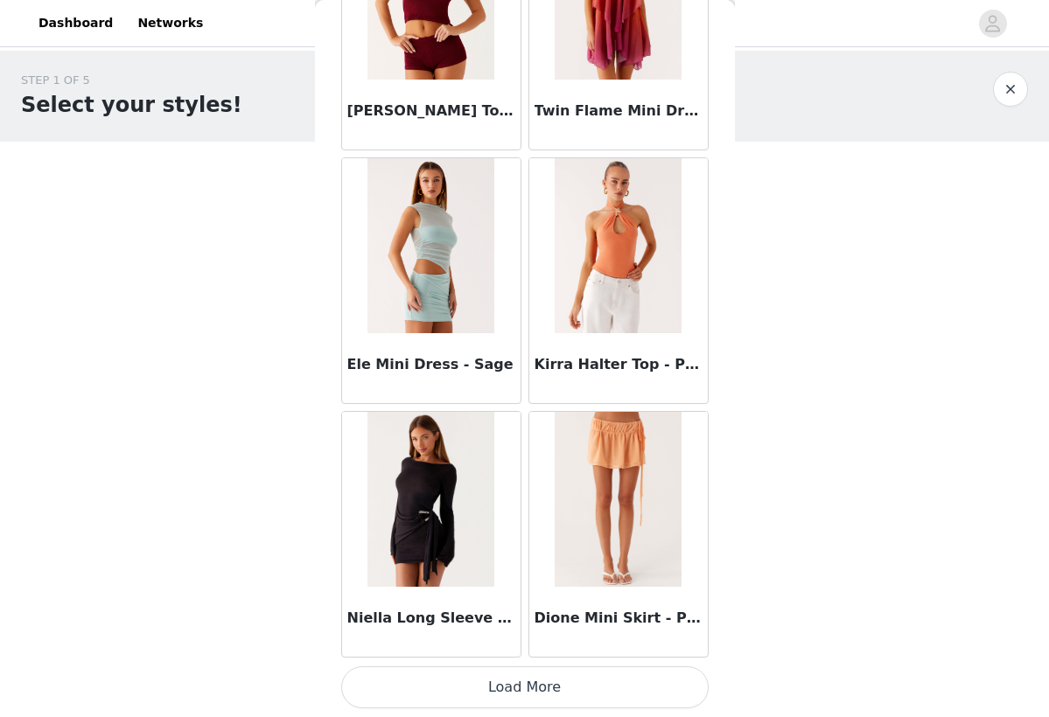
click at [551, 684] on button "Load More" at bounding box center [524, 687] width 367 height 42
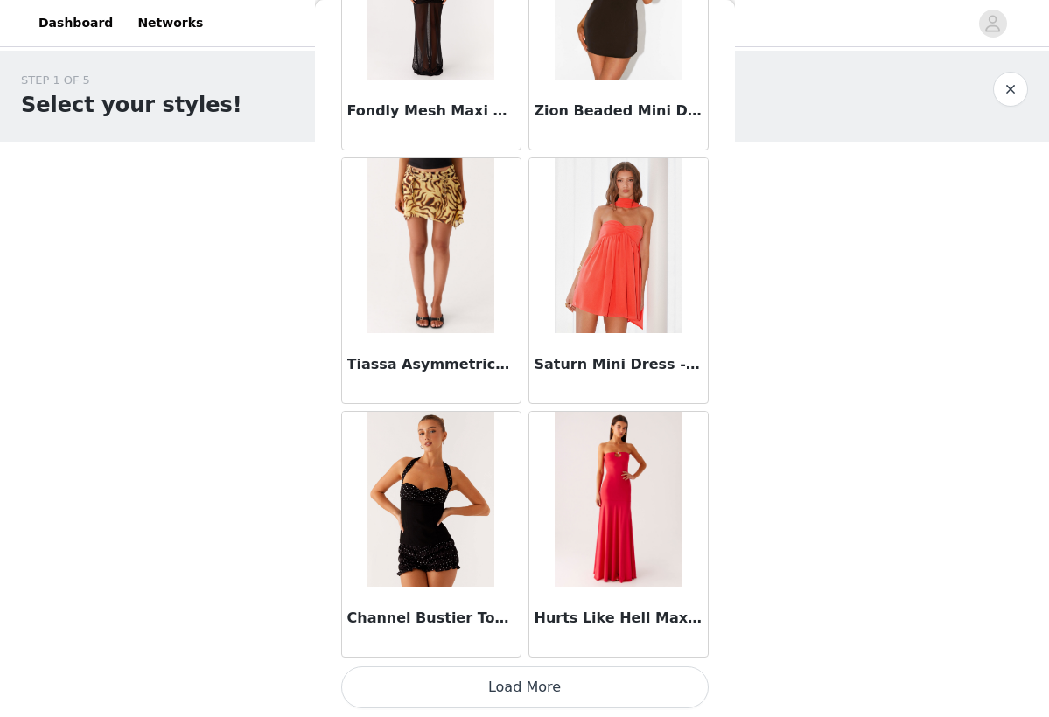
scroll to position [118621, 0]
click at [522, 690] on button "Load More" at bounding box center [524, 687] width 367 height 42
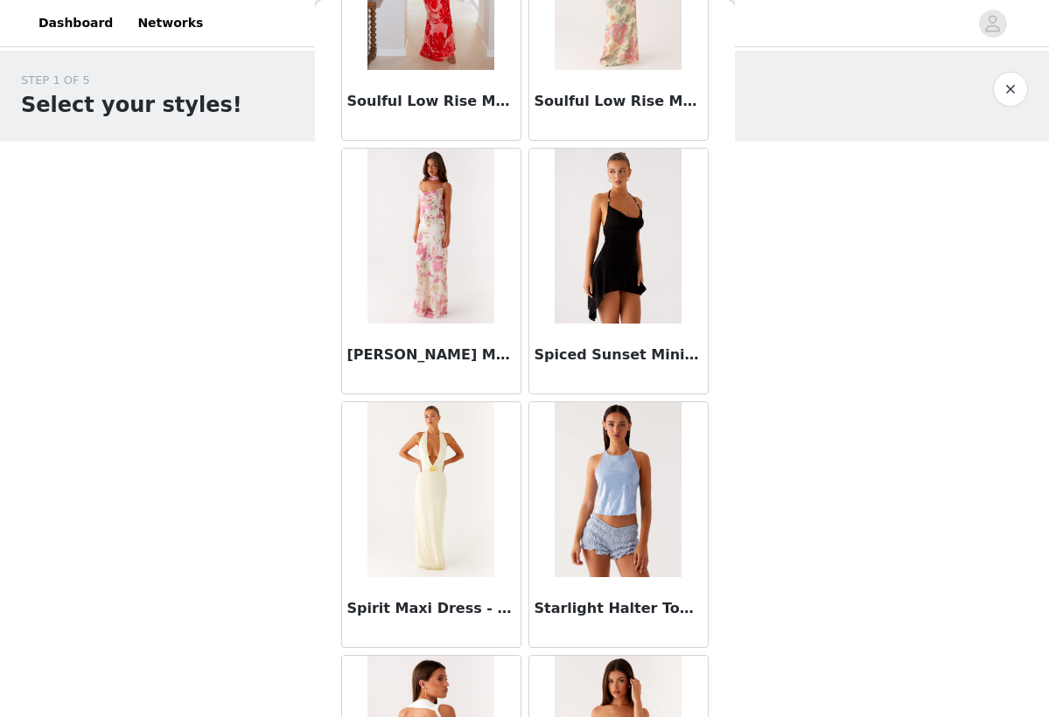
scroll to position [95293, 0]
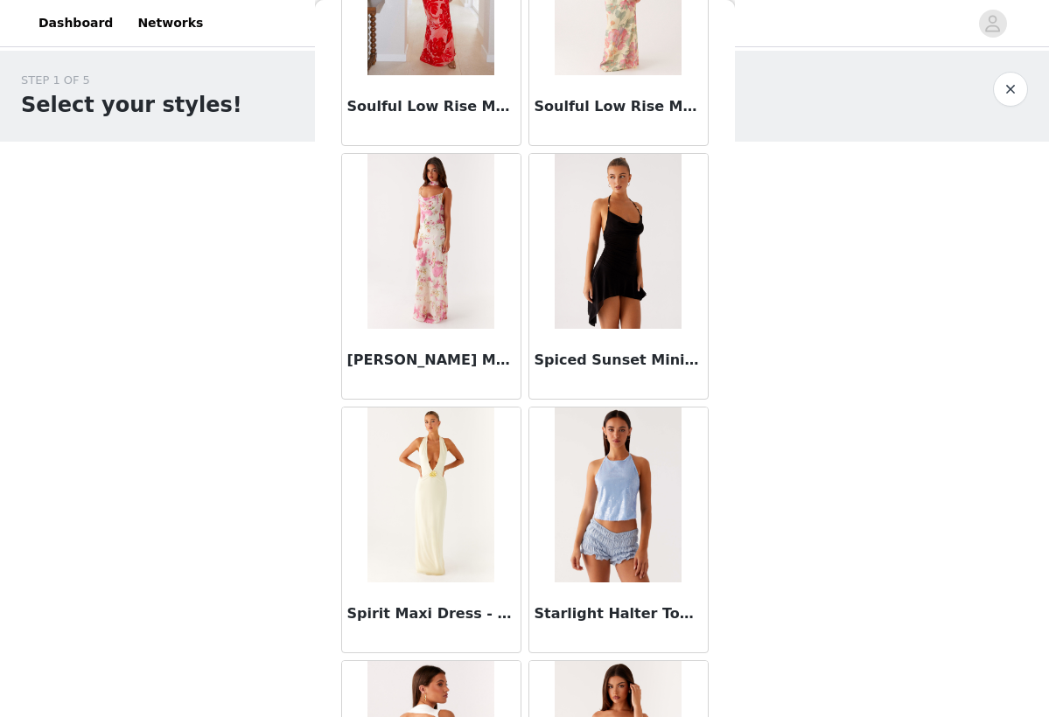
click at [628, 235] on img at bounding box center [617, 241] width 127 height 175
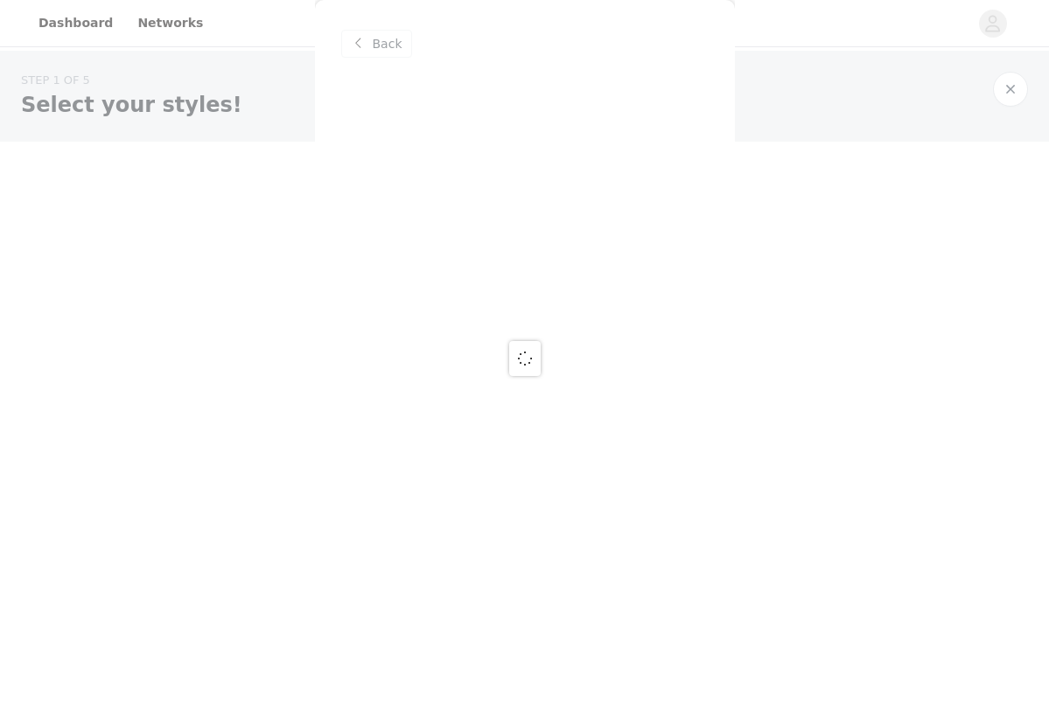
scroll to position [0, 0]
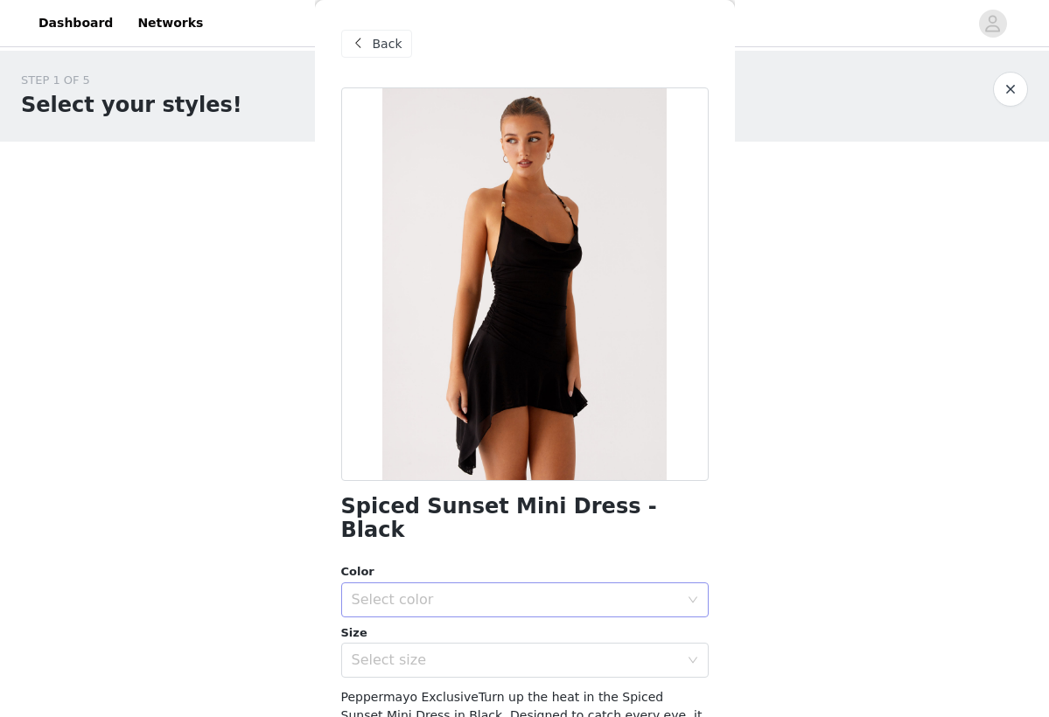
click at [521, 591] on div "Select color" at bounding box center [515, 599] width 327 height 17
click at [457, 615] on li "Black" at bounding box center [524, 607] width 367 height 28
click at [496, 644] on div "Select size" at bounding box center [519, 660] width 335 height 33
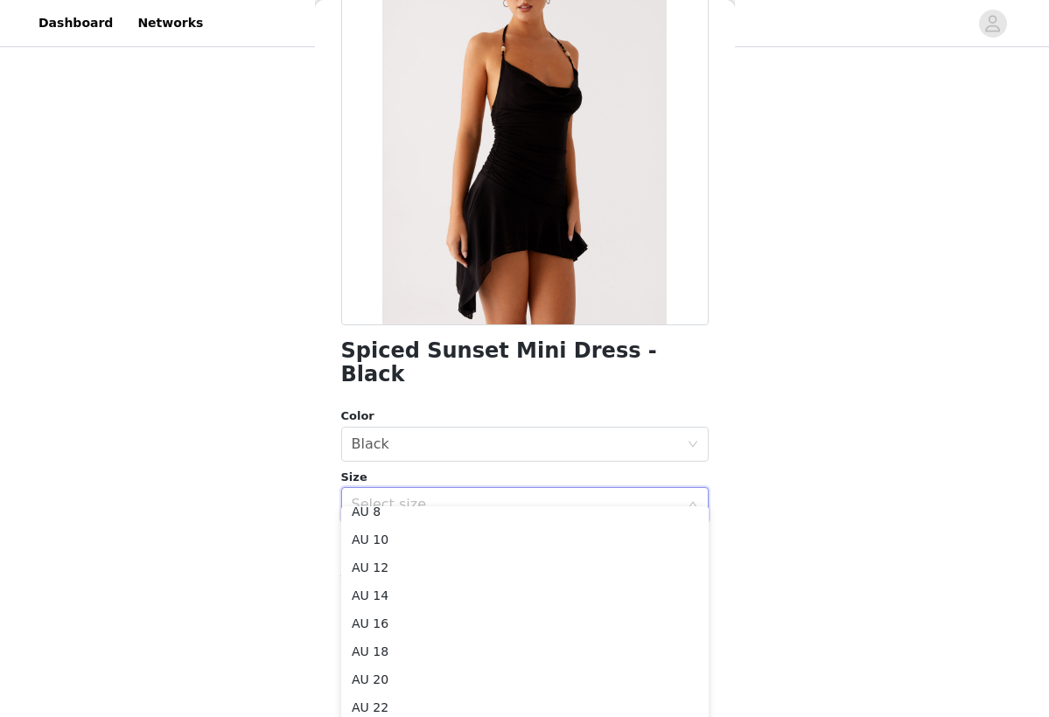
scroll to position [145, 0]
click at [383, 558] on li "AU 12" at bounding box center [524, 566] width 367 height 28
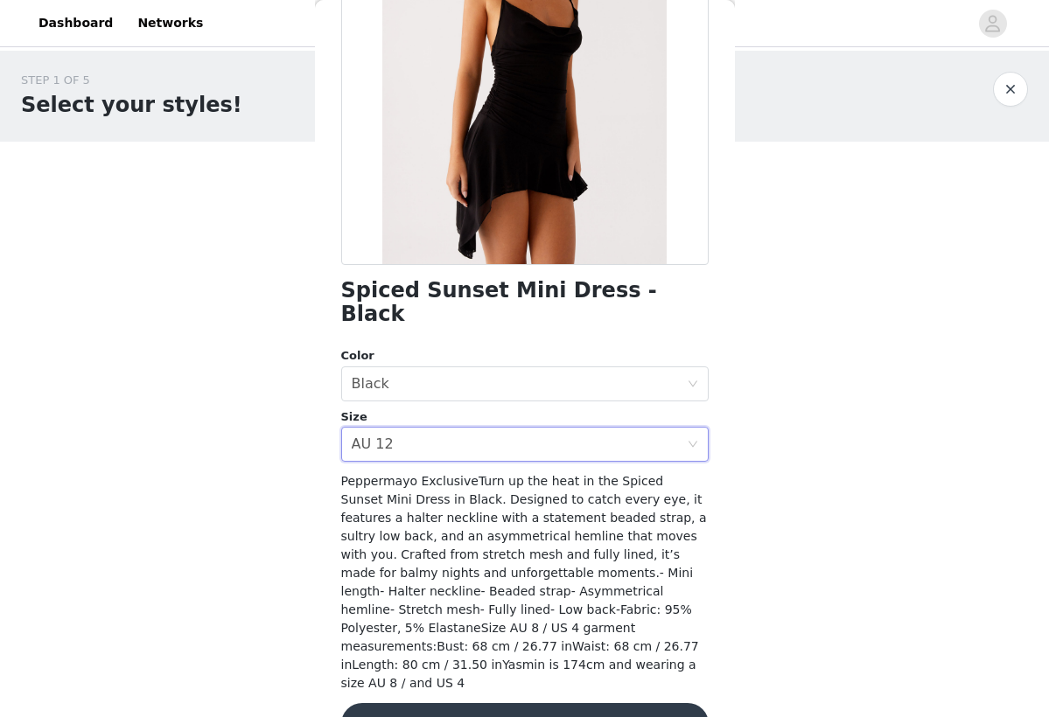
scroll to position [215, 0]
click at [503, 704] on button "Add Product" at bounding box center [524, 725] width 367 height 42
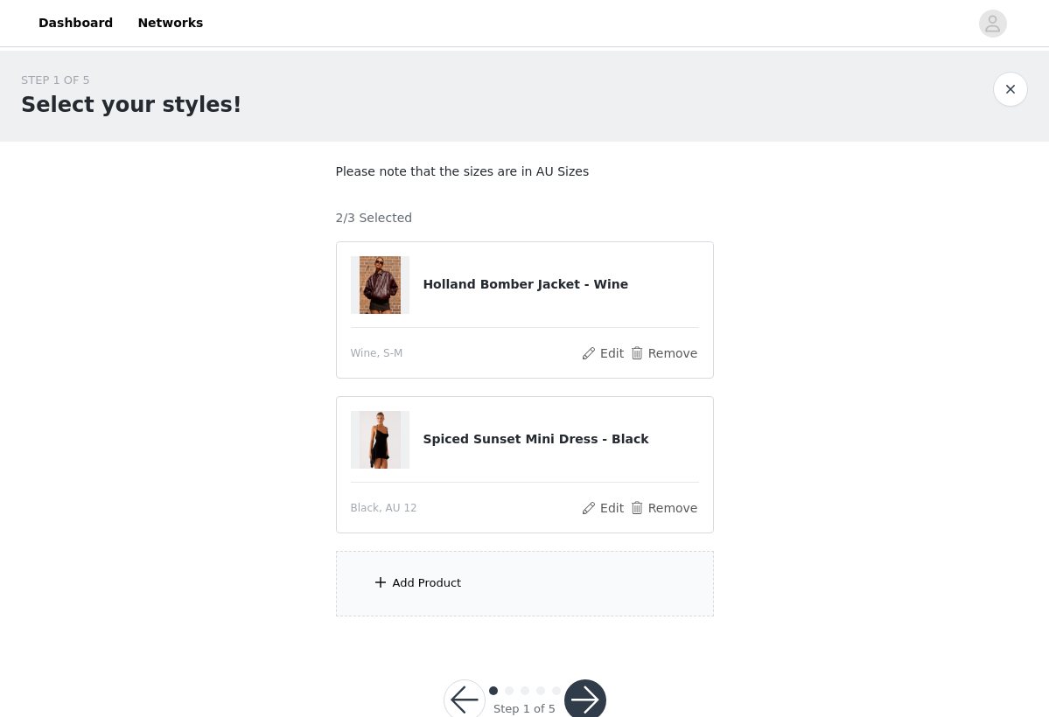
click at [436, 579] on div "Add Product" at bounding box center [427, 583] width 69 height 17
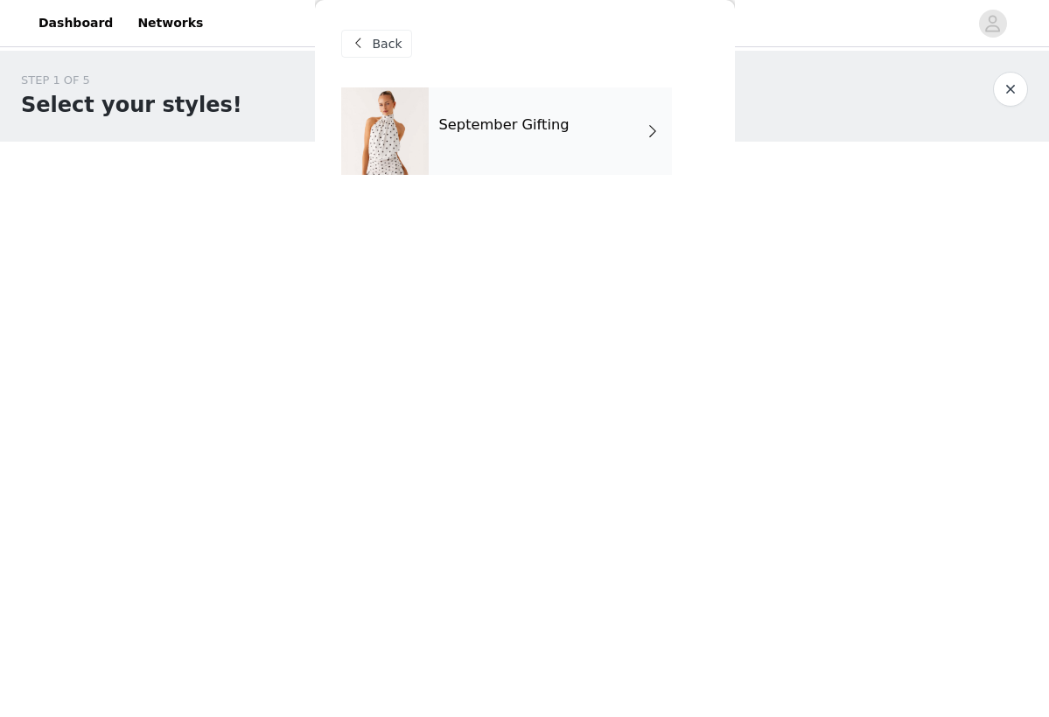
click at [498, 132] on h4 "September Gifting" at bounding box center [504, 125] width 130 height 16
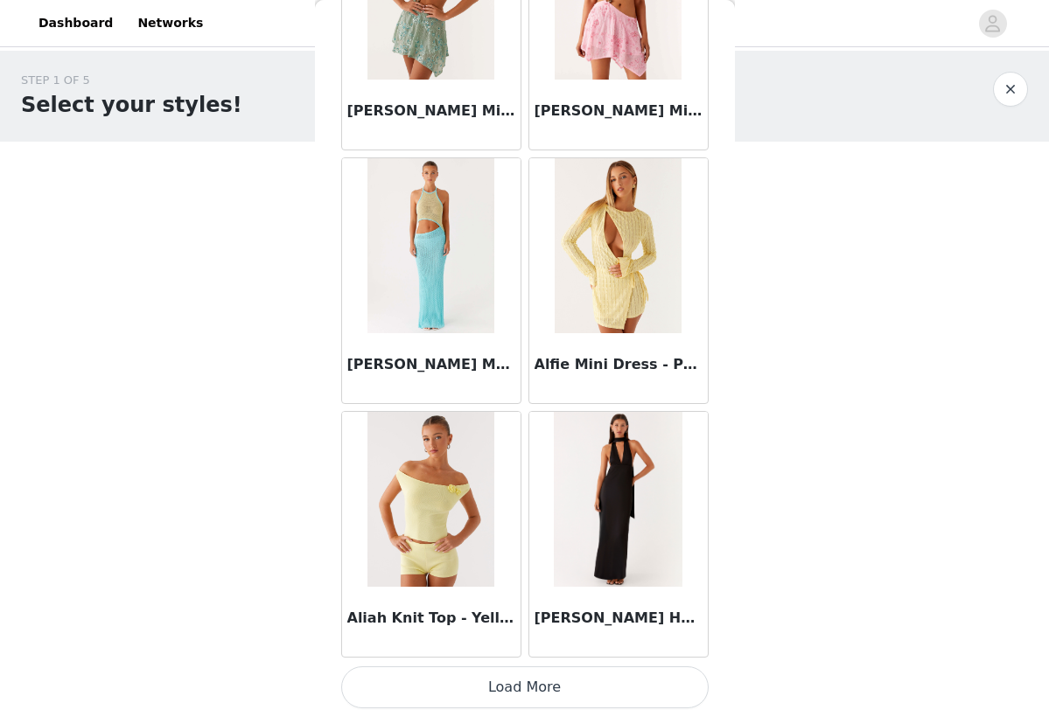
scroll to position [1959, 0]
click at [537, 693] on button "Load More" at bounding box center [524, 687] width 367 height 42
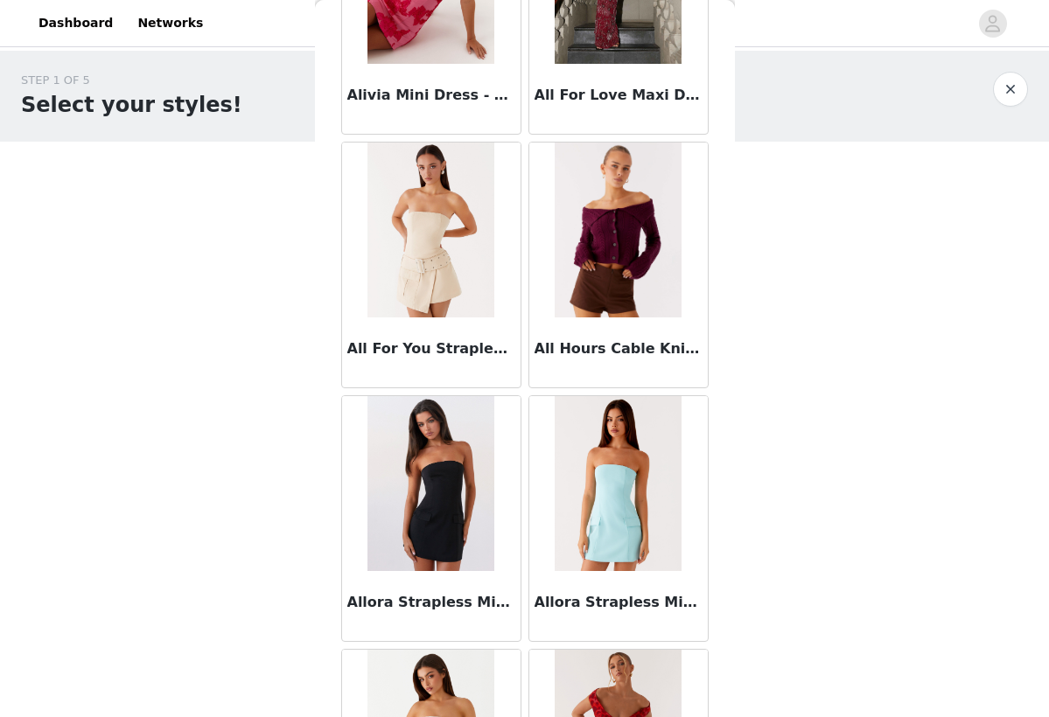
scroll to position [3497, 0]
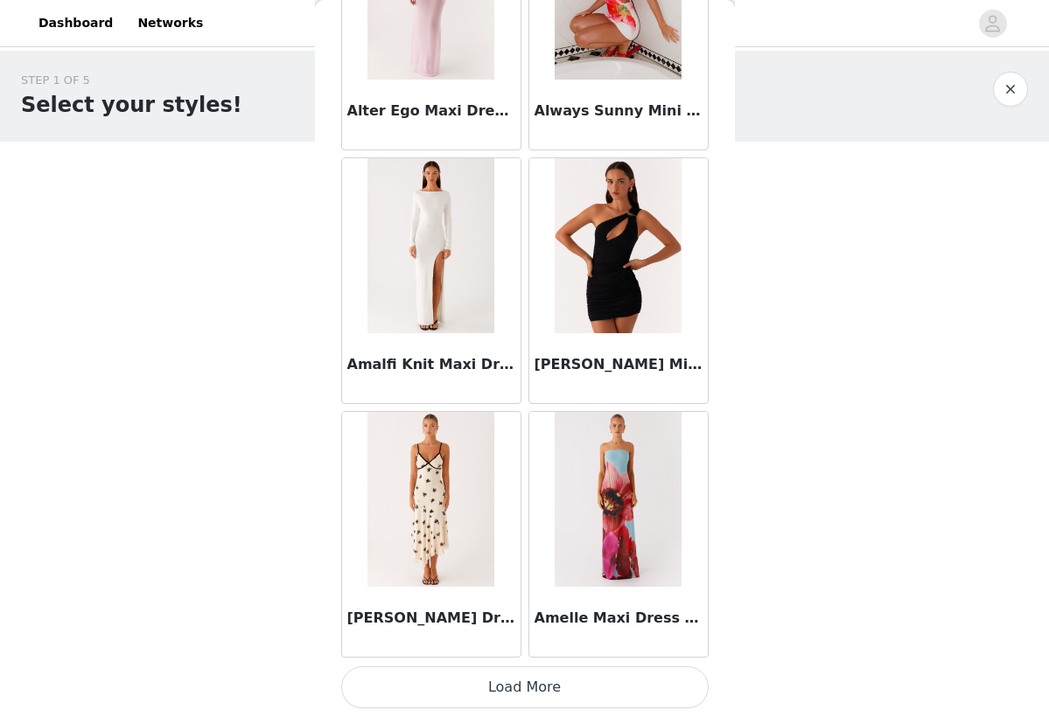
click at [551, 692] on button "Load More" at bounding box center [524, 687] width 367 height 42
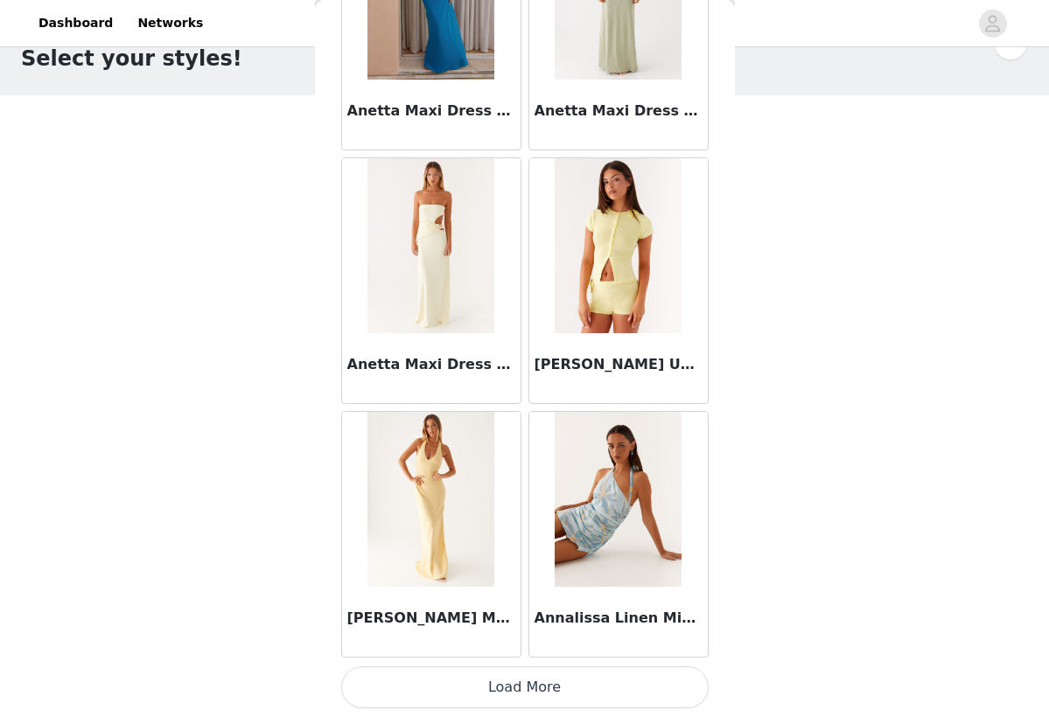
scroll to position [45, 0]
click at [534, 683] on button "Load More" at bounding box center [524, 687] width 367 height 42
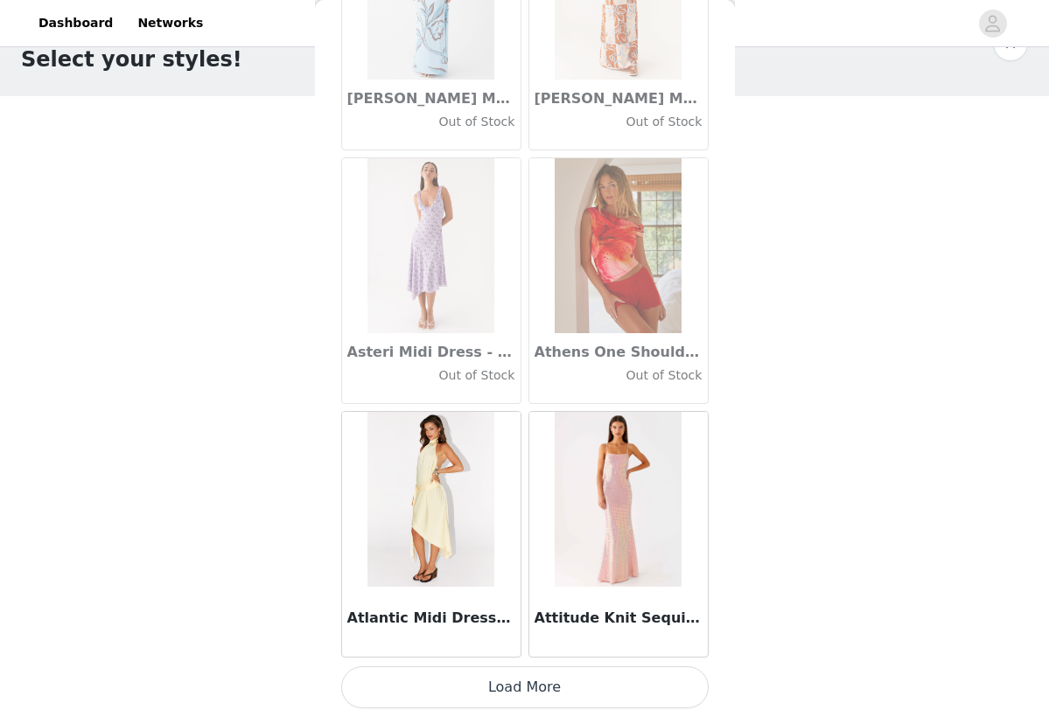
scroll to position [9567, 0]
click at [499, 673] on button "Load More" at bounding box center [524, 687] width 367 height 42
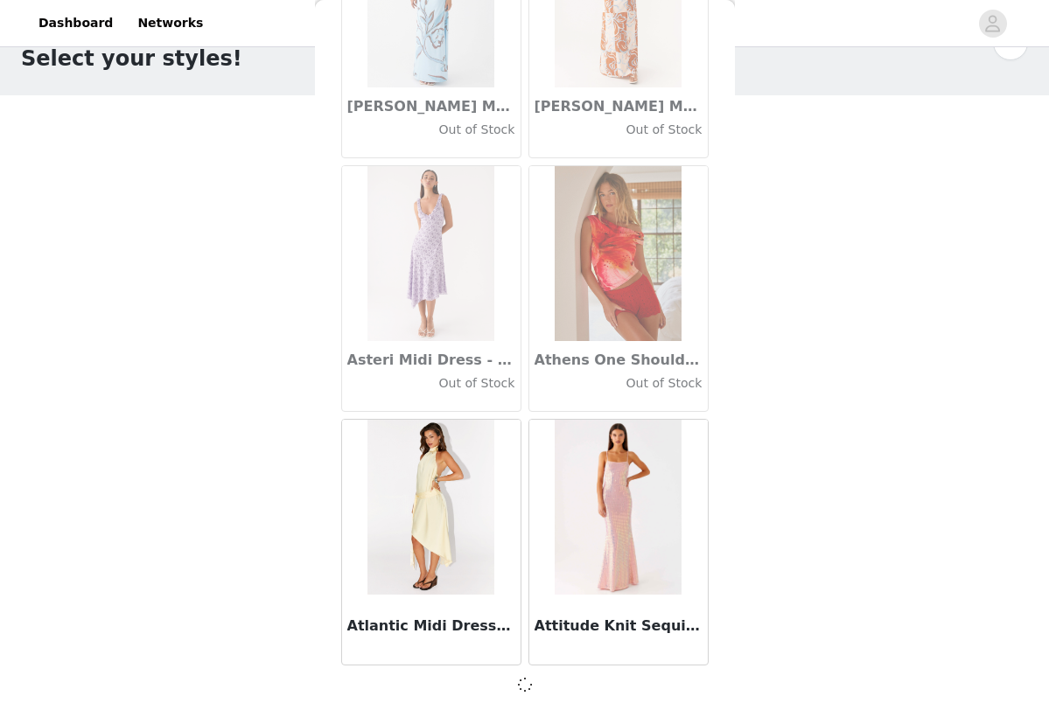
scroll to position [45, 0]
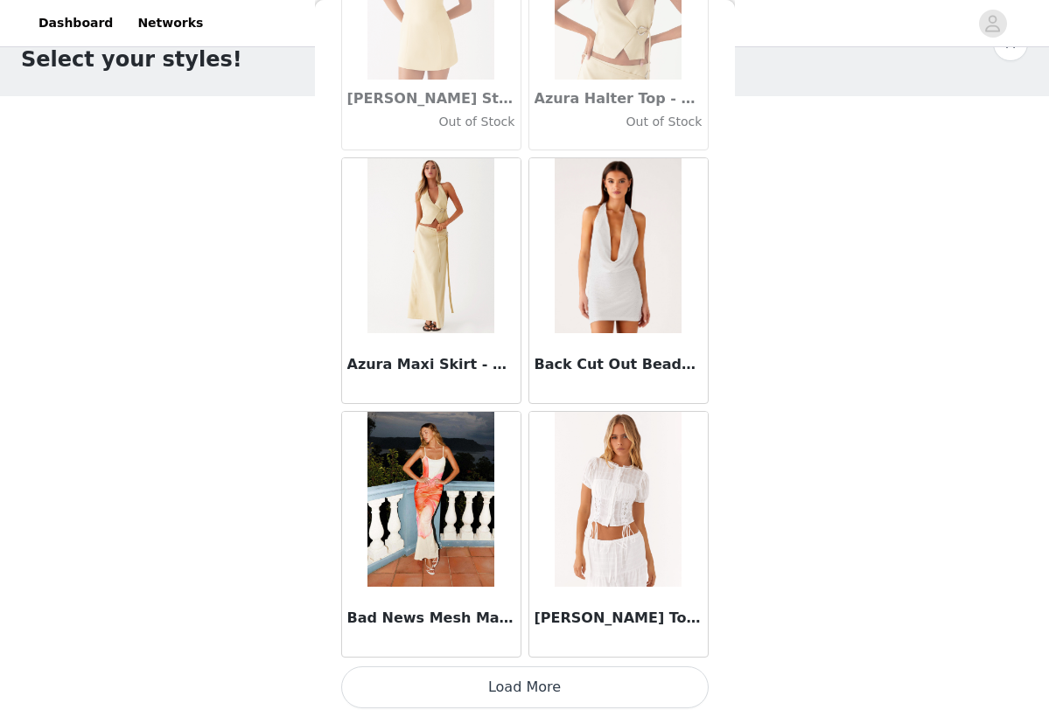
click at [569, 673] on button "Load More" at bounding box center [524, 687] width 367 height 42
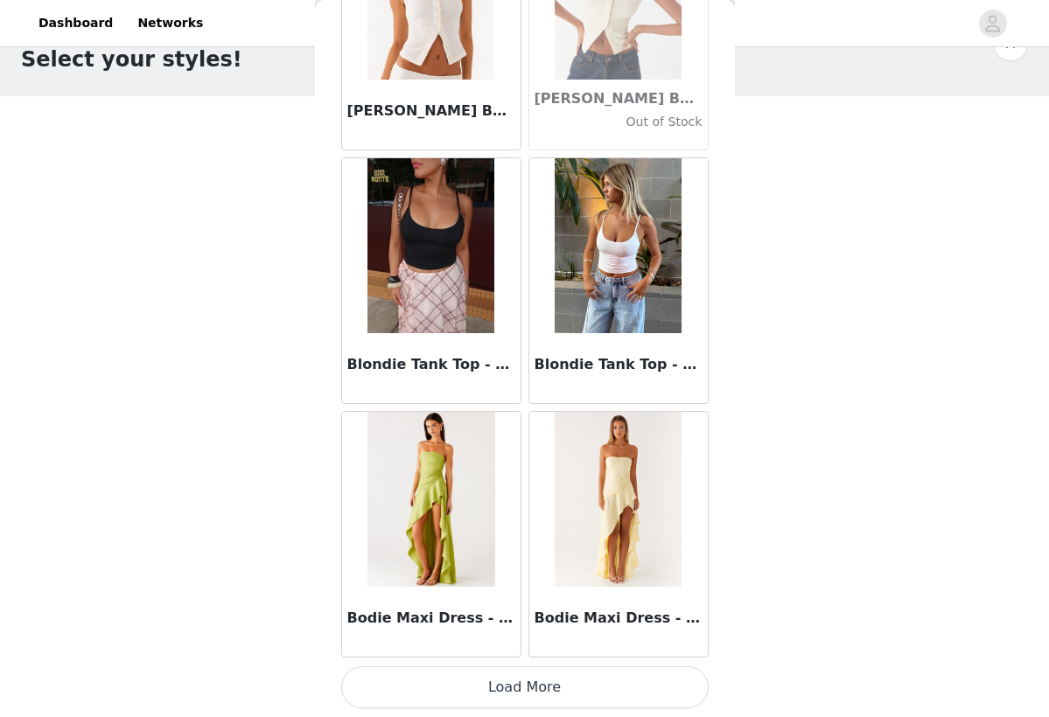
scroll to position [14640, 0]
click at [539, 693] on button "Load More" at bounding box center [524, 687] width 367 height 42
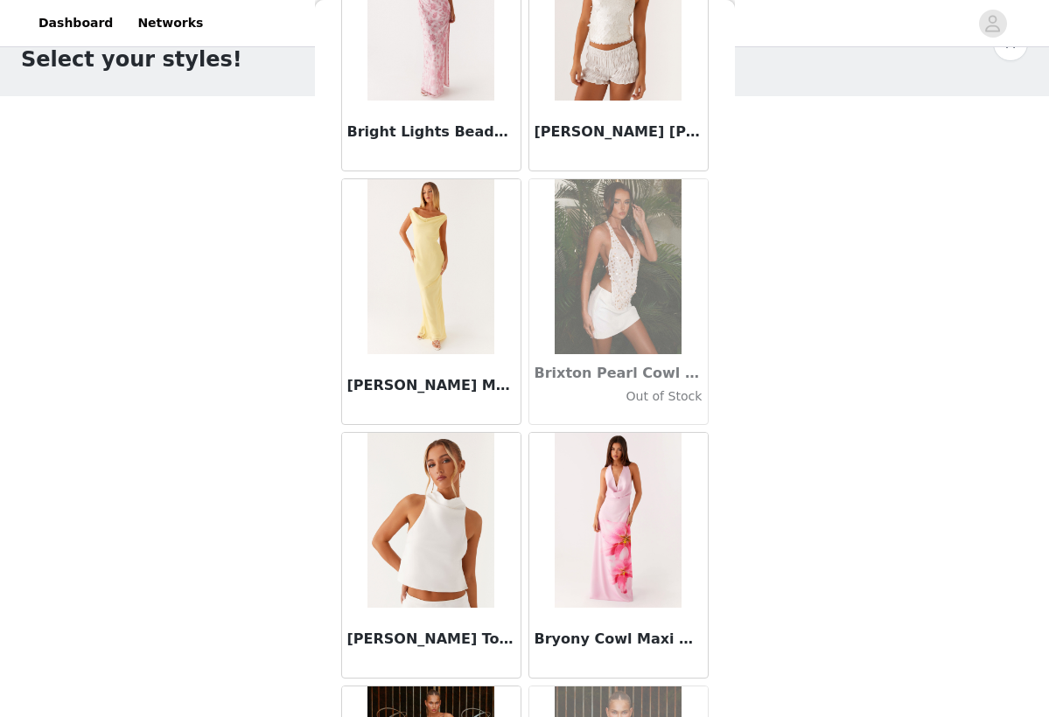
scroll to position [16709, 0]
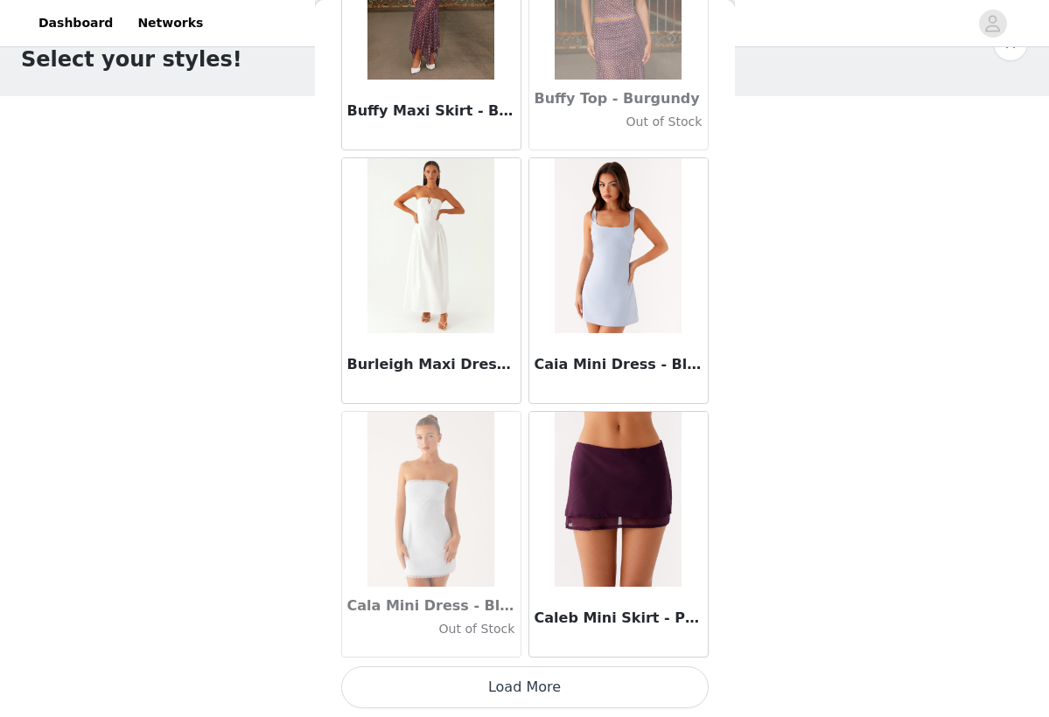
click at [499, 685] on button "Load More" at bounding box center [524, 687] width 367 height 42
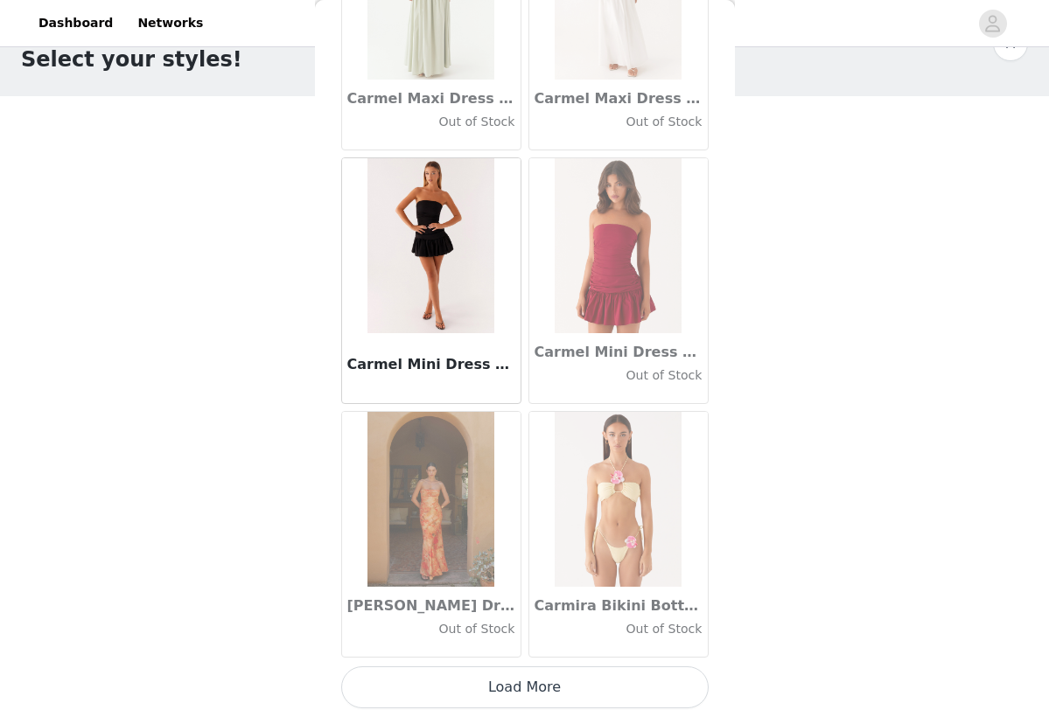
scroll to position [19712, 0]
click at [507, 693] on button "Load More" at bounding box center [524, 687] width 367 height 42
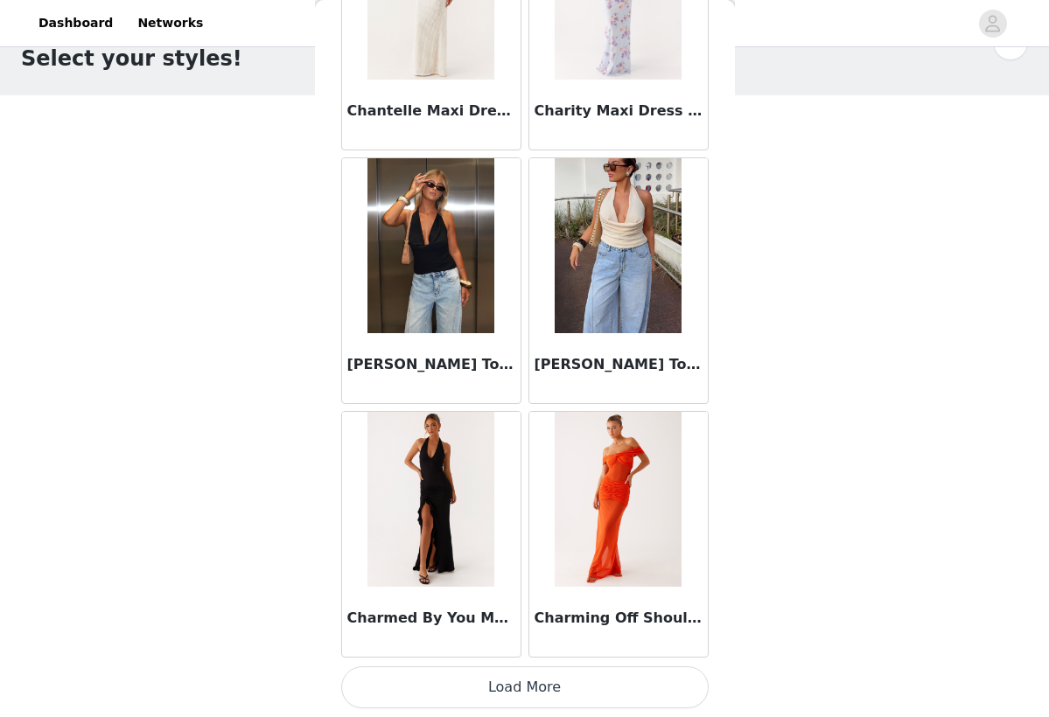
scroll to position [45, 0]
click at [515, 693] on button "Load More" at bounding box center [524, 687] width 367 height 42
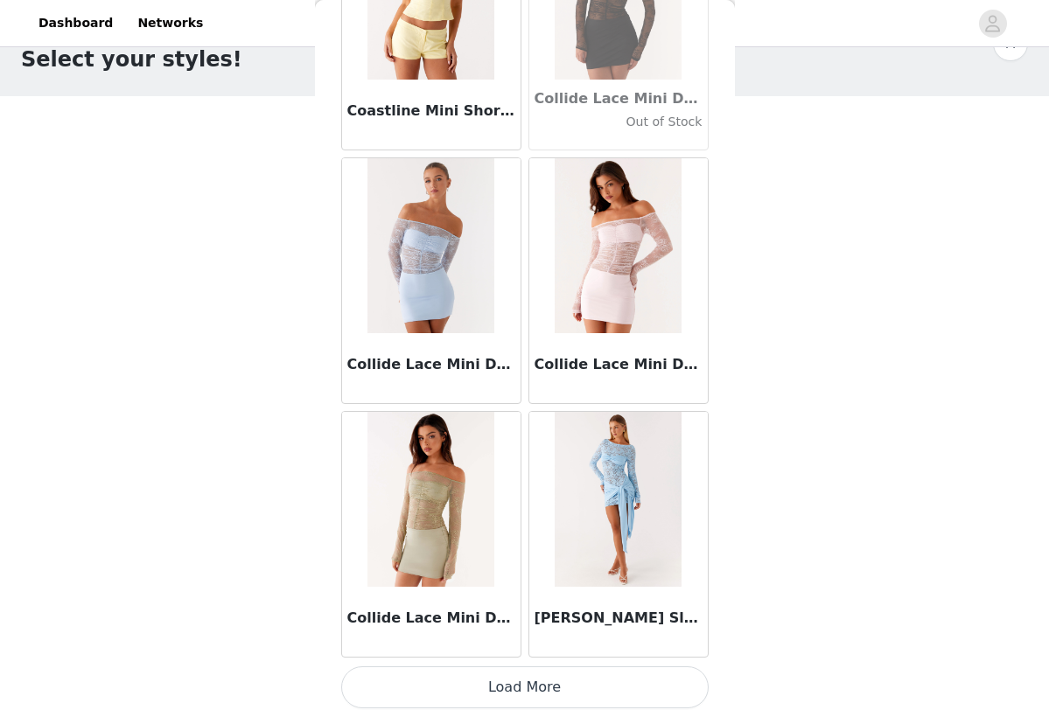
scroll to position [24784, 0]
click at [502, 686] on button "Load More" at bounding box center [524, 687] width 367 height 42
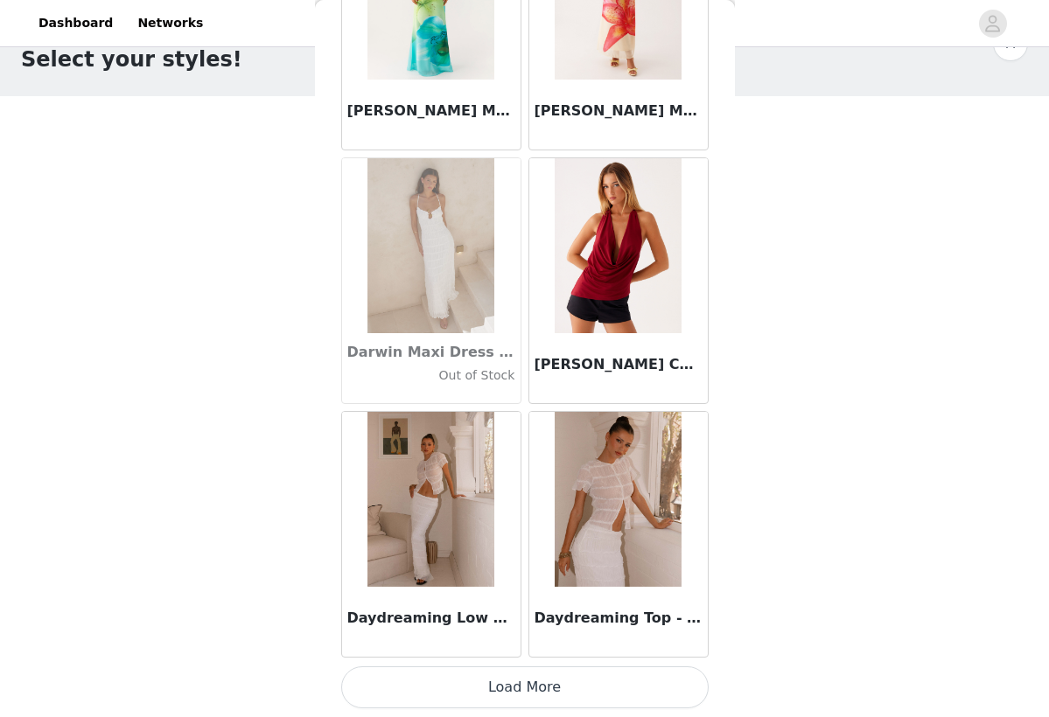
click at [483, 693] on button "Load More" at bounding box center [524, 687] width 367 height 42
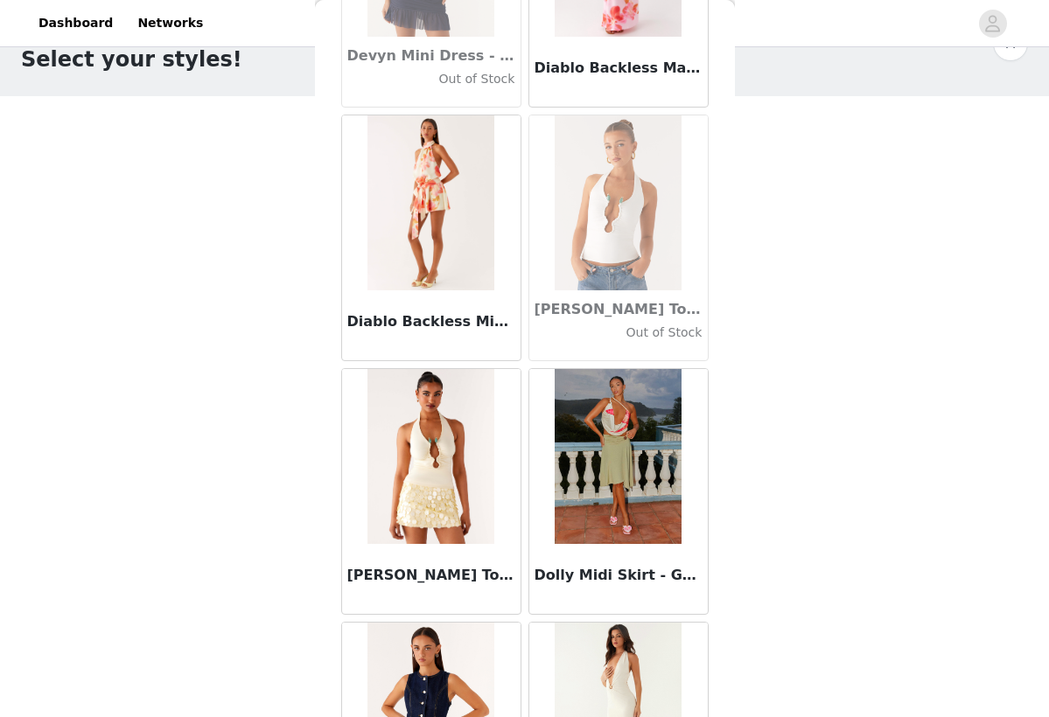
scroll to position [29139, 0]
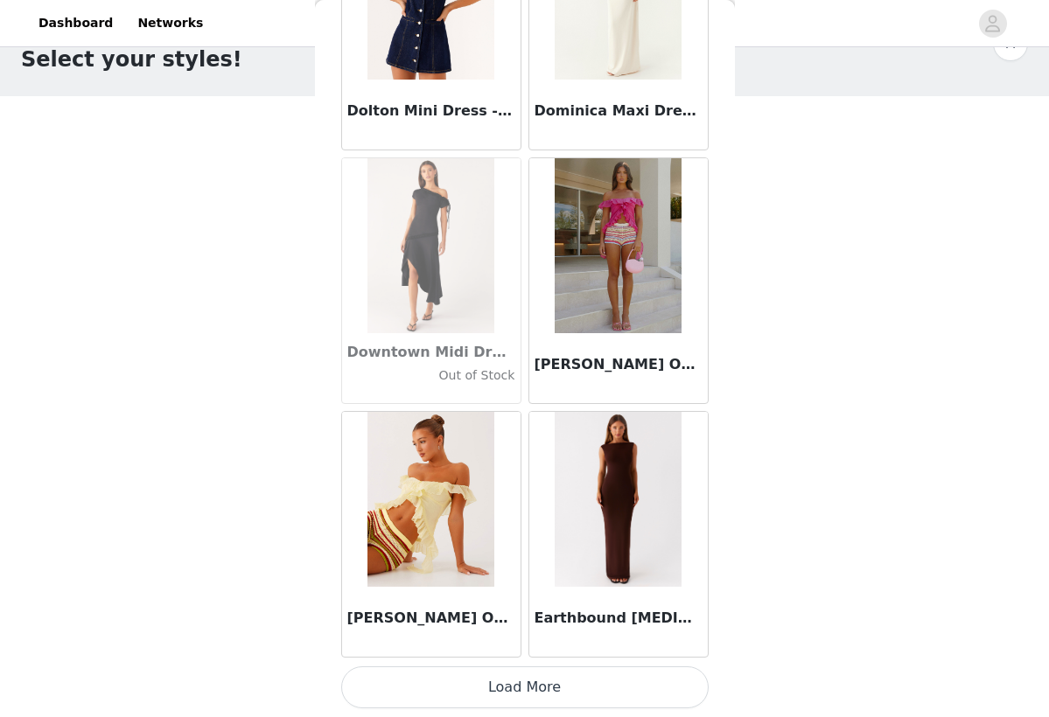
click at [487, 668] on button "Load More" at bounding box center [524, 687] width 367 height 42
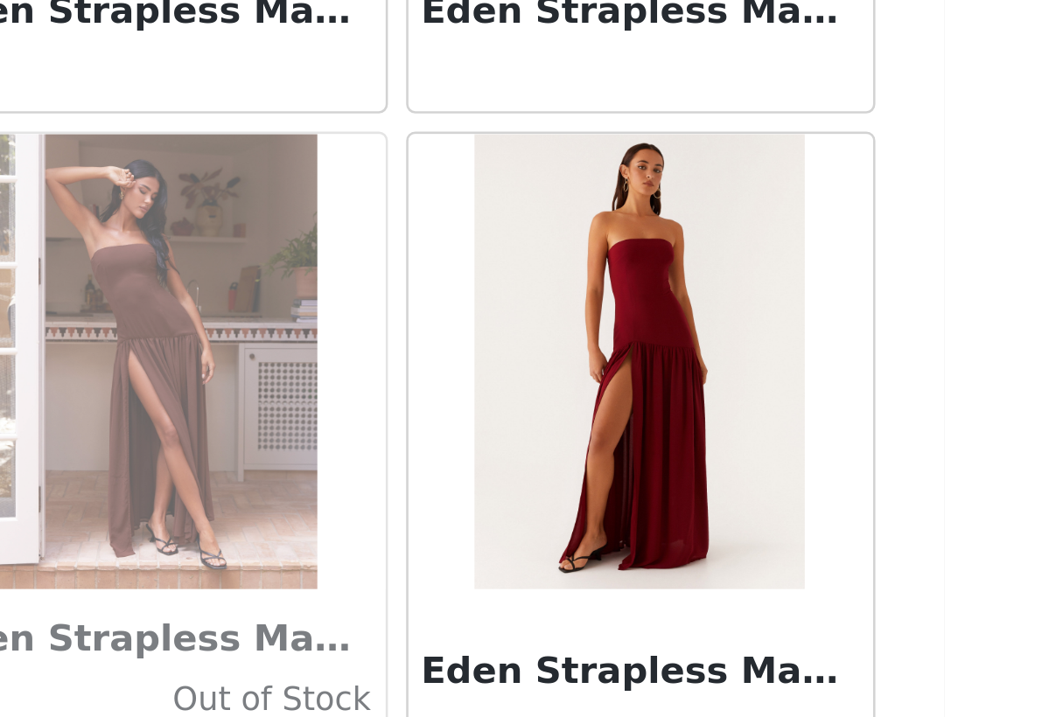
scroll to position [45, 0]
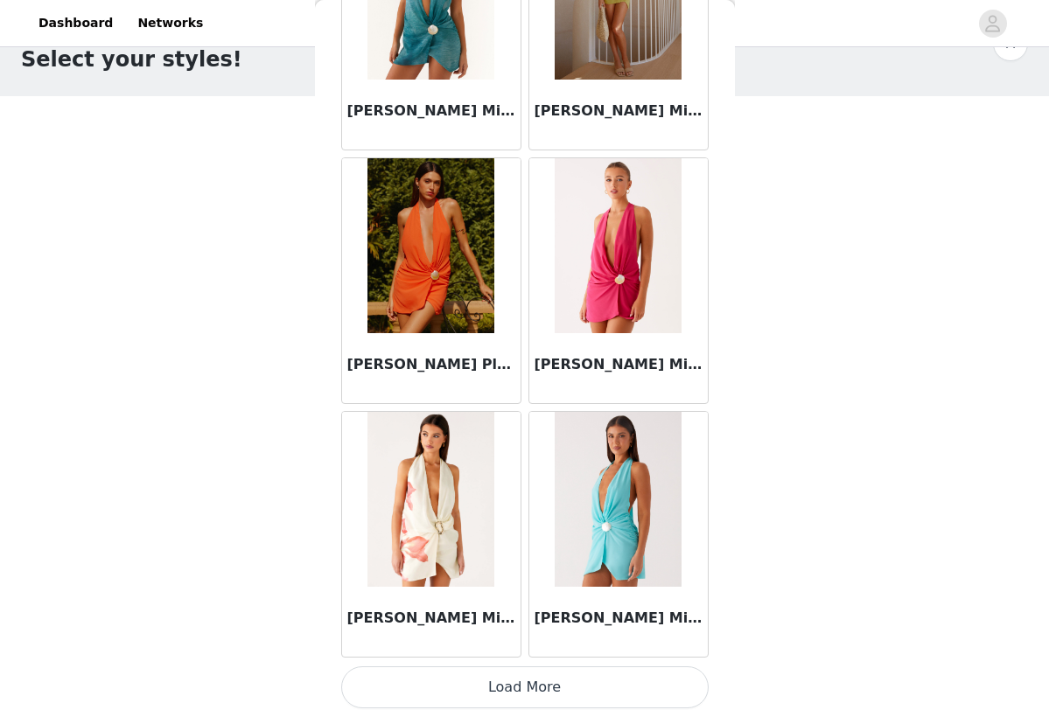
click at [576, 684] on button "Load More" at bounding box center [524, 687] width 367 height 42
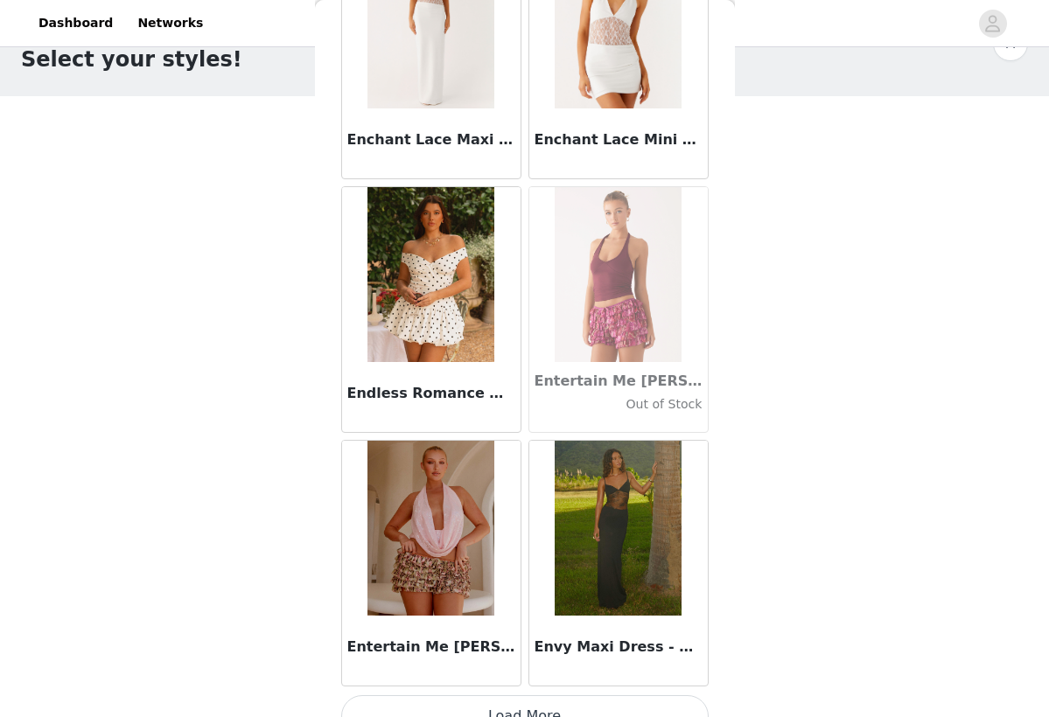
scroll to position [34896, 0]
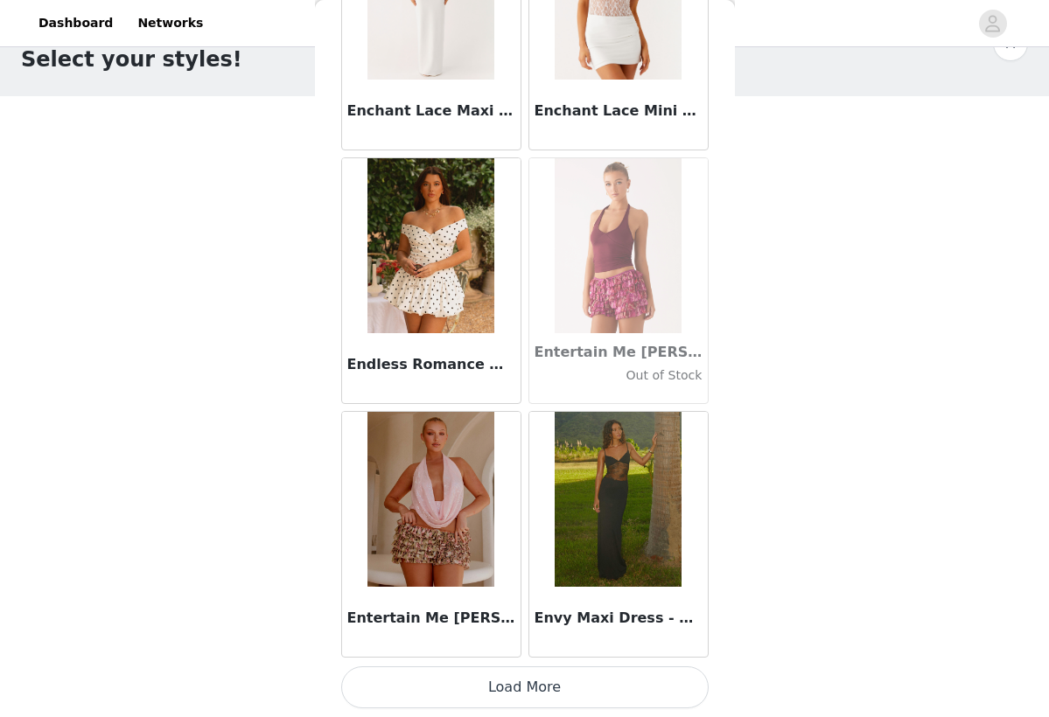
click at [496, 670] on button "Load More" at bounding box center [524, 687] width 367 height 42
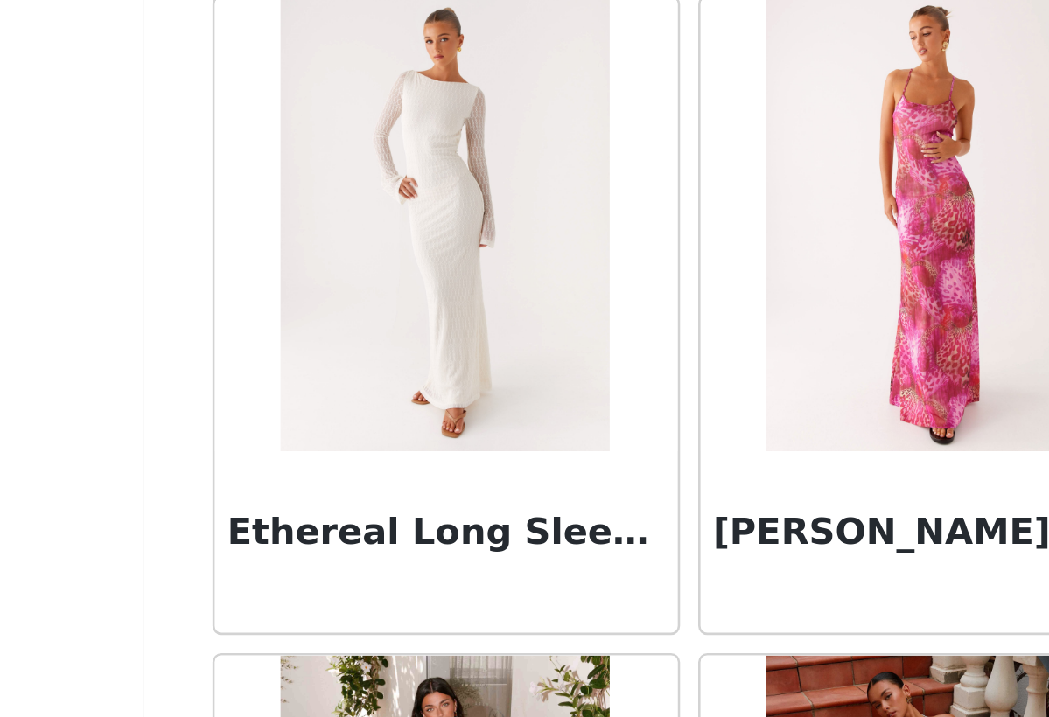
scroll to position [39, 0]
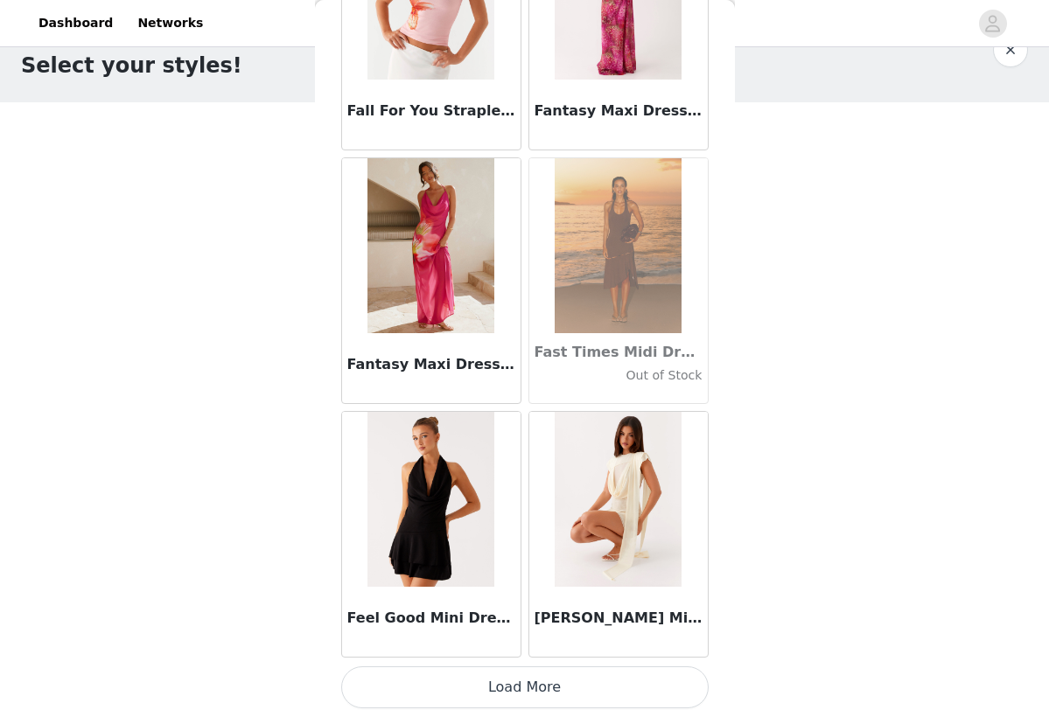
click at [529, 679] on button "Load More" at bounding box center [524, 687] width 367 height 42
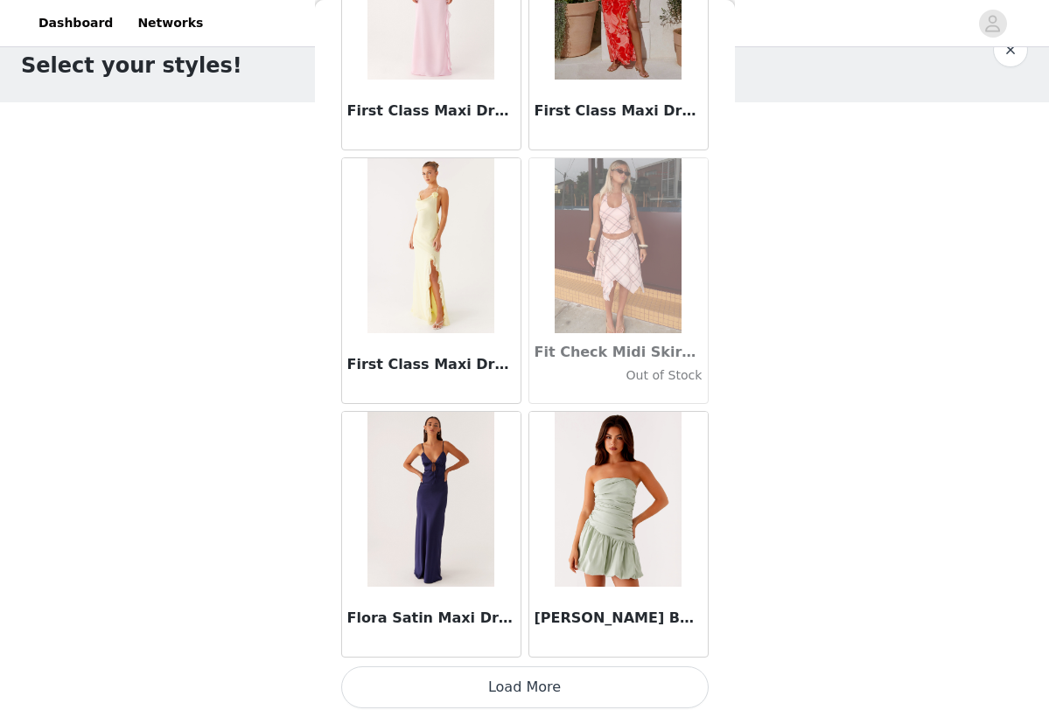
scroll to position [40001, 0]
click at [562, 679] on button "Load More" at bounding box center [524, 687] width 367 height 42
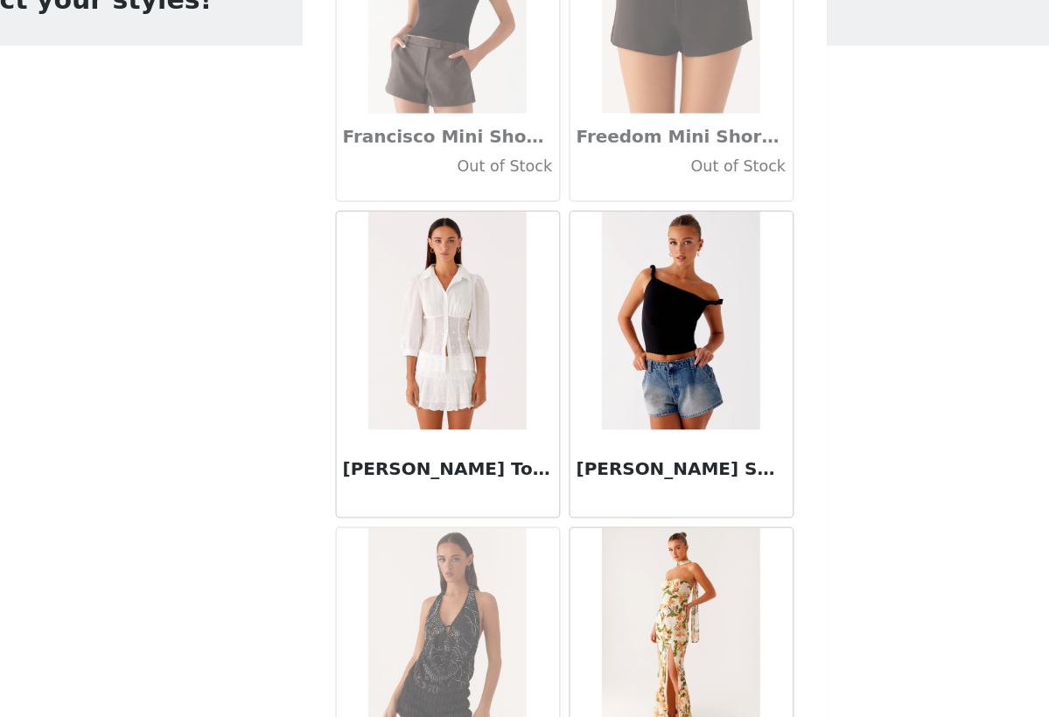
scroll to position [39, 0]
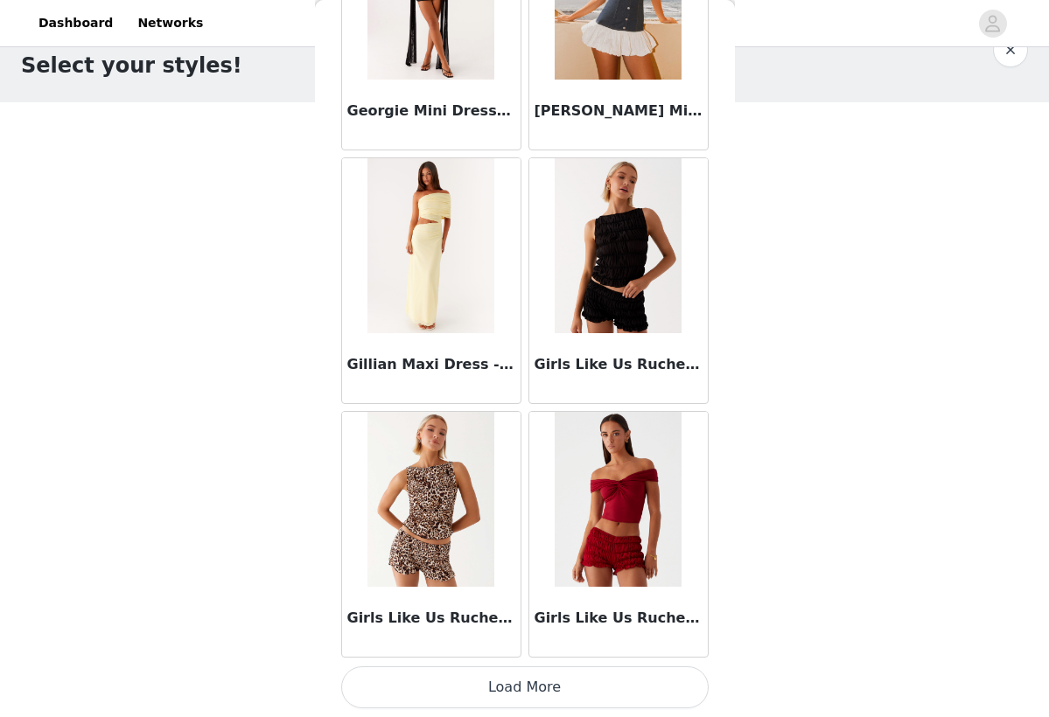
click at [477, 677] on button "Load More" at bounding box center [524, 687] width 367 height 42
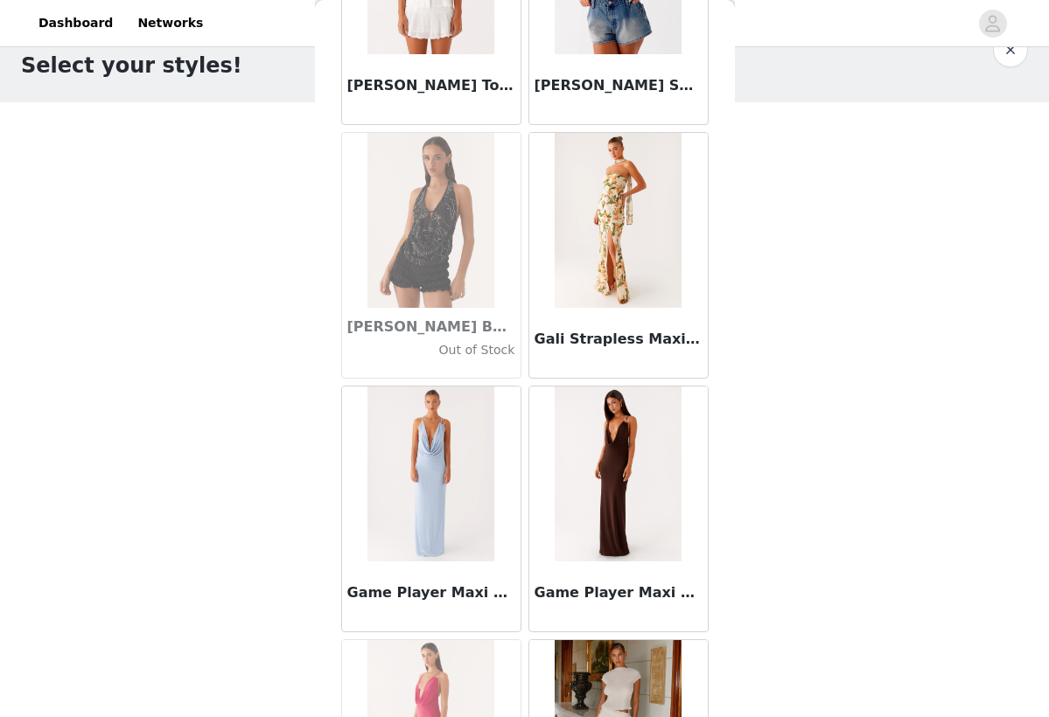
scroll to position [41440, 0]
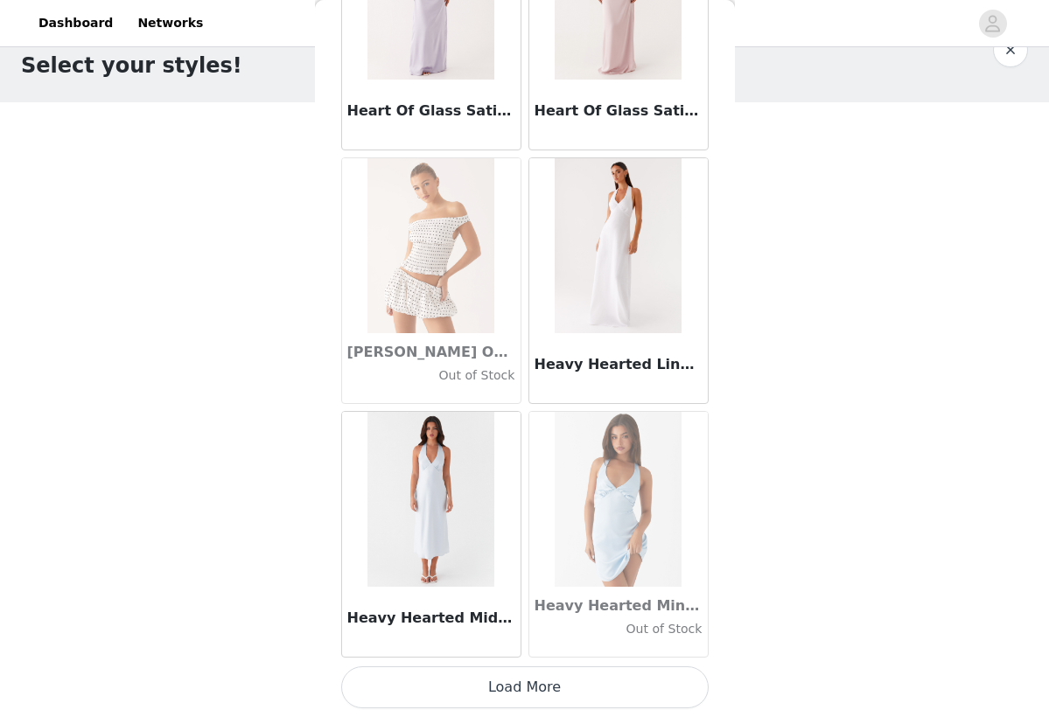
click at [541, 691] on button "Load More" at bounding box center [524, 687] width 367 height 42
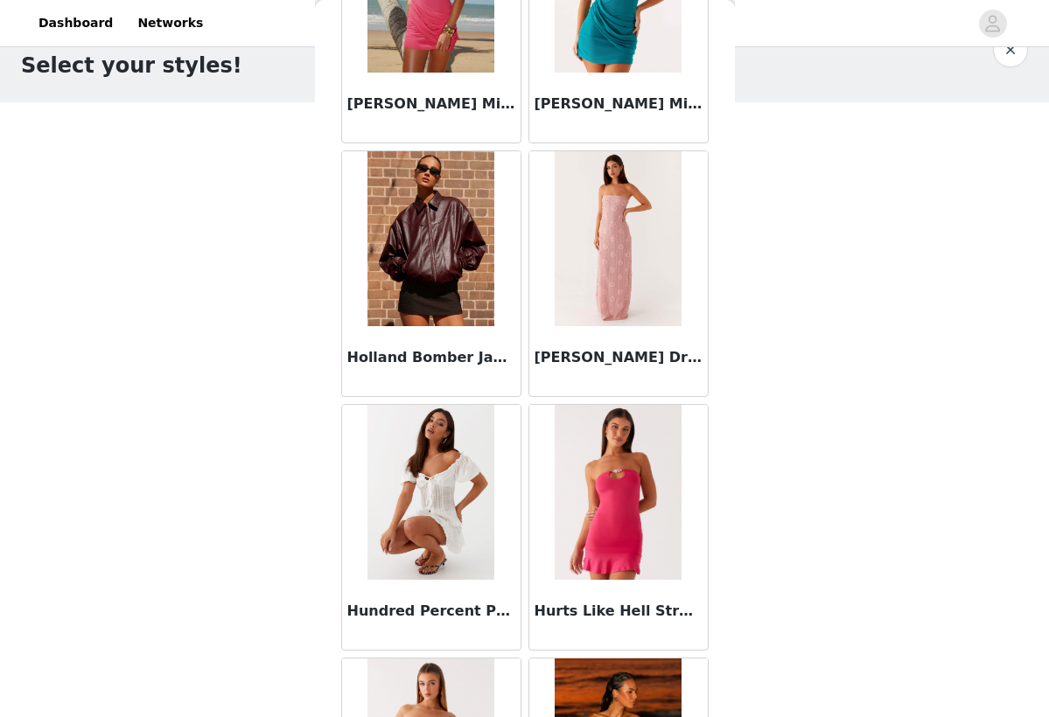
scroll to position [46867, 0]
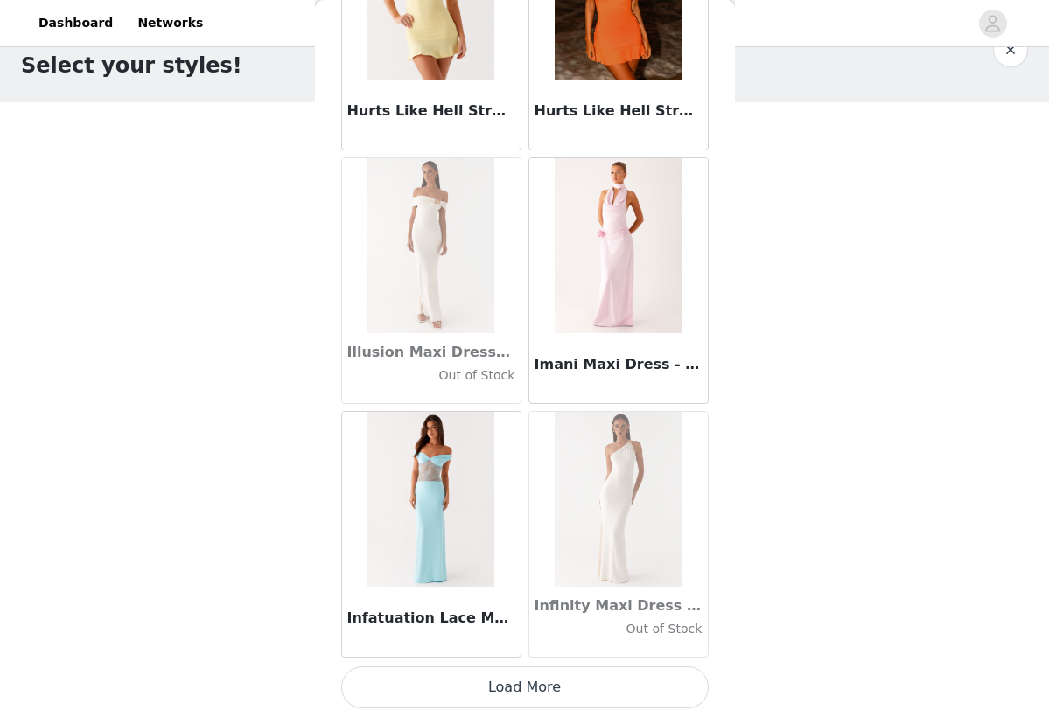
click at [512, 696] on button "Load More" at bounding box center [524, 687] width 367 height 42
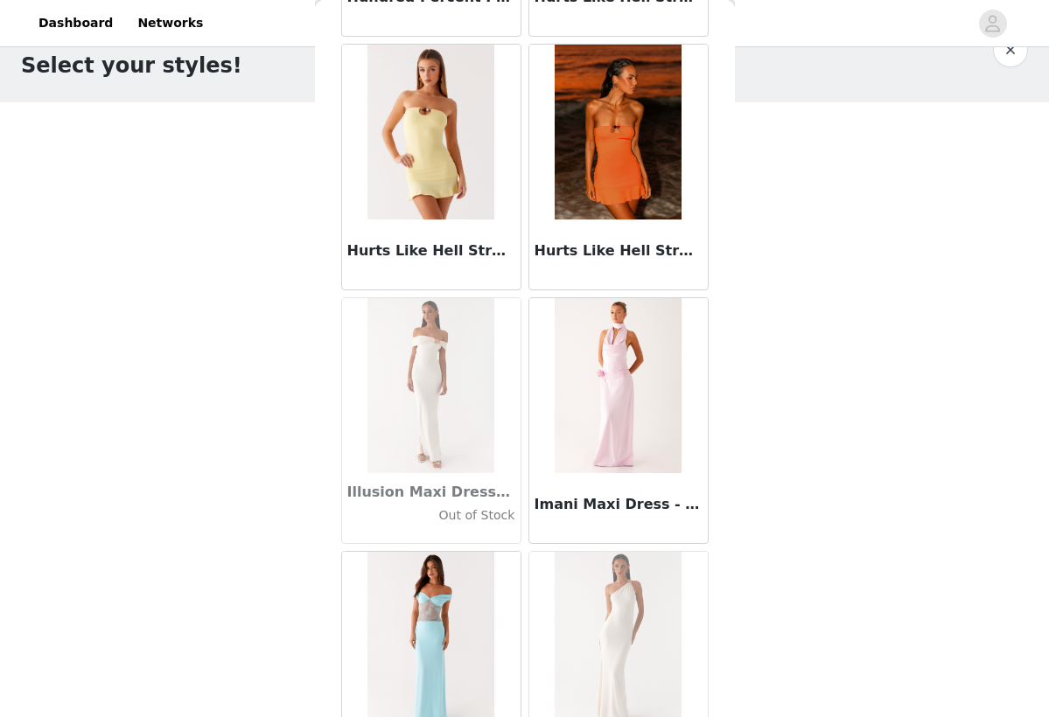
scroll to position [47467, 0]
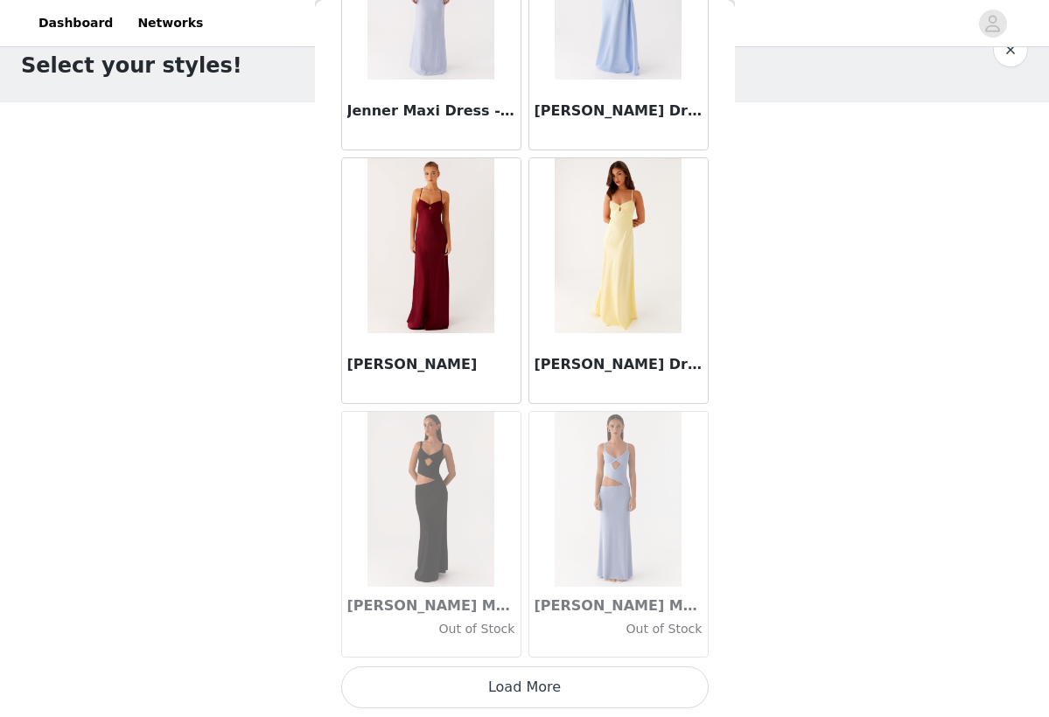
click at [533, 694] on button "Load More" at bounding box center [524, 687] width 367 height 42
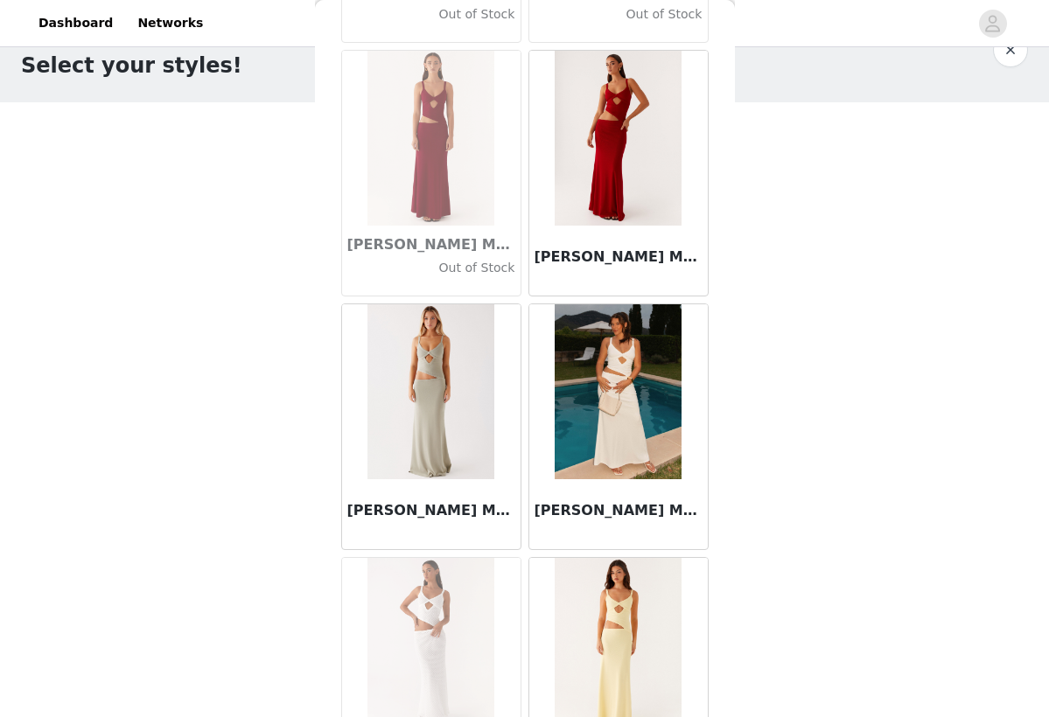
scroll to position [50819, 0]
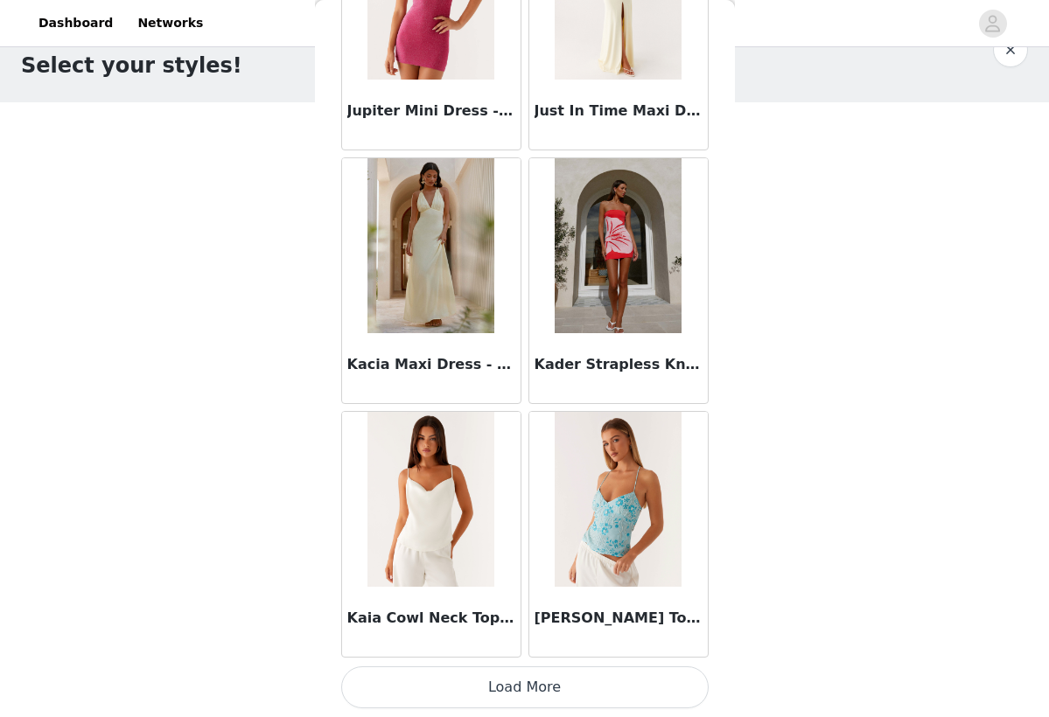
click at [488, 680] on button "Load More" at bounding box center [524, 687] width 367 height 42
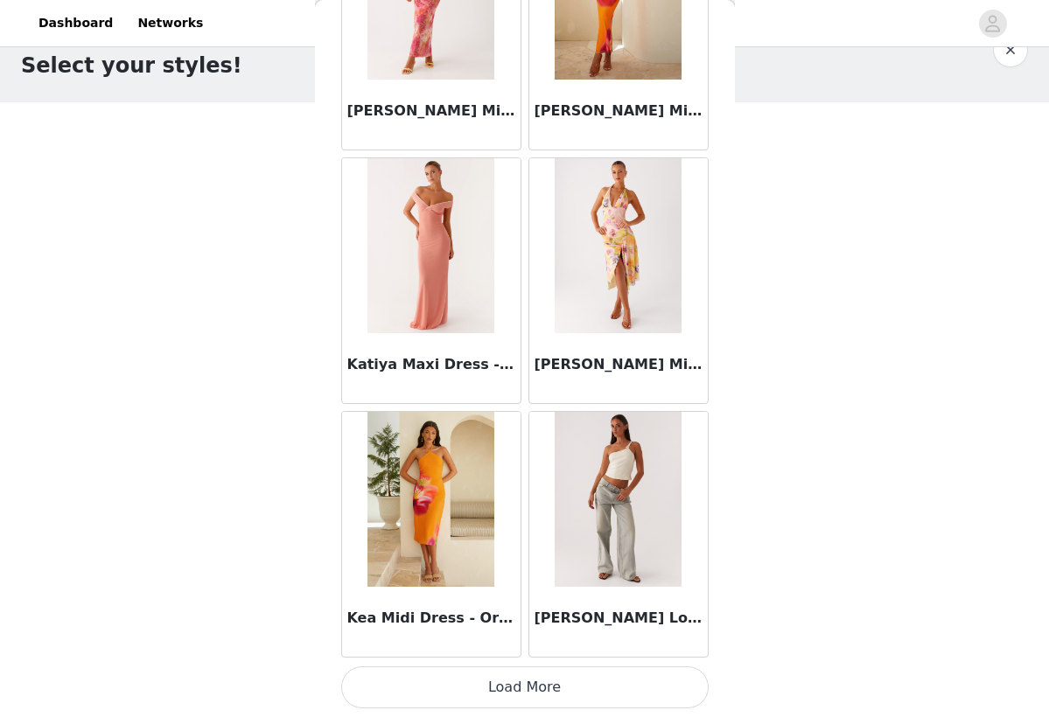
scroll to position [55218, 0]
click at [555, 693] on button "Load More" at bounding box center [524, 687] width 367 height 42
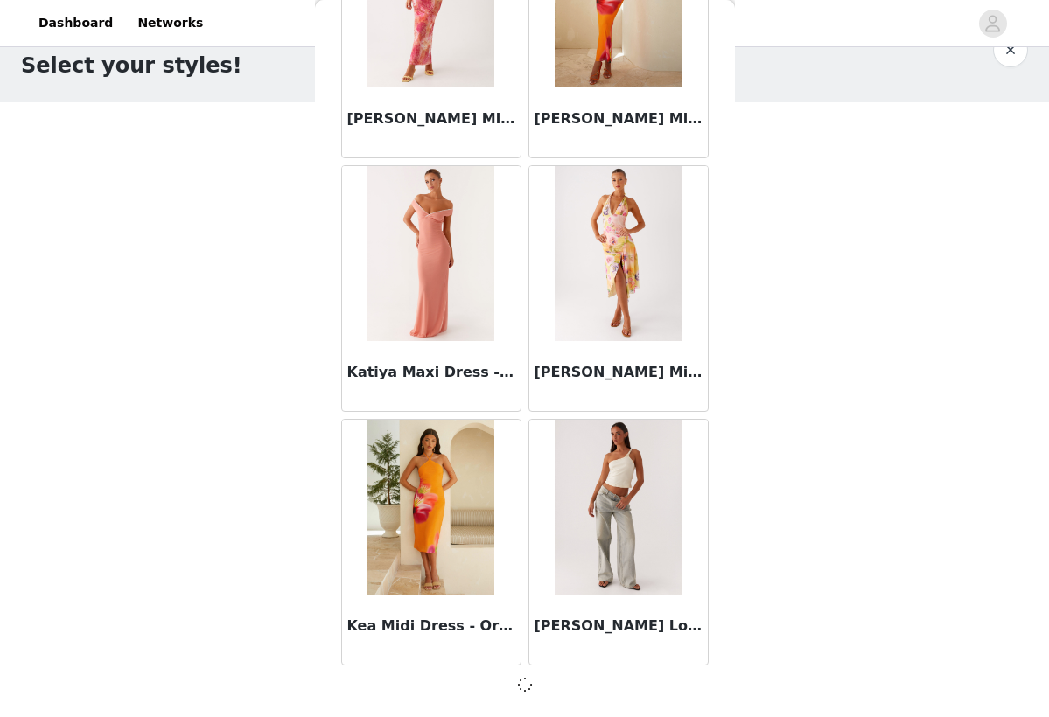
scroll to position [55210, 0]
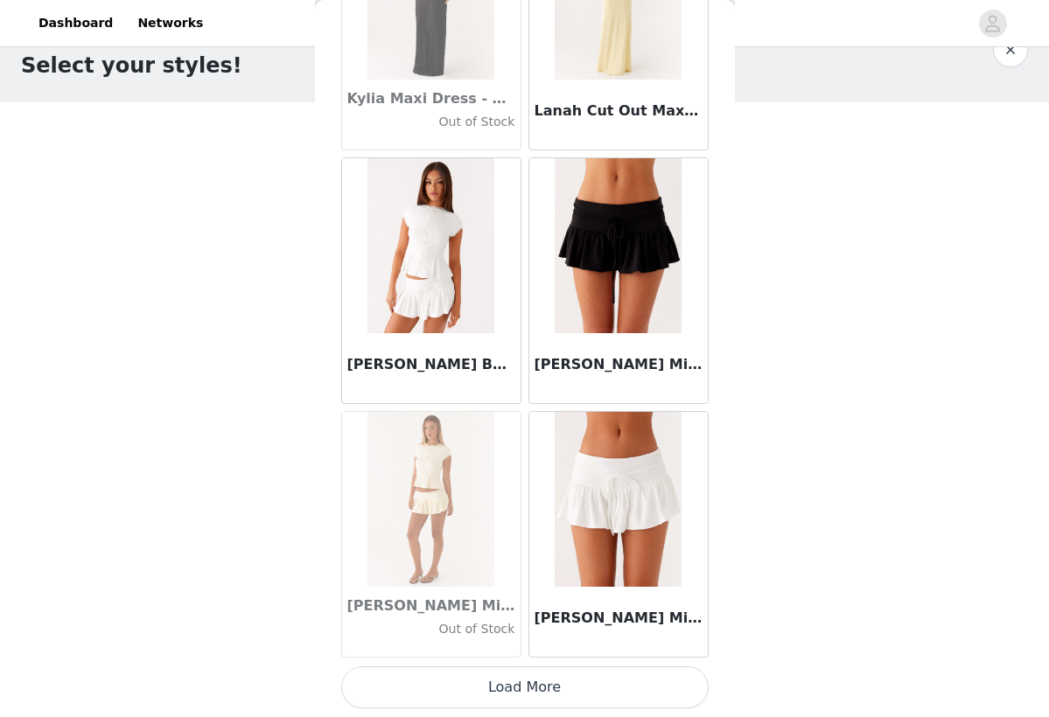
click at [538, 682] on button "Load More" at bounding box center [524, 687] width 367 height 42
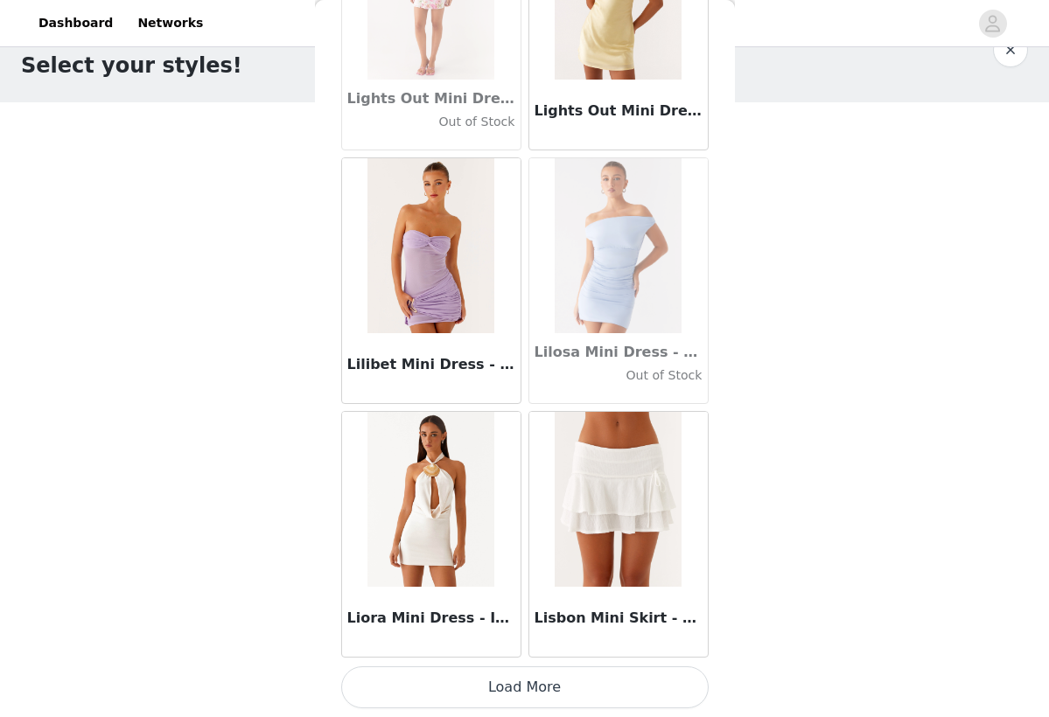
click at [535, 695] on button "Load More" at bounding box center [524, 687] width 367 height 42
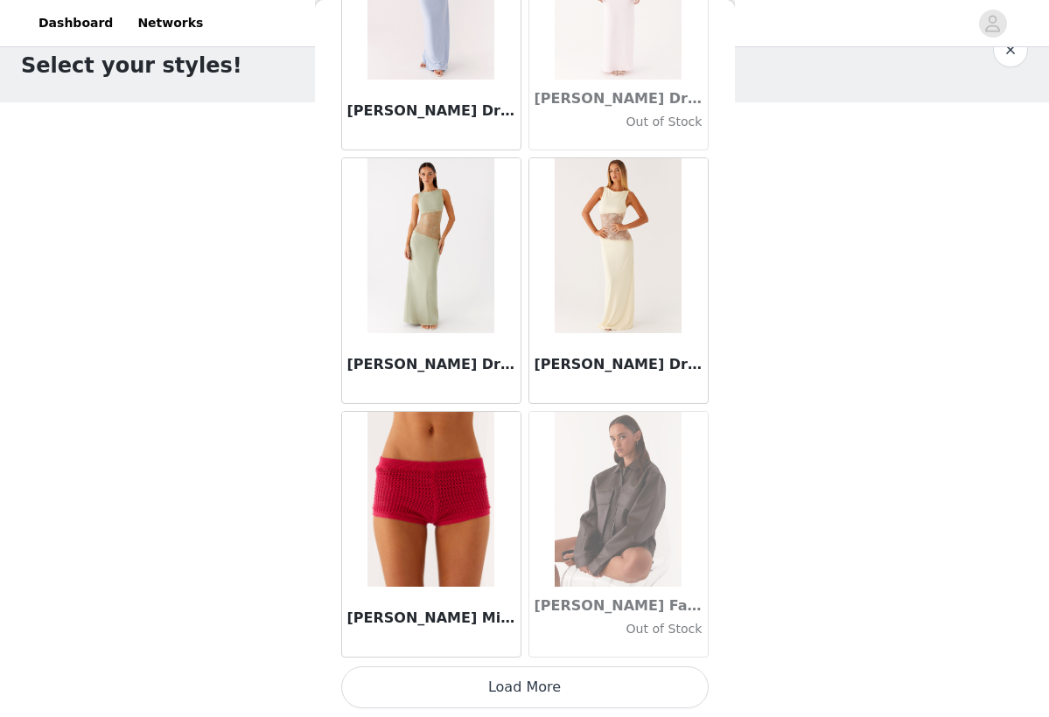
scroll to position [62826, 0]
click at [557, 682] on button "Load More" at bounding box center [524, 687] width 367 height 42
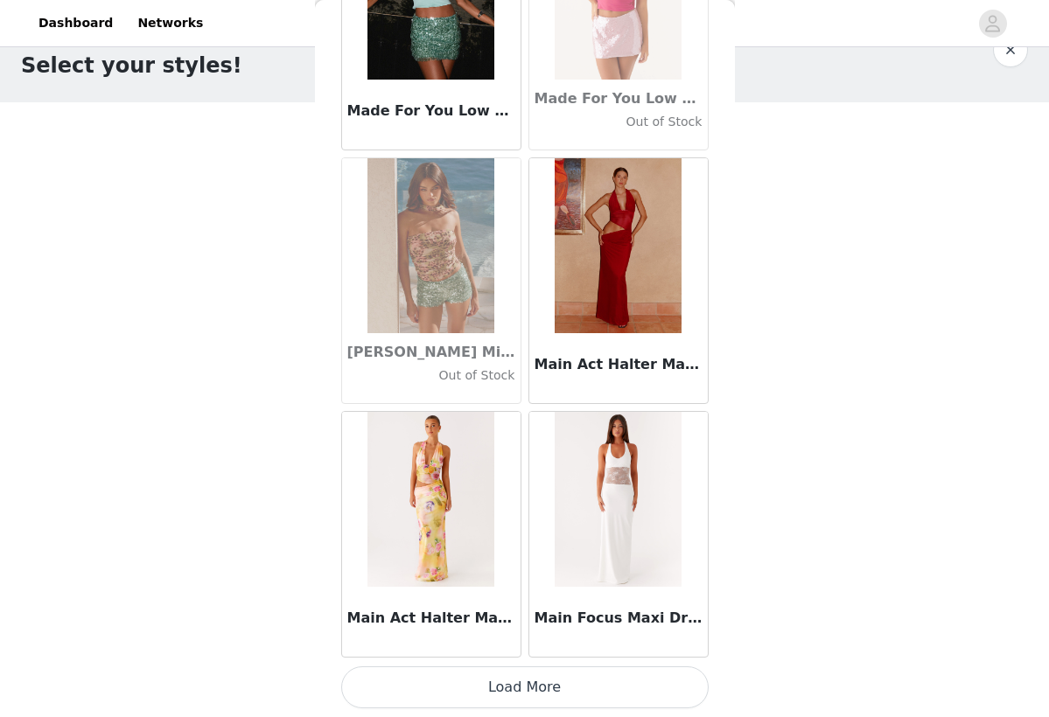
scroll to position [65362, 0]
click at [463, 673] on button "Load More" at bounding box center [524, 687] width 367 height 42
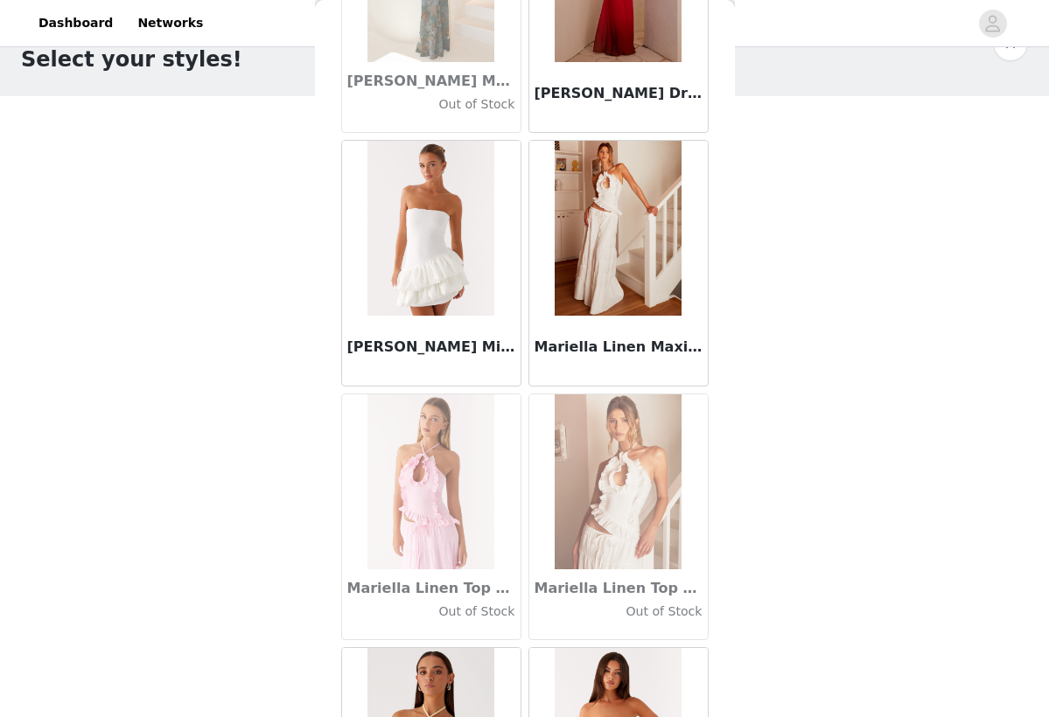
scroll to position [66903, 0]
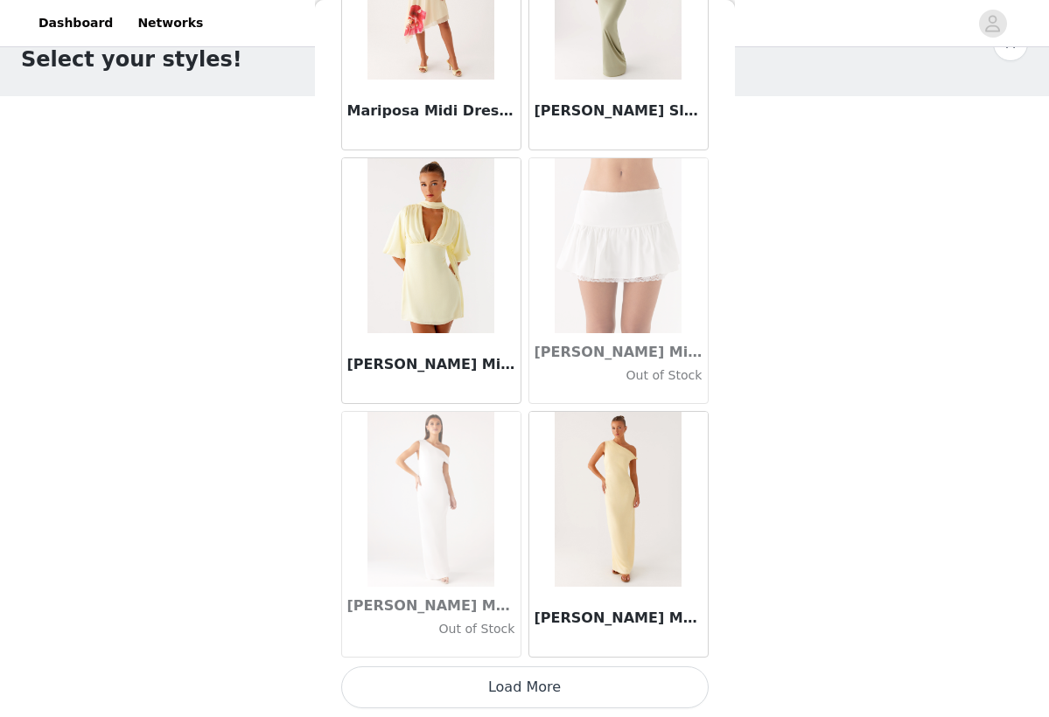
click at [408, 687] on button "Load More" at bounding box center [524, 687] width 367 height 42
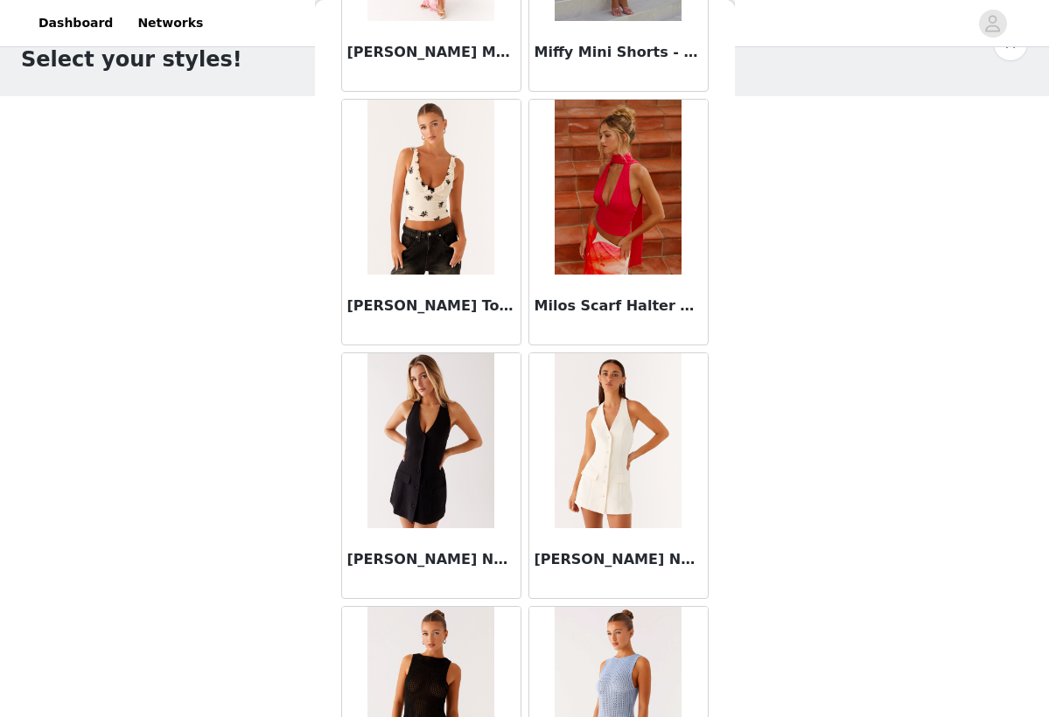
scroll to position [69986, 0]
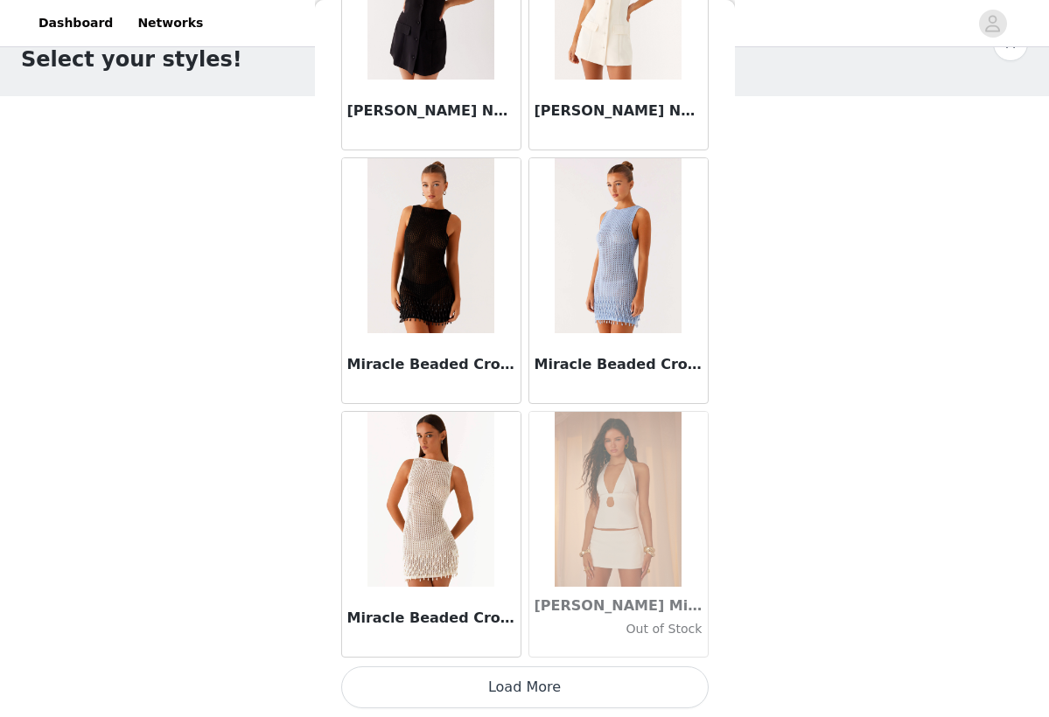
click at [540, 675] on button "Load More" at bounding box center [524, 687] width 367 height 42
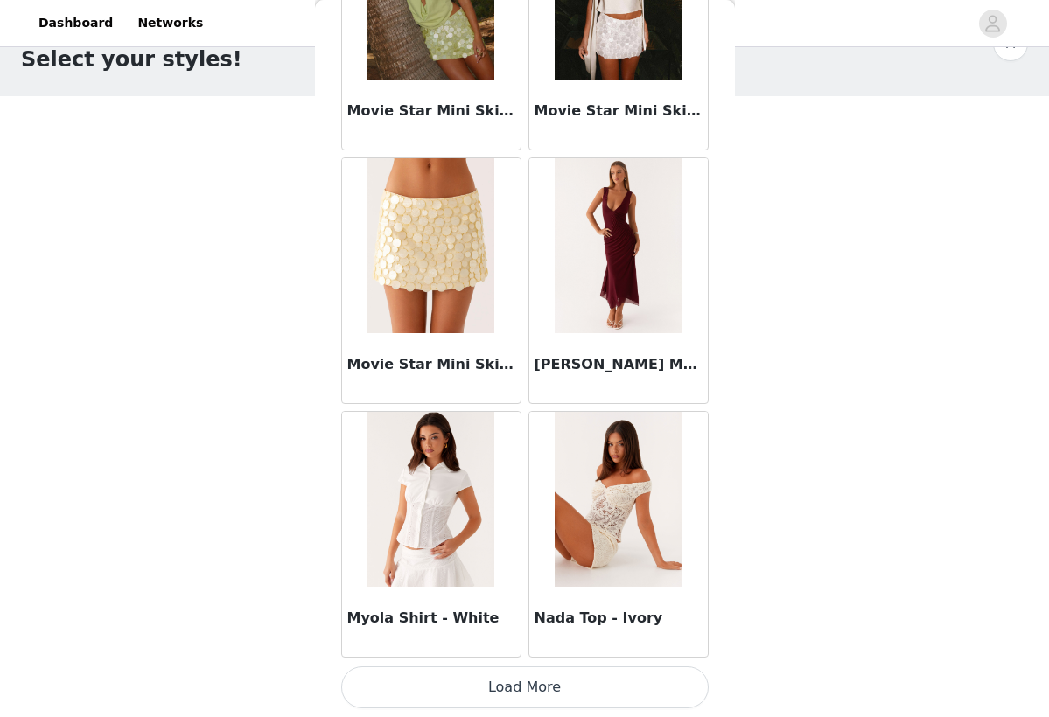
scroll to position [72970, 0]
click at [498, 679] on button "Load More" at bounding box center [524, 687] width 367 height 42
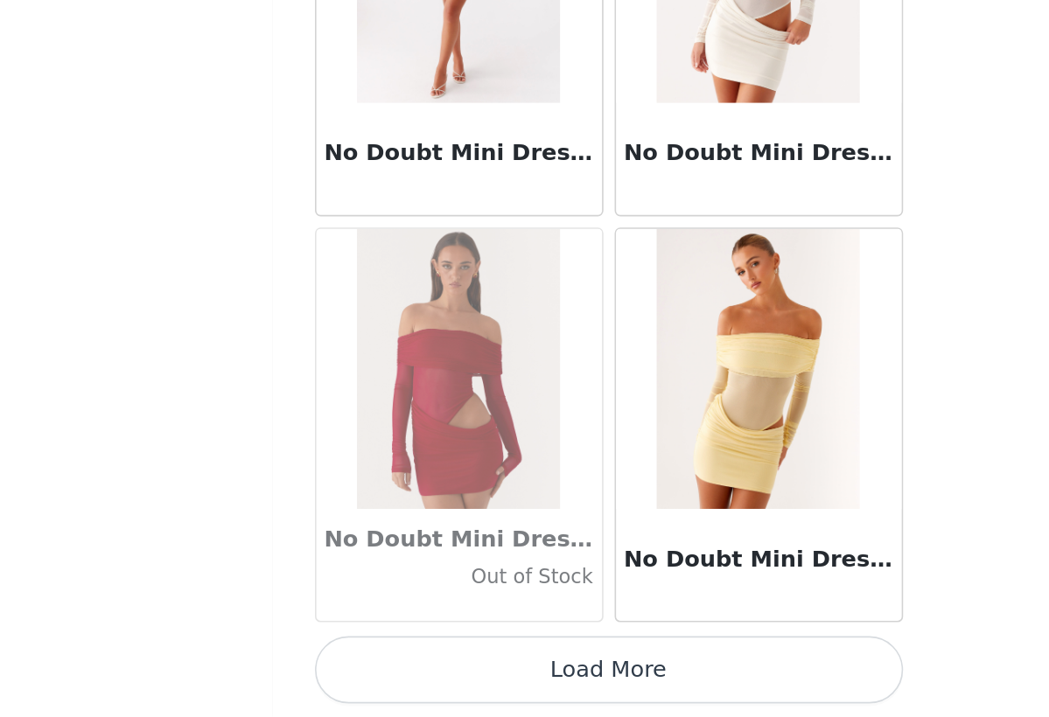
scroll to position [45, 0]
click at [341, 666] on button "Load More" at bounding box center [524, 687] width 367 height 42
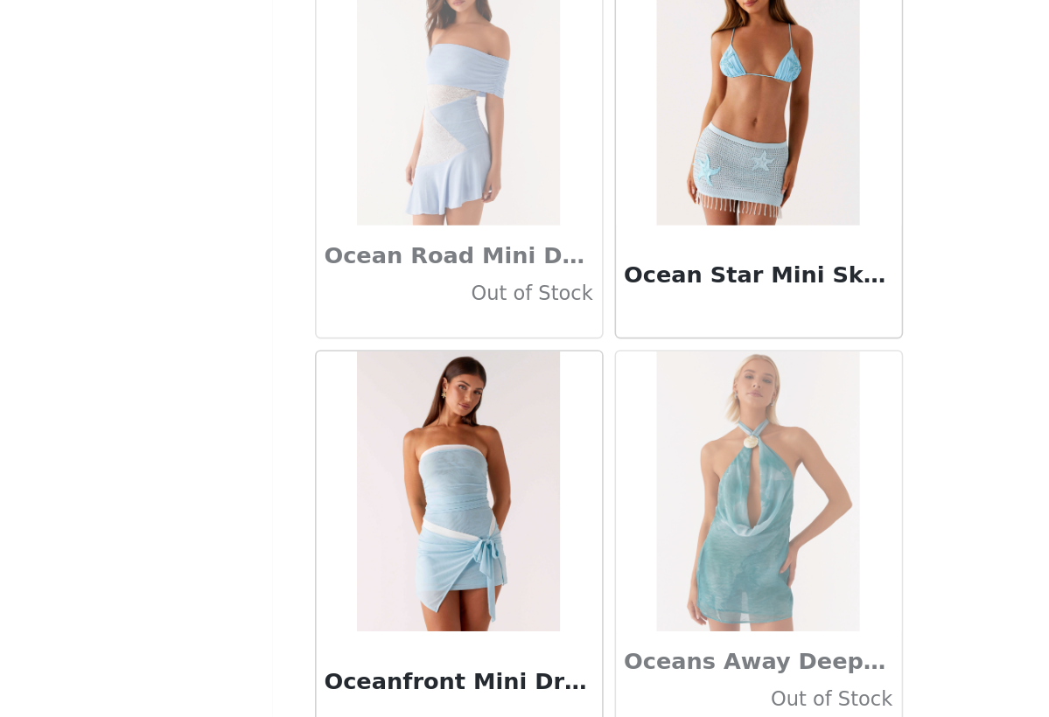
scroll to position [76906, 0]
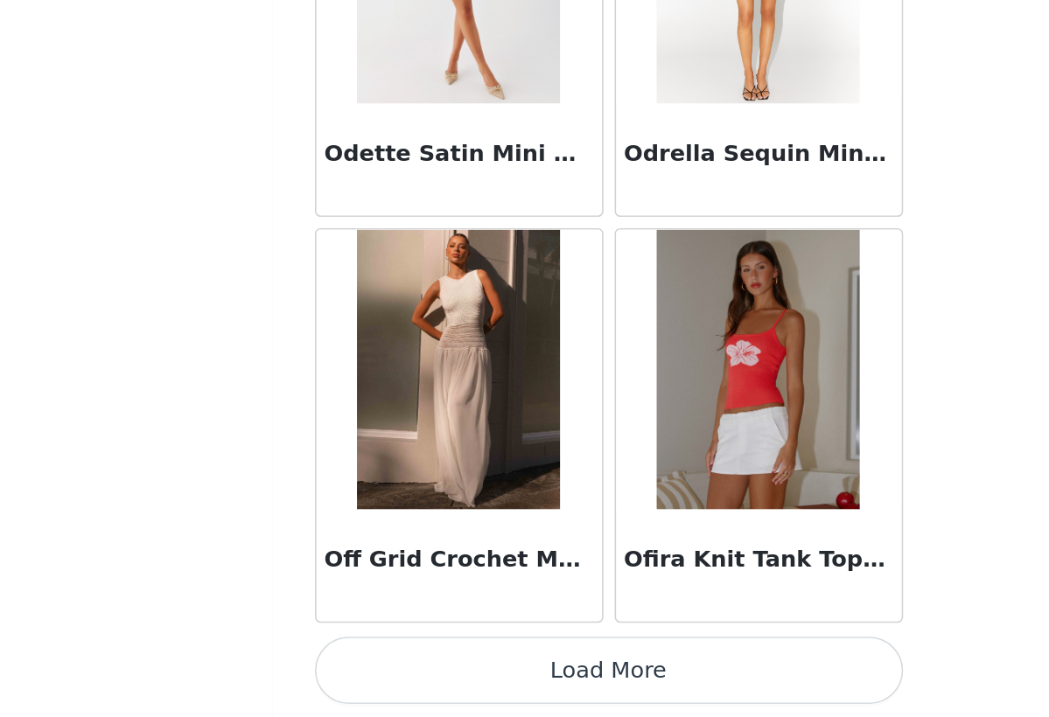
click at [354, 666] on button "Load More" at bounding box center [524, 687] width 367 height 42
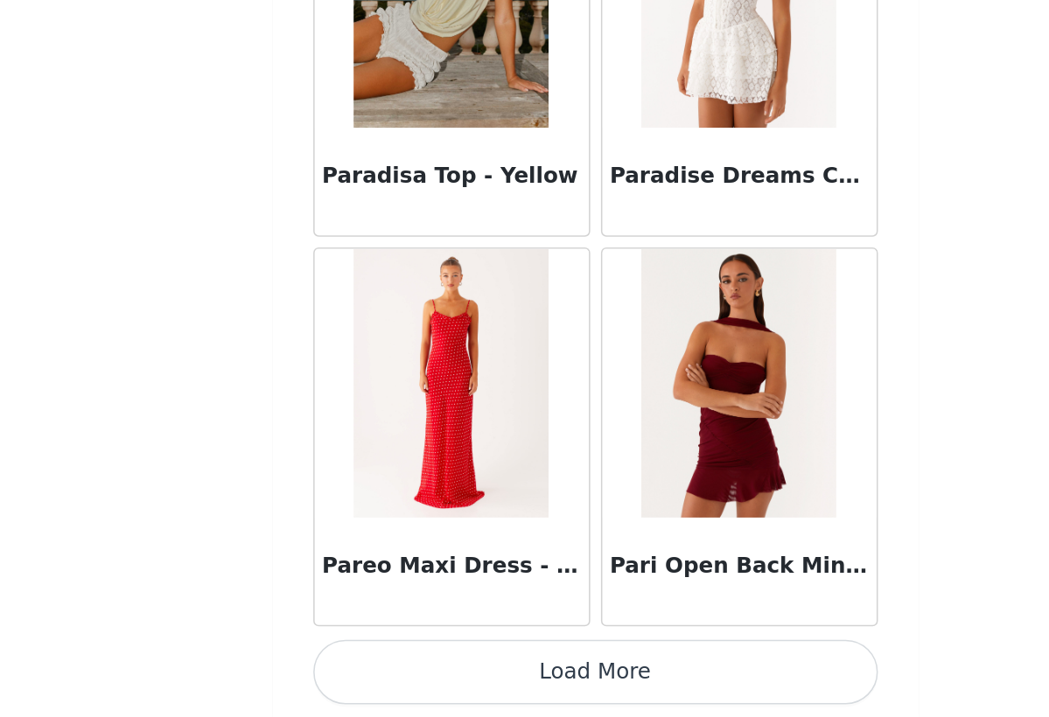
scroll to position [80579, 0]
click at [375, 666] on button "Load More" at bounding box center [524, 687] width 367 height 42
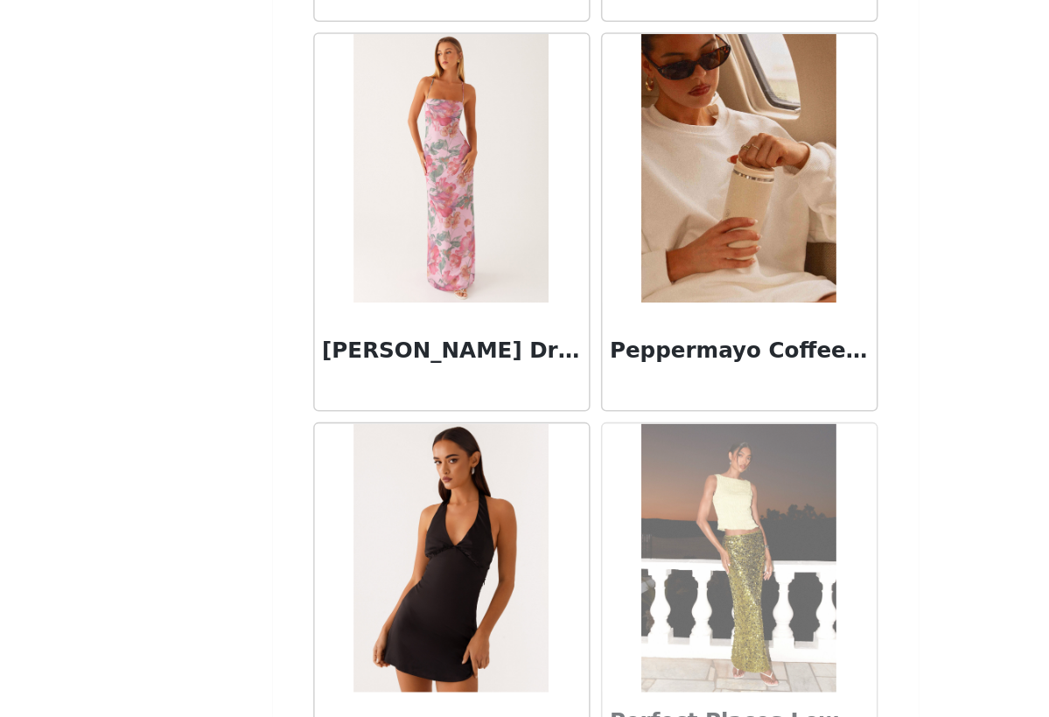
scroll to position [81194, 0]
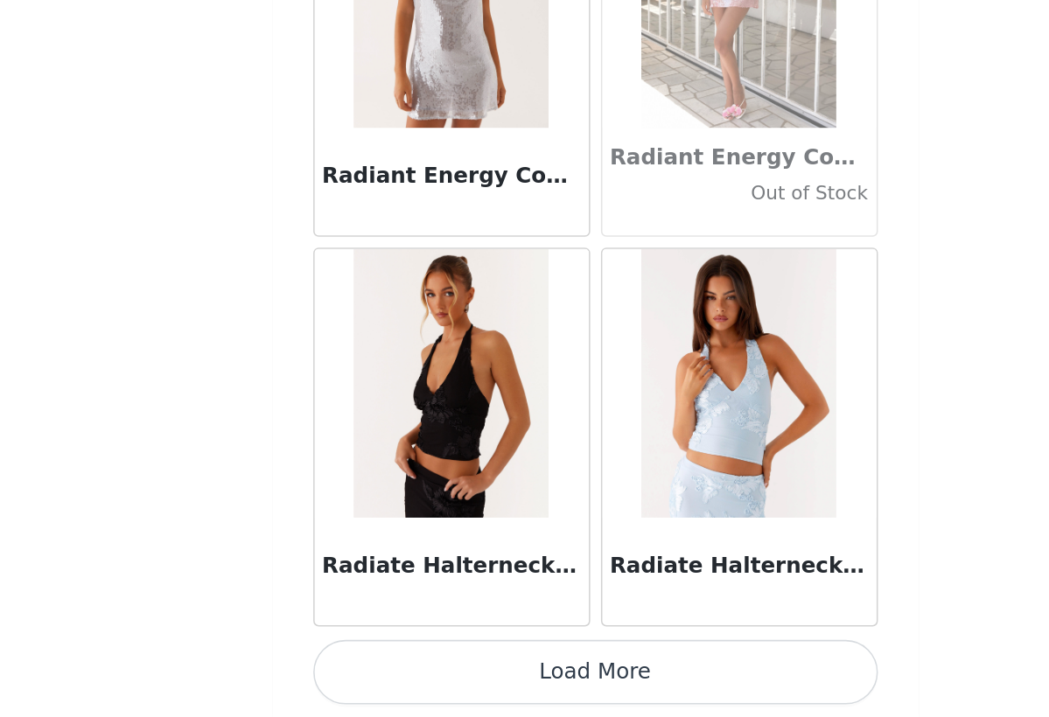
click at [370, 666] on button "Load More" at bounding box center [524, 687] width 367 height 42
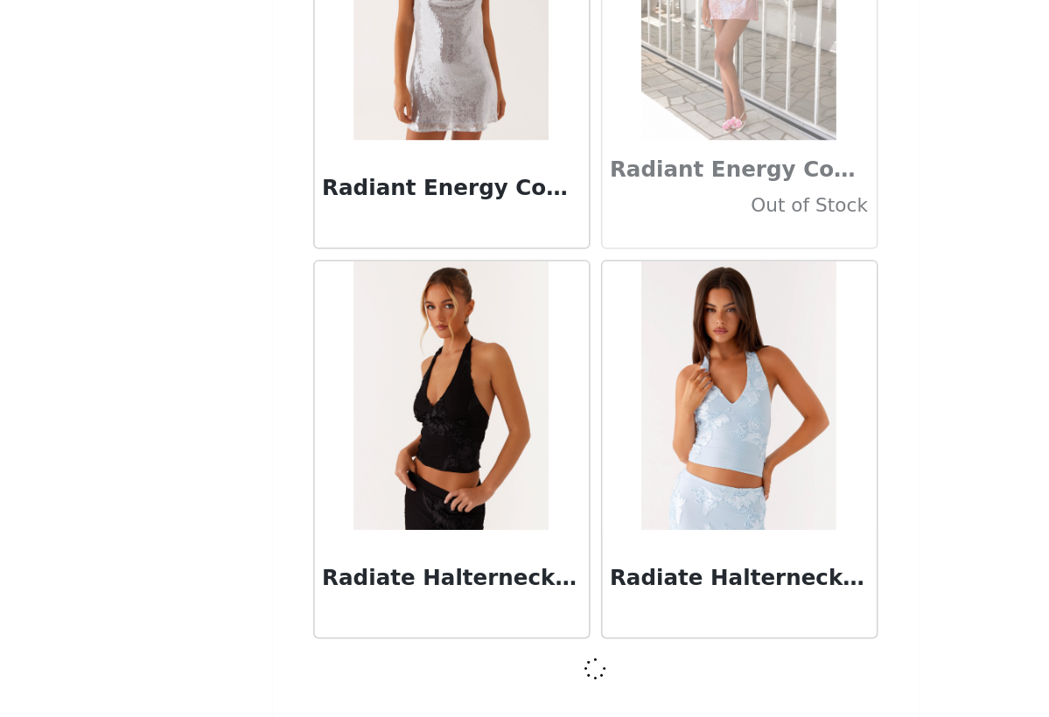
scroll to position [83107, 0]
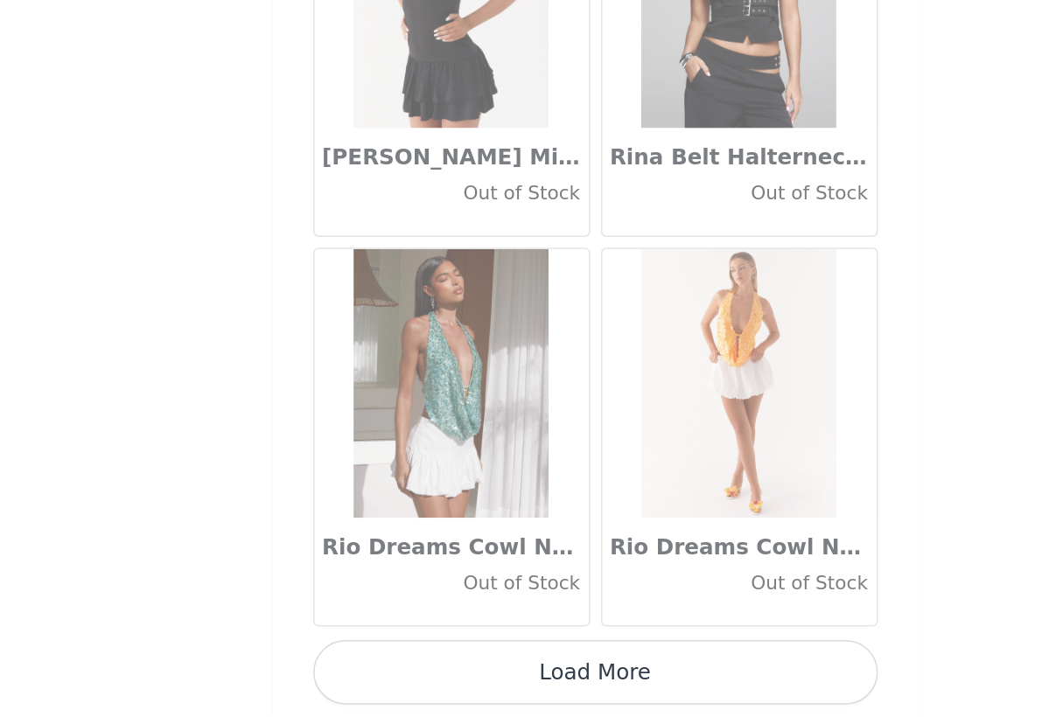
click at [355, 666] on button "Load More" at bounding box center [524, 687] width 367 height 42
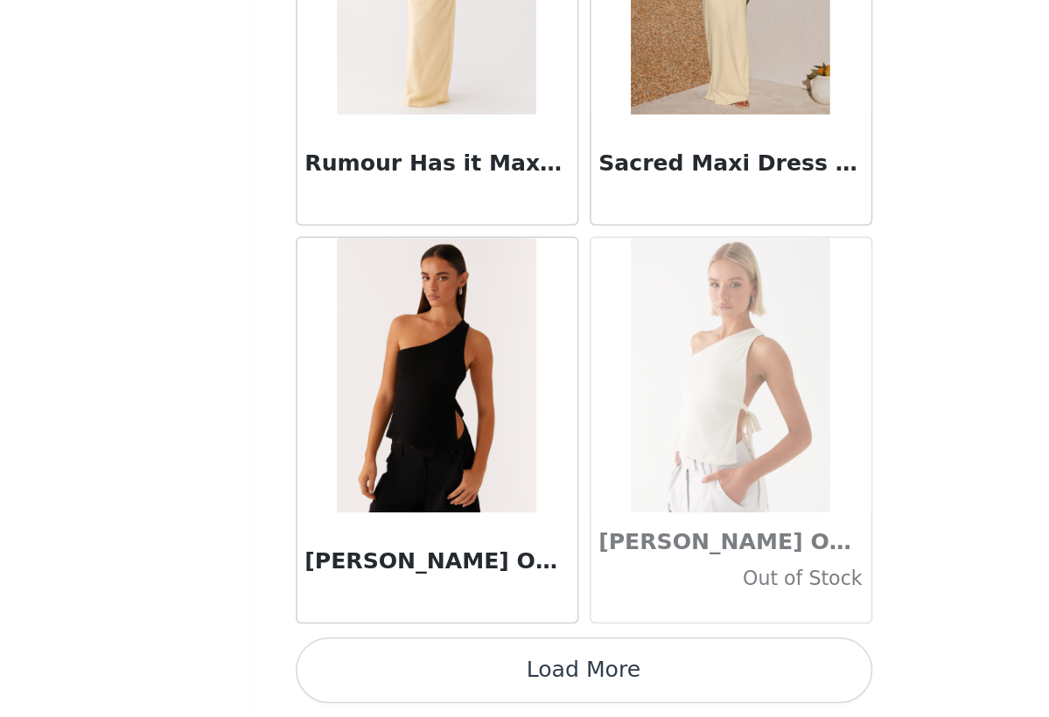
scroll to position [45, 0]
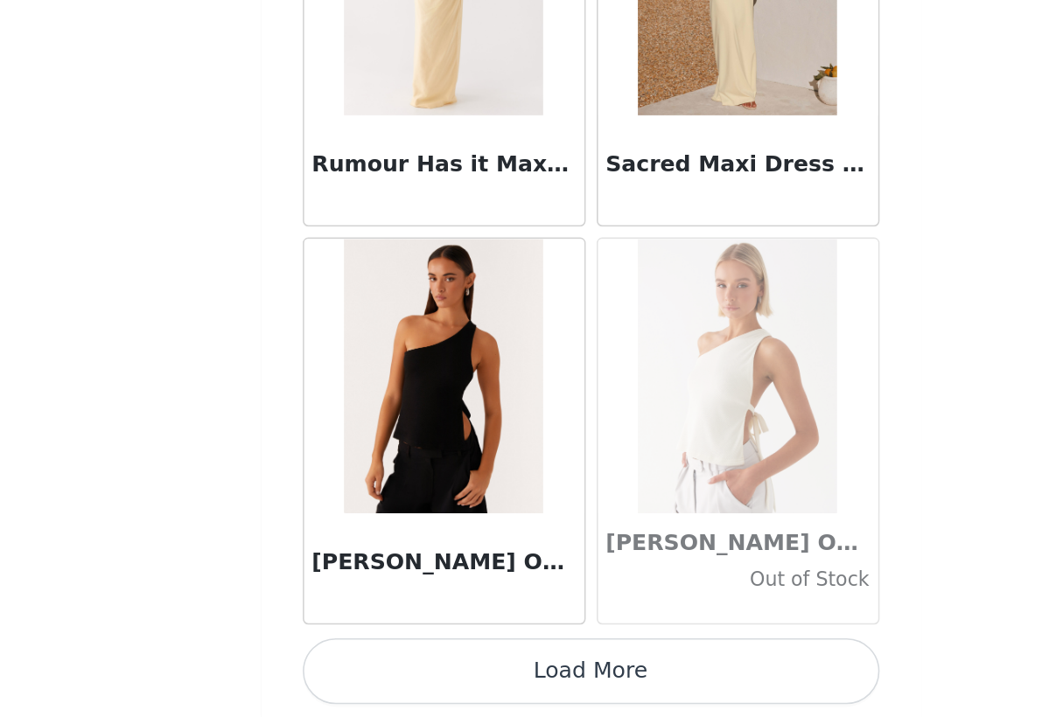
click at [341, 666] on button "Load More" at bounding box center [524, 687] width 367 height 42
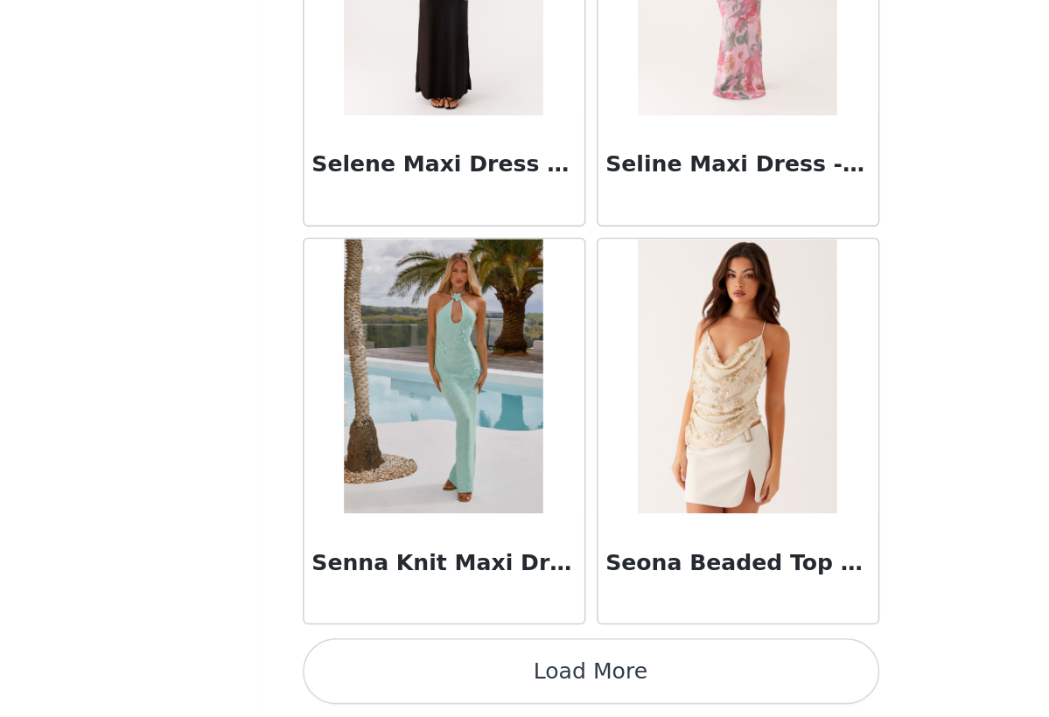
click at [341, 666] on button "Load More" at bounding box center [524, 687] width 367 height 42
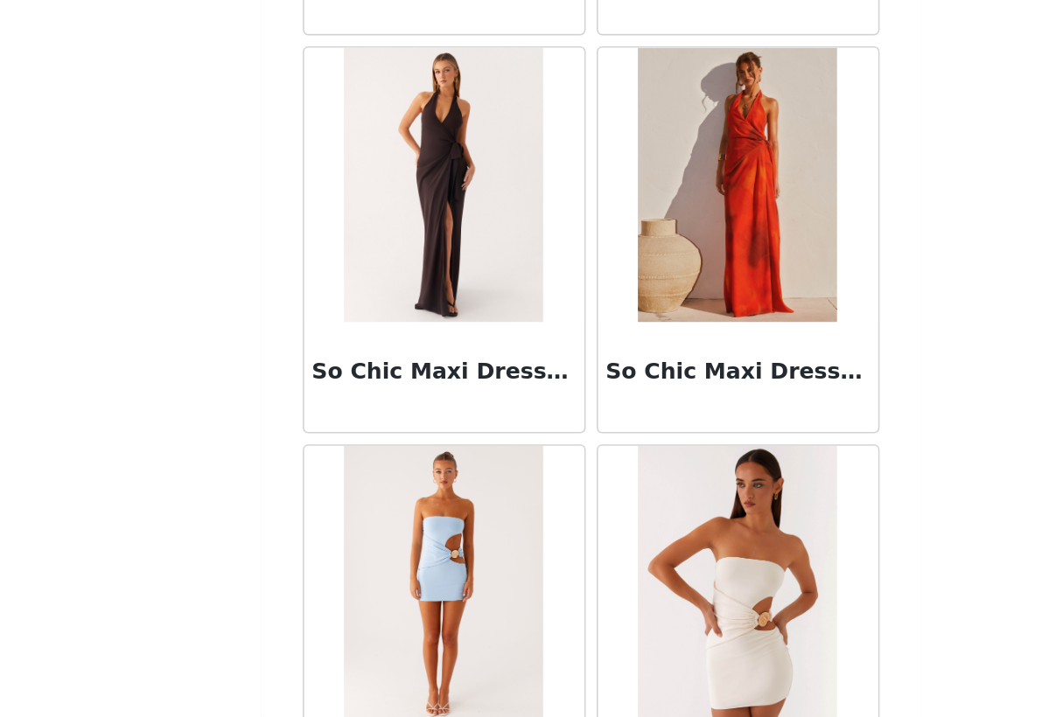
scroll to position [92370, 0]
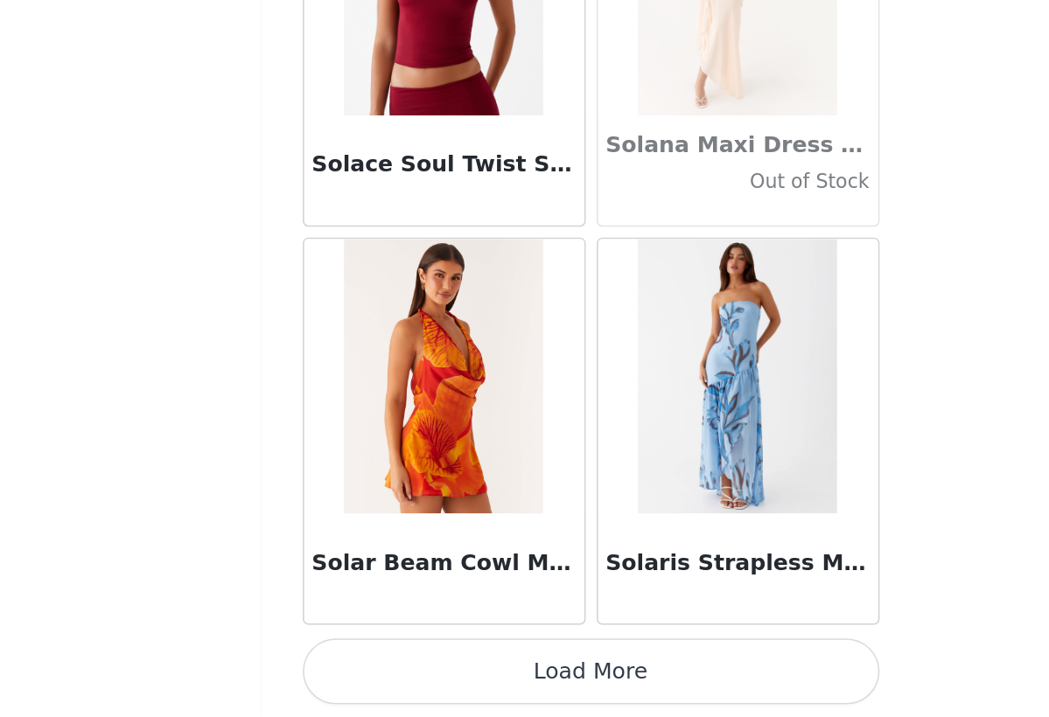
click at [365, 666] on button "Load More" at bounding box center [524, 687] width 367 height 42
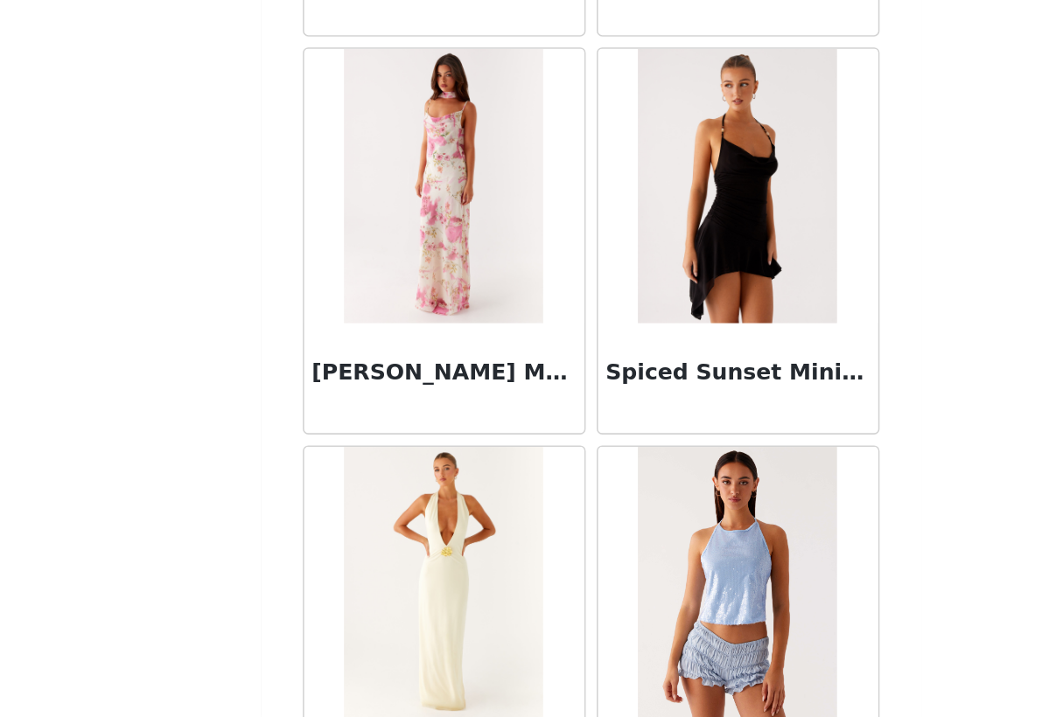
scroll to position [95149, 0]
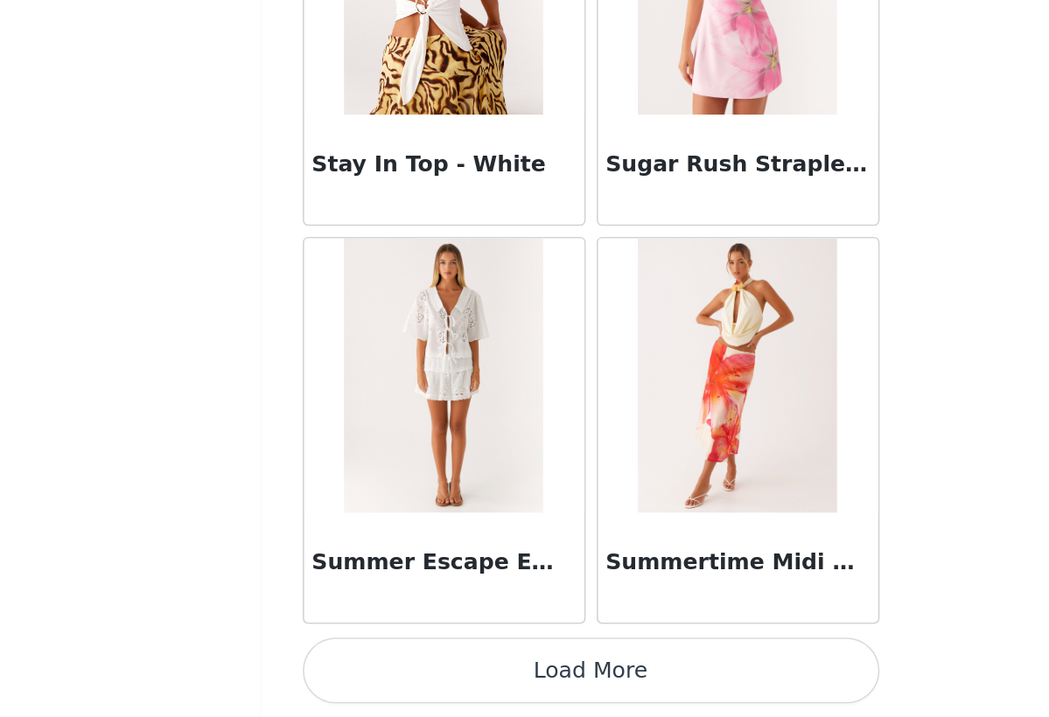
click at [379, 666] on button "Load More" at bounding box center [524, 687] width 367 height 42
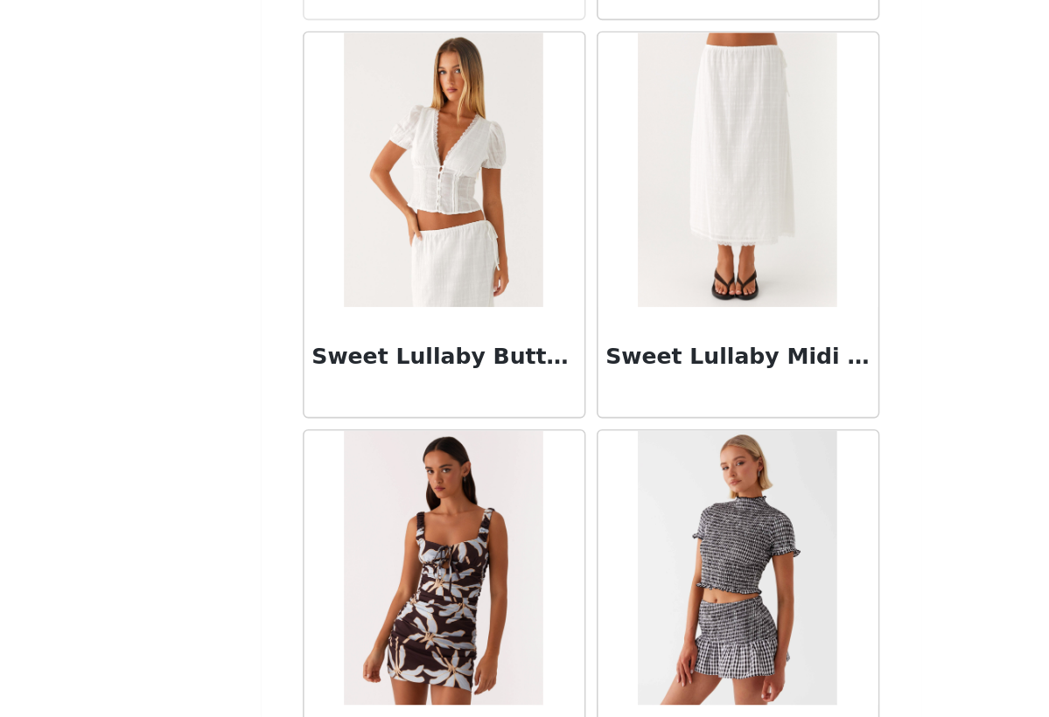
scroll to position [96939, 0]
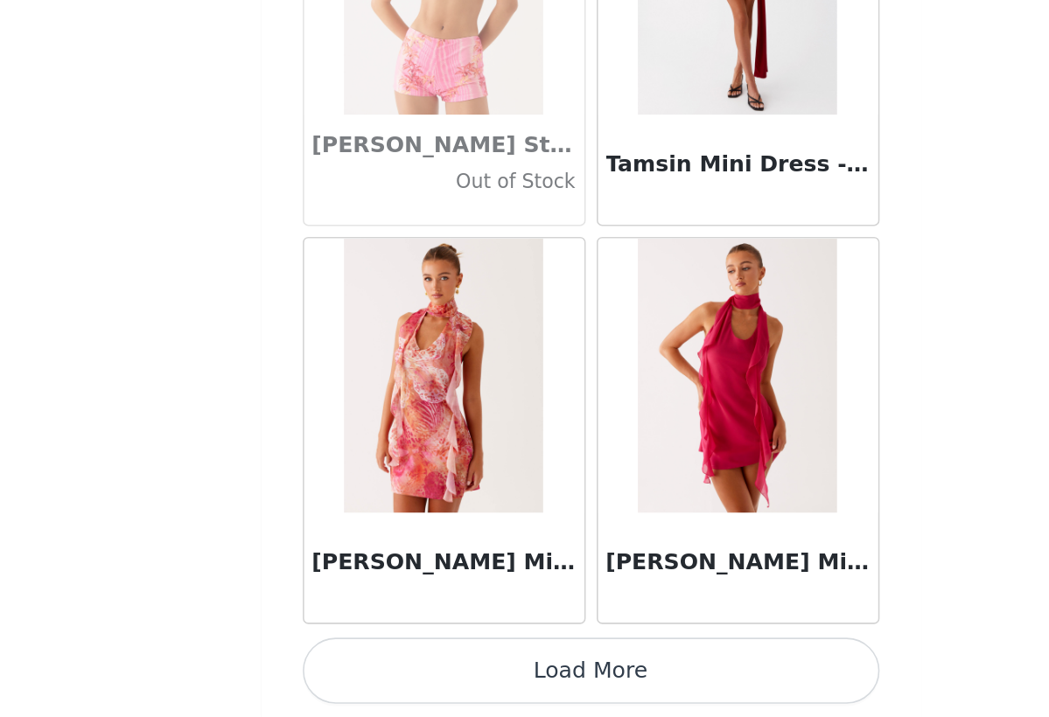
click at [343, 666] on button "Load More" at bounding box center [524, 687] width 367 height 42
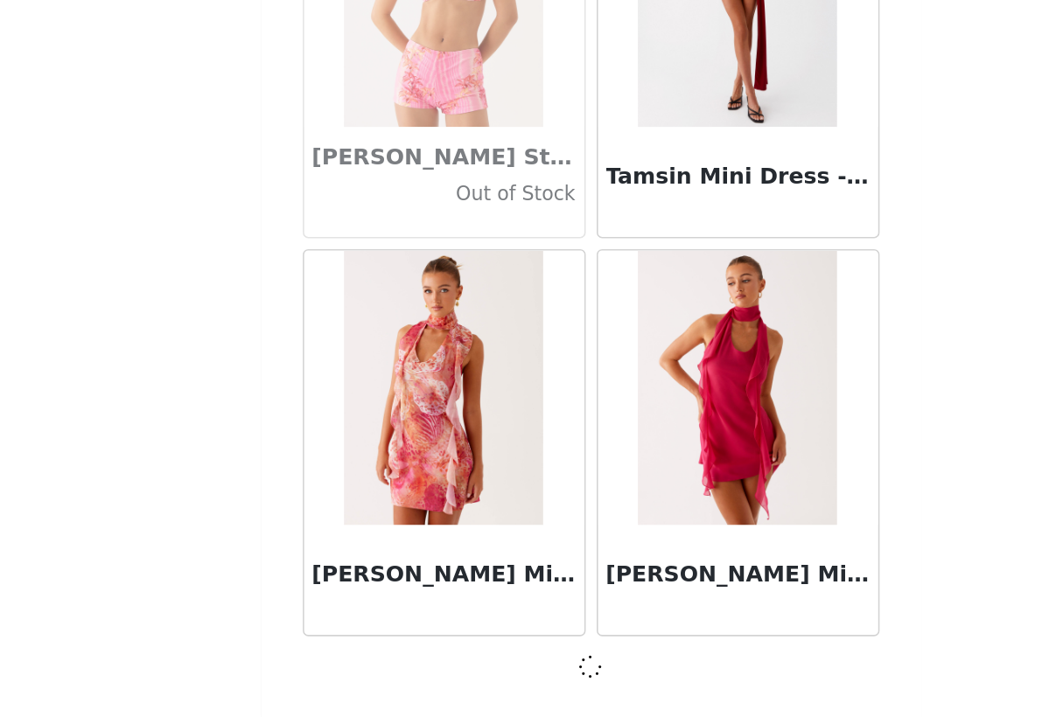
scroll to position [98324, 0]
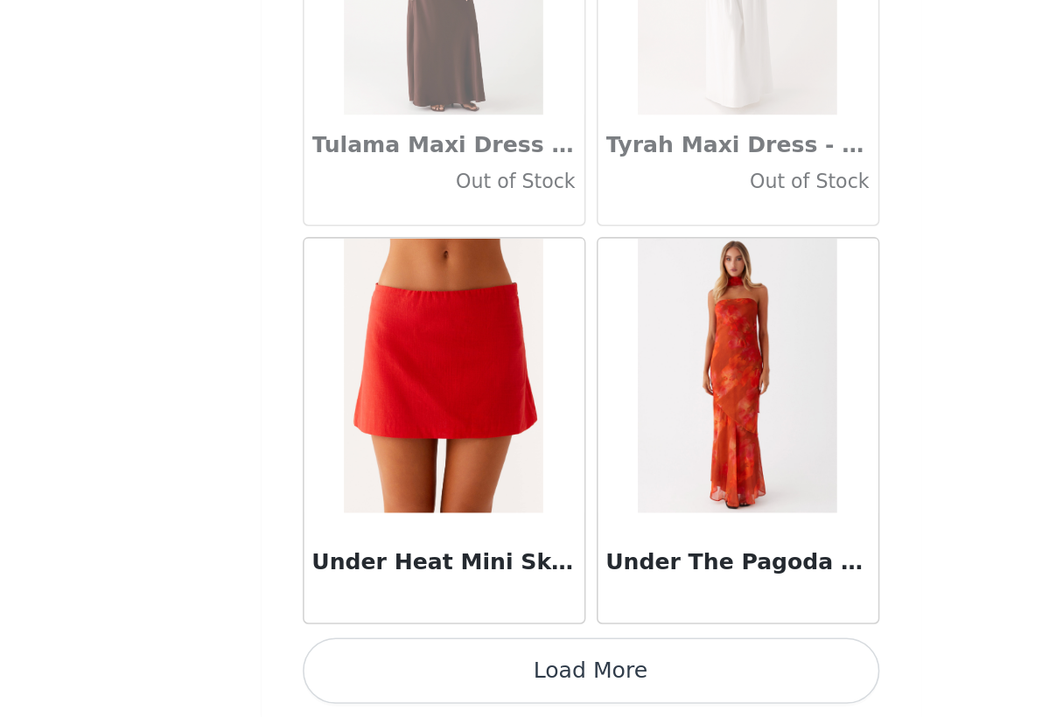
click at [341, 666] on button "Load More" at bounding box center [524, 687] width 367 height 42
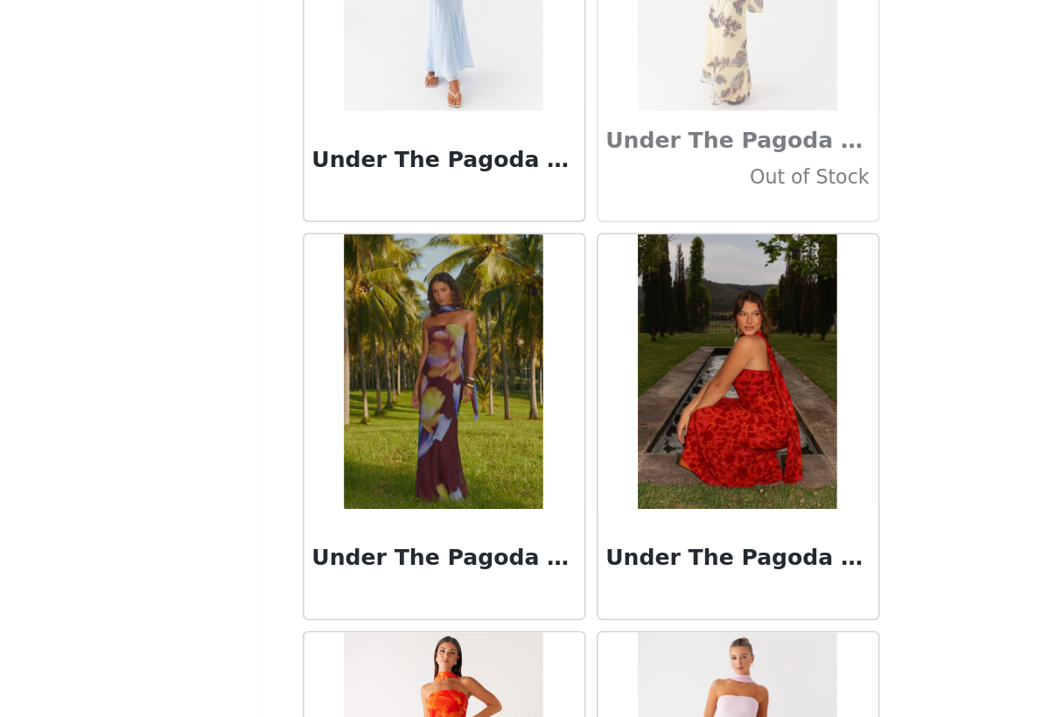
scroll to position [101535, 0]
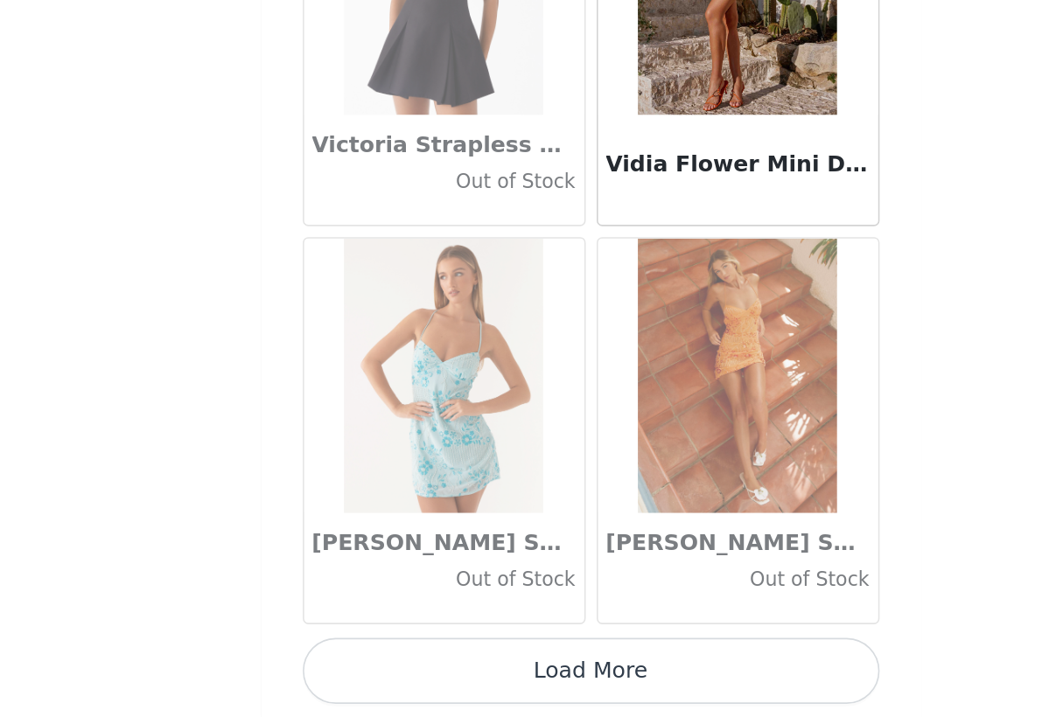
click at [346, 666] on button "Load More" at bounding box center [524, 687] width 367 height 42
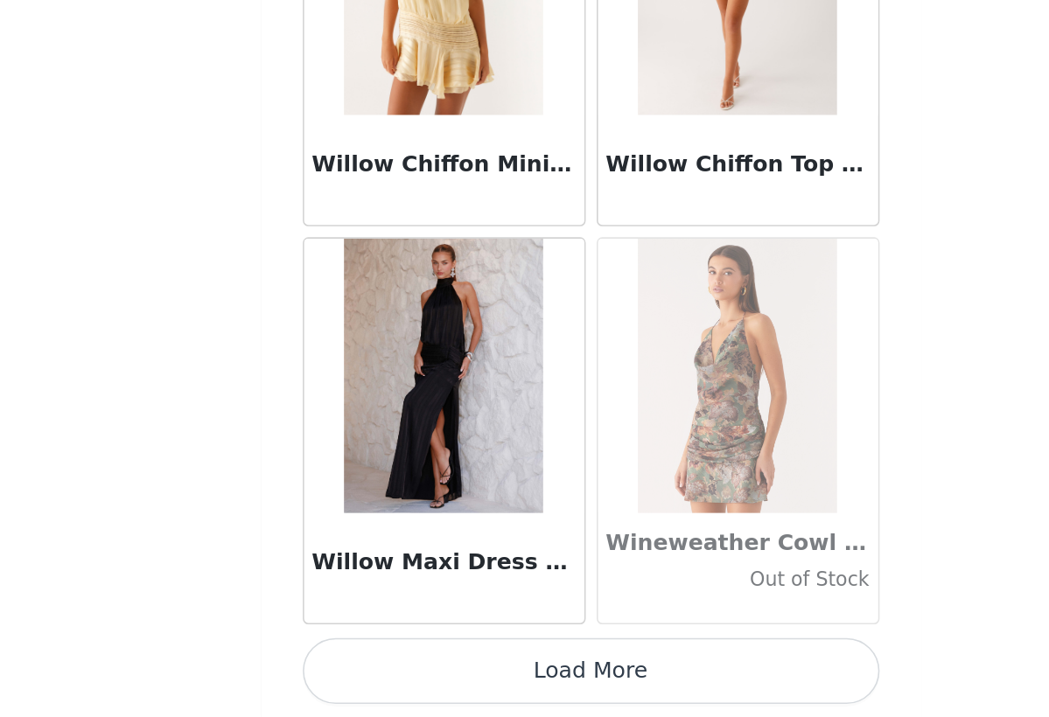
scroll to position [105940, 0]
click at [342, 666] on button "Load More" at bounding box center [524, 687] width 367 height 42
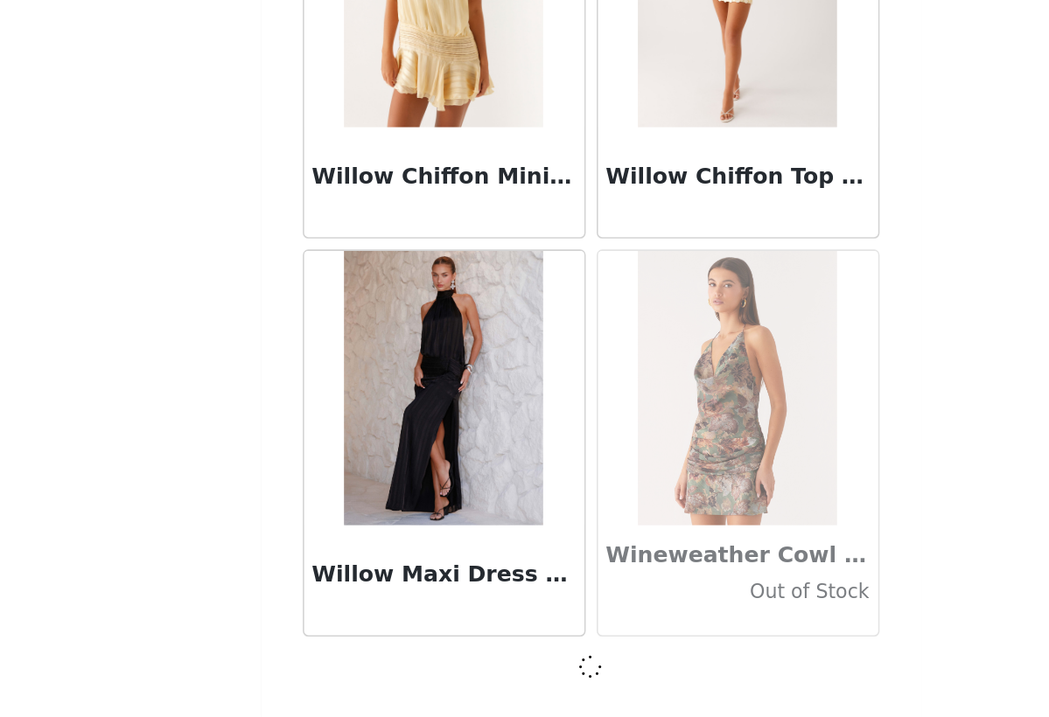
scroll to position [105932, 0]
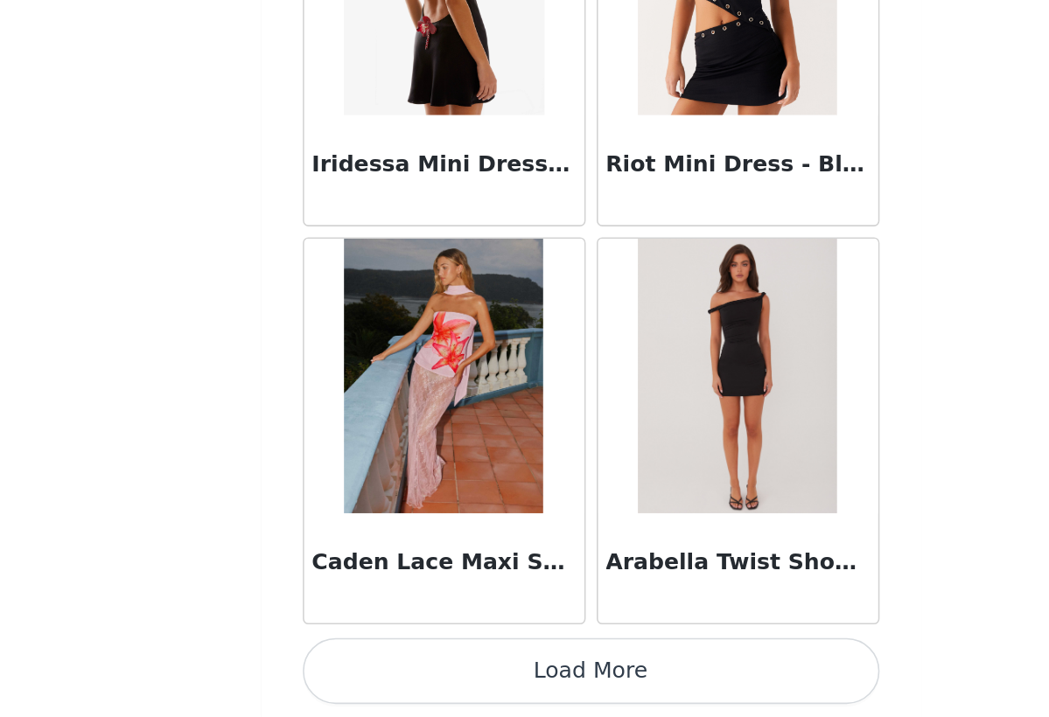
click at [344, 666] on button "Load More" at bounding box center [524, 687] width 367 height 42
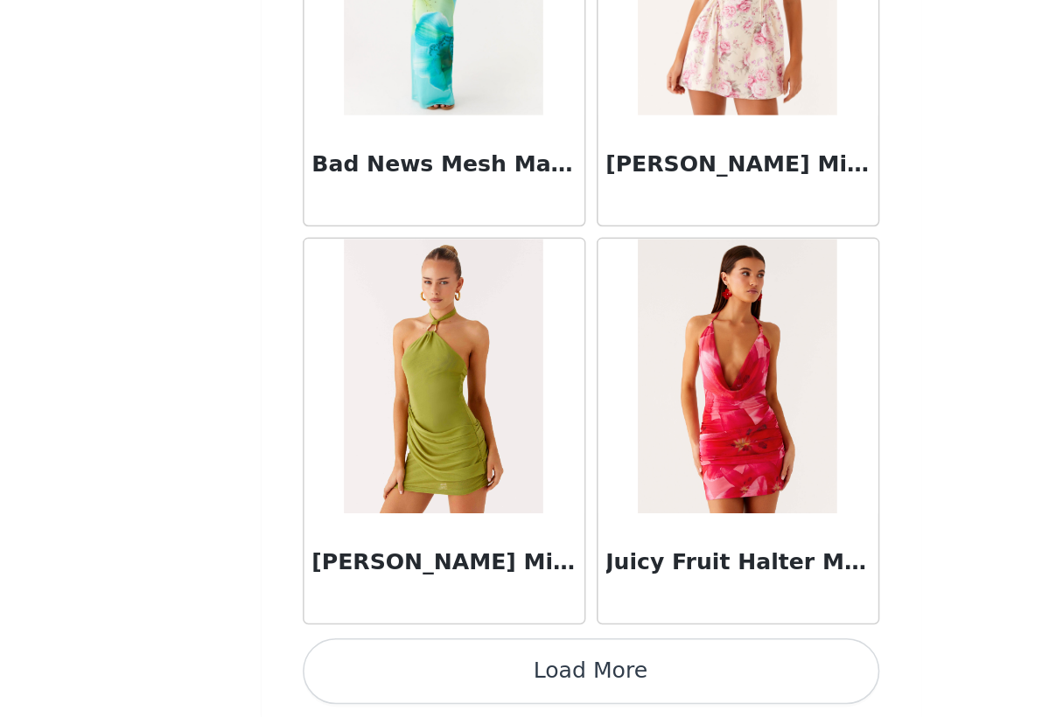
scroll to position [111012, 0]
click at [351, 666] on button "Load More" at bounding box center [524, 687] width 367 height 42
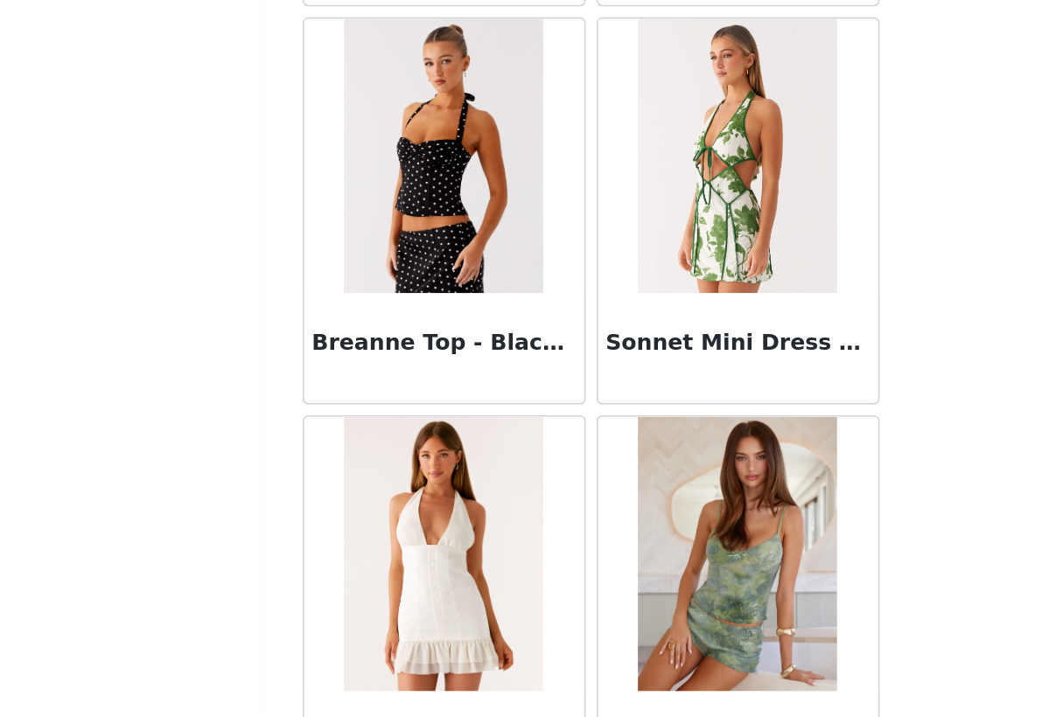
scroll to position [112675, 0]
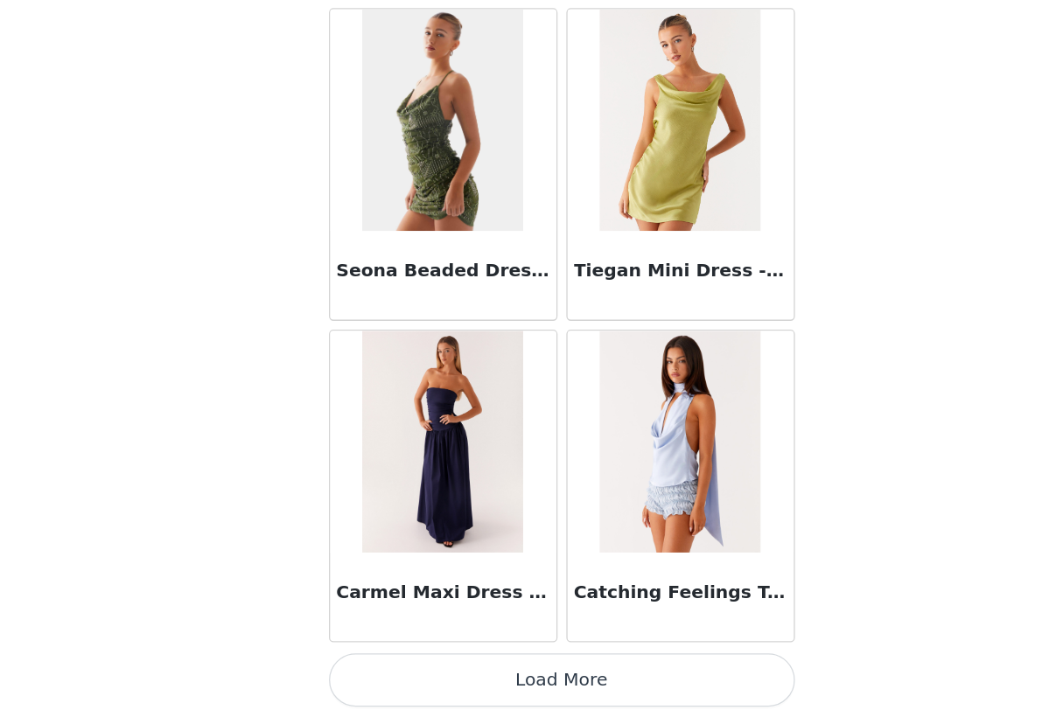
click at [393, 666] on button "Load More" at bounding box center [524, 687] width 367 height 42
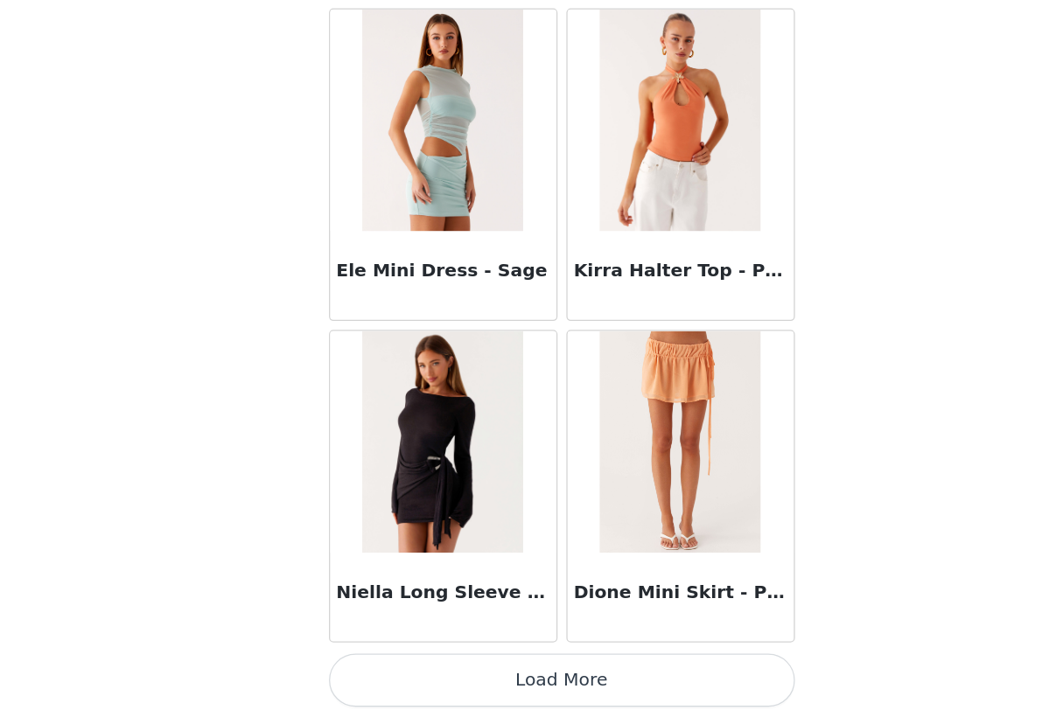
scroll to position [116084, 0]
click at [400, 666] on button "Load More" at bounding box center [524, 687] width 367 height 42
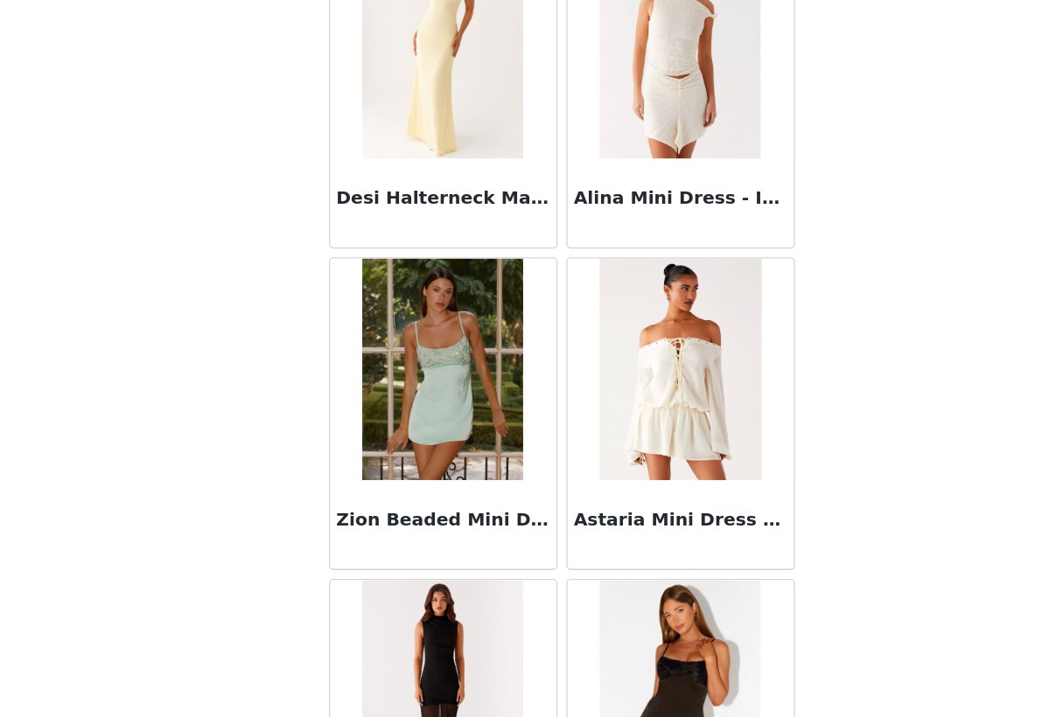
scroll to position [117908, 0]
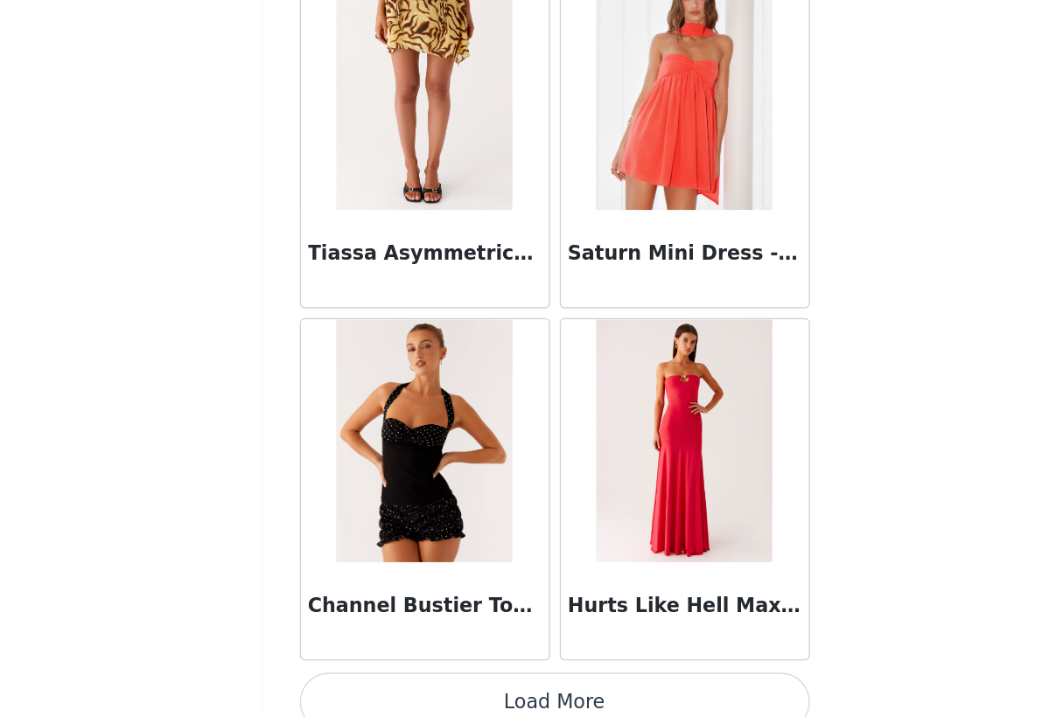
click at [403, 666] on button "Load More" at bounding box center [524, 687] width 367 height 42
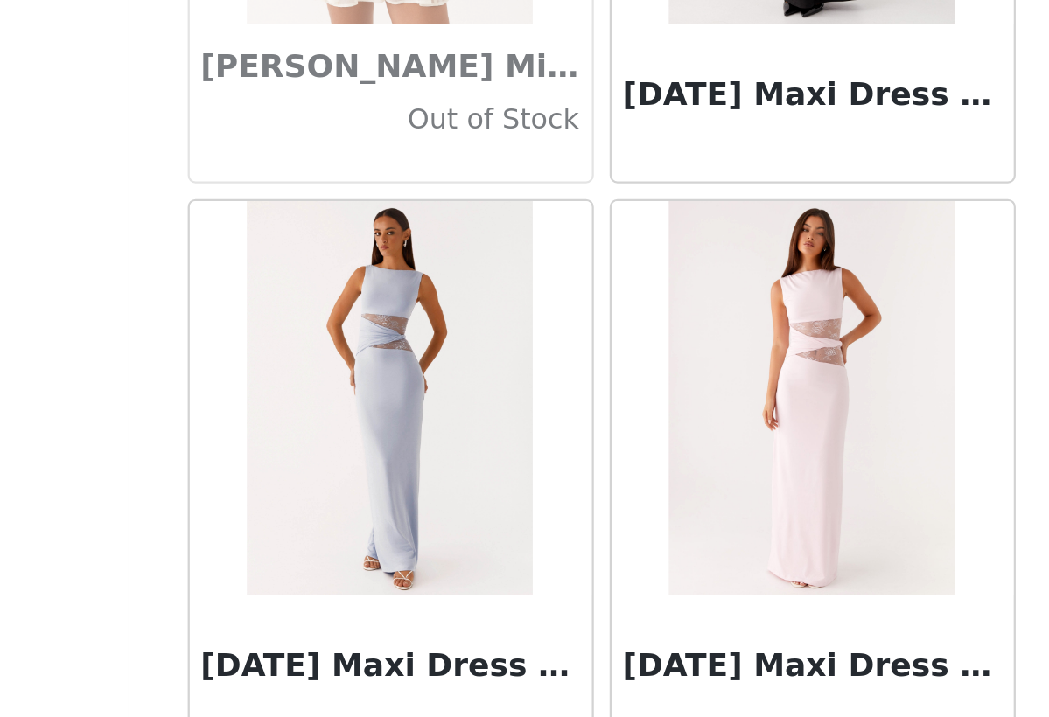
scroll to position [53754, 0]
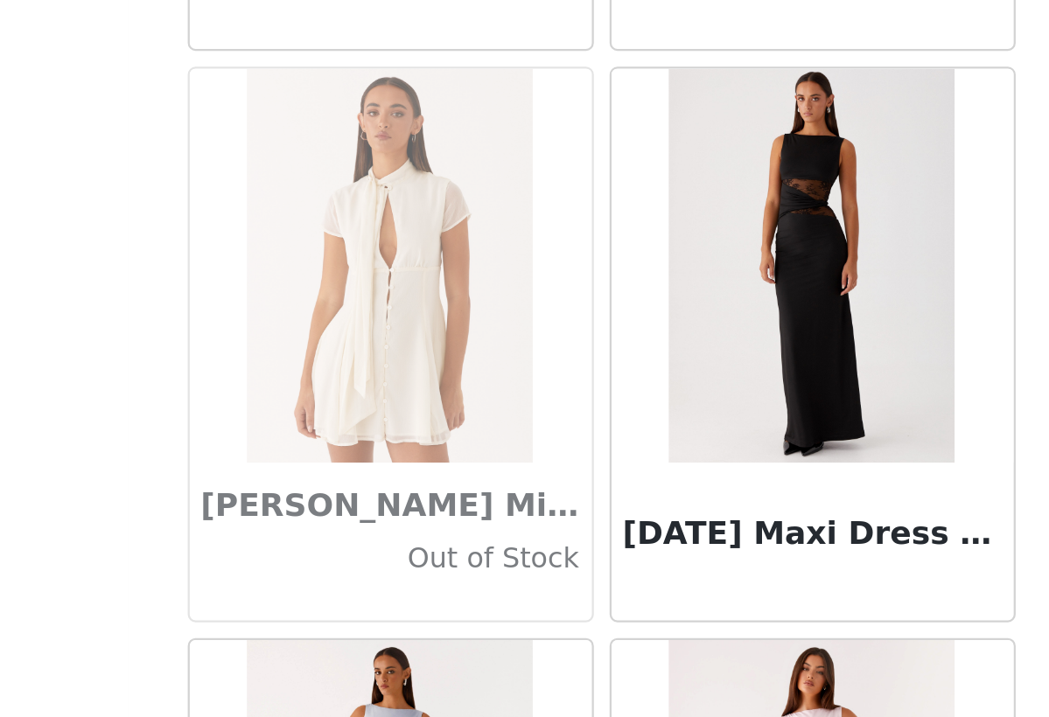
click at [554, 354] on img at bounding box center [617, 441] width 127 height 175
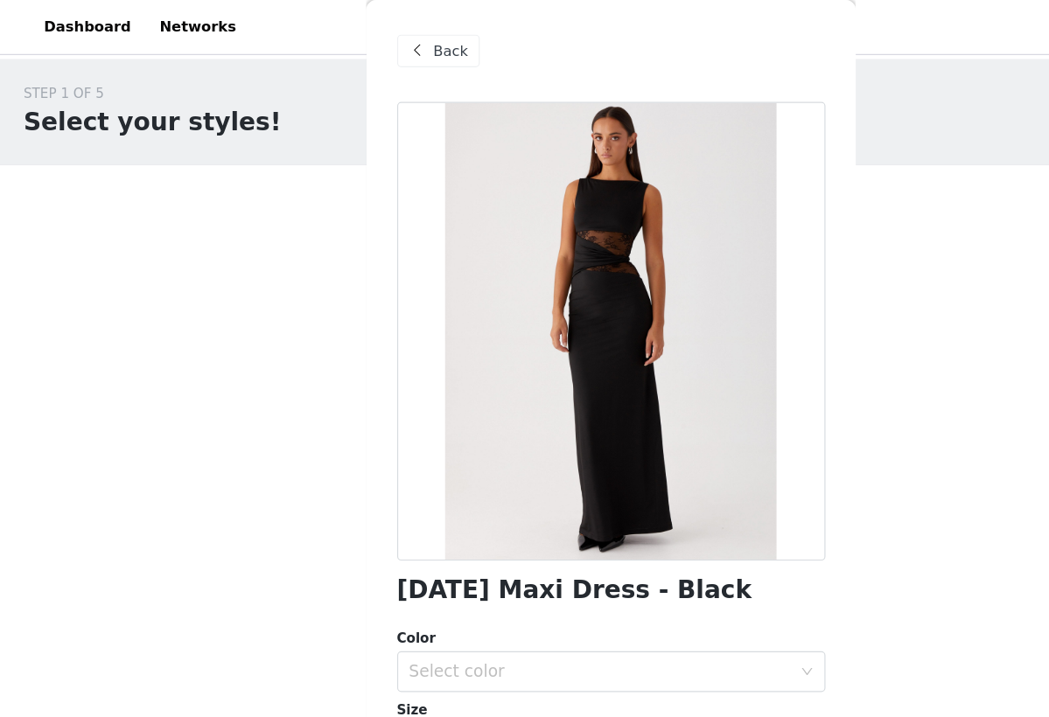
scroll to position [0, 0]
click at [373, 49] on span "Back" at bounding box center [388, 44] width 30 height 18
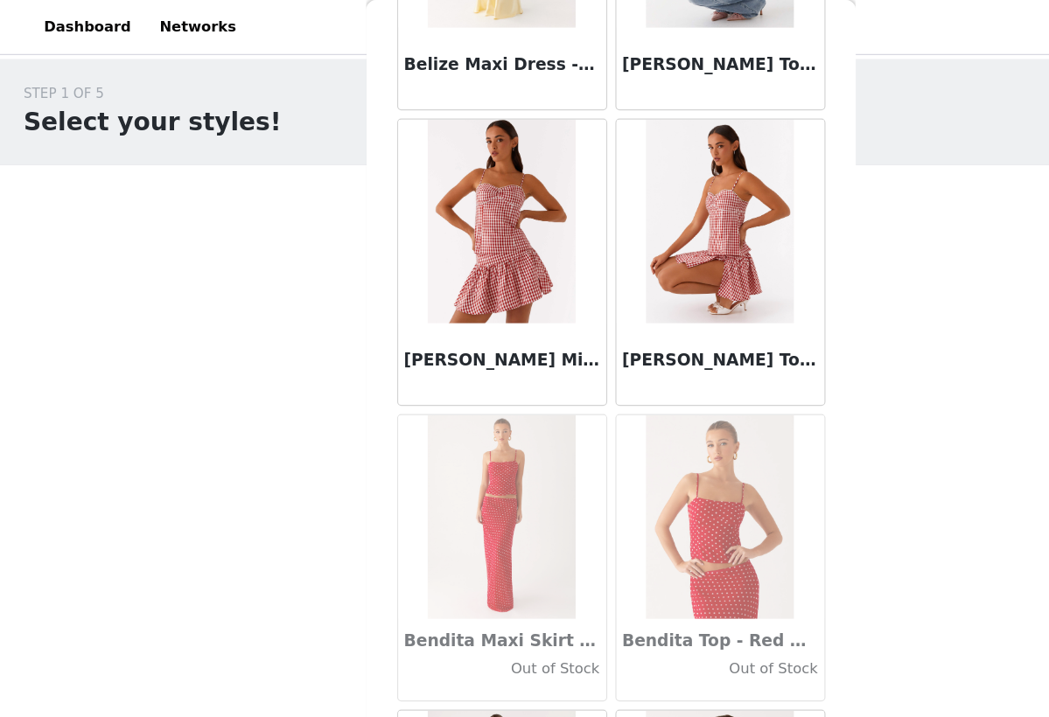
scroll to position [13187, 0]
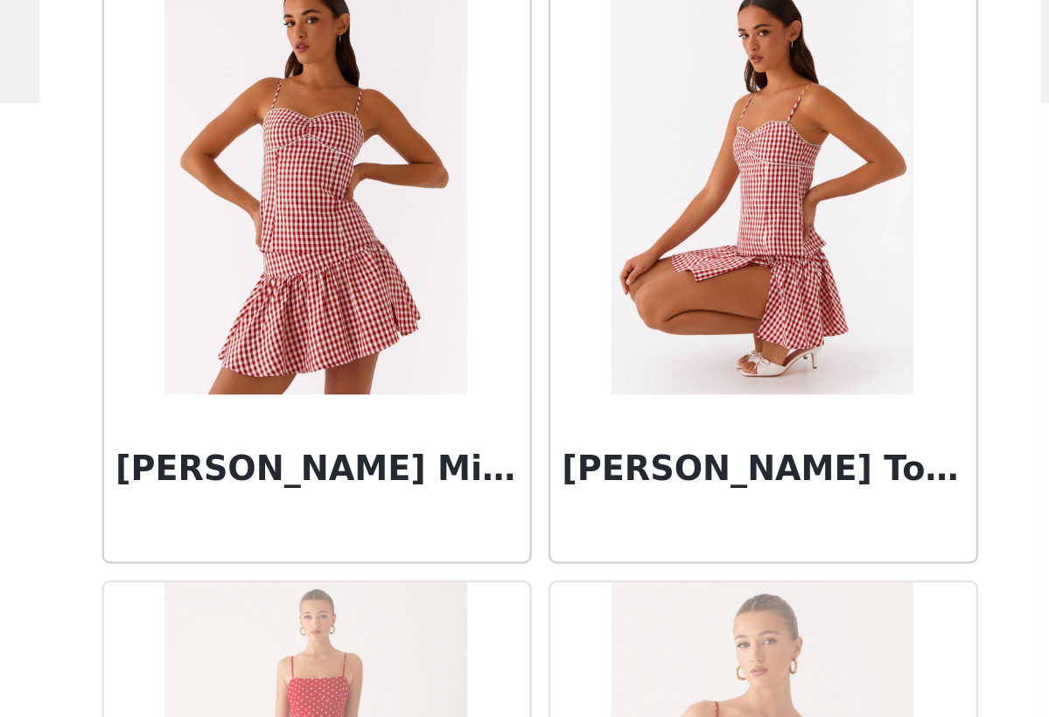
click at [554, 89] on img at bounding box center [617, 176] width 127 height 175
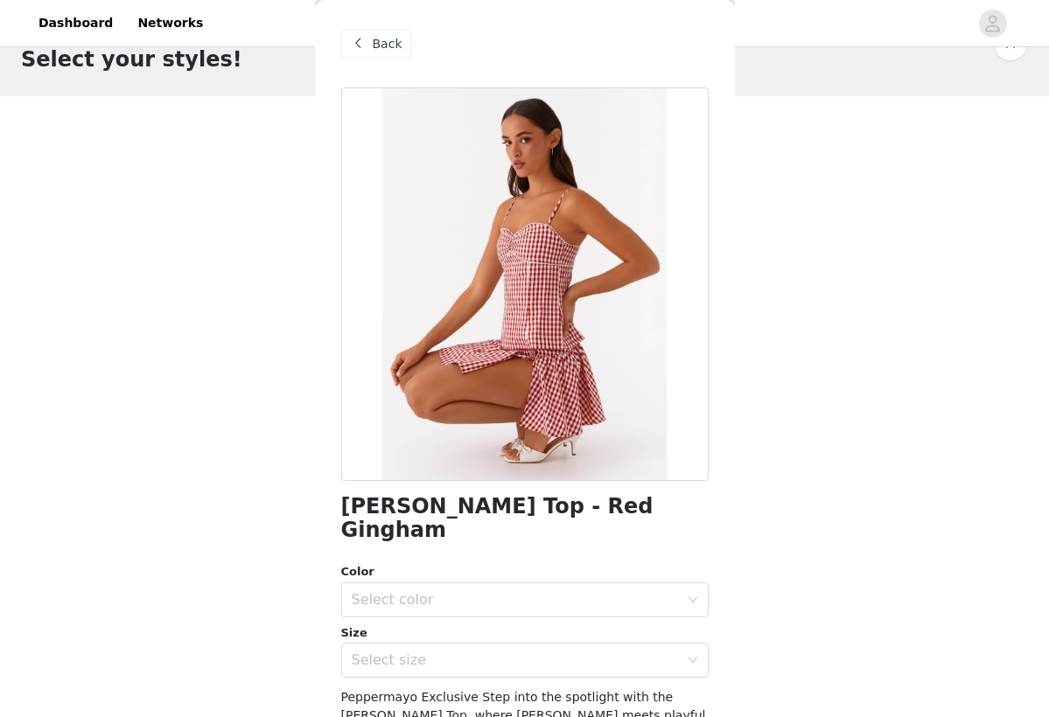
scroll to position [0, 0]
click at [385, 48] on span "Back" at bounding box center [388, 44] width 30 height 18
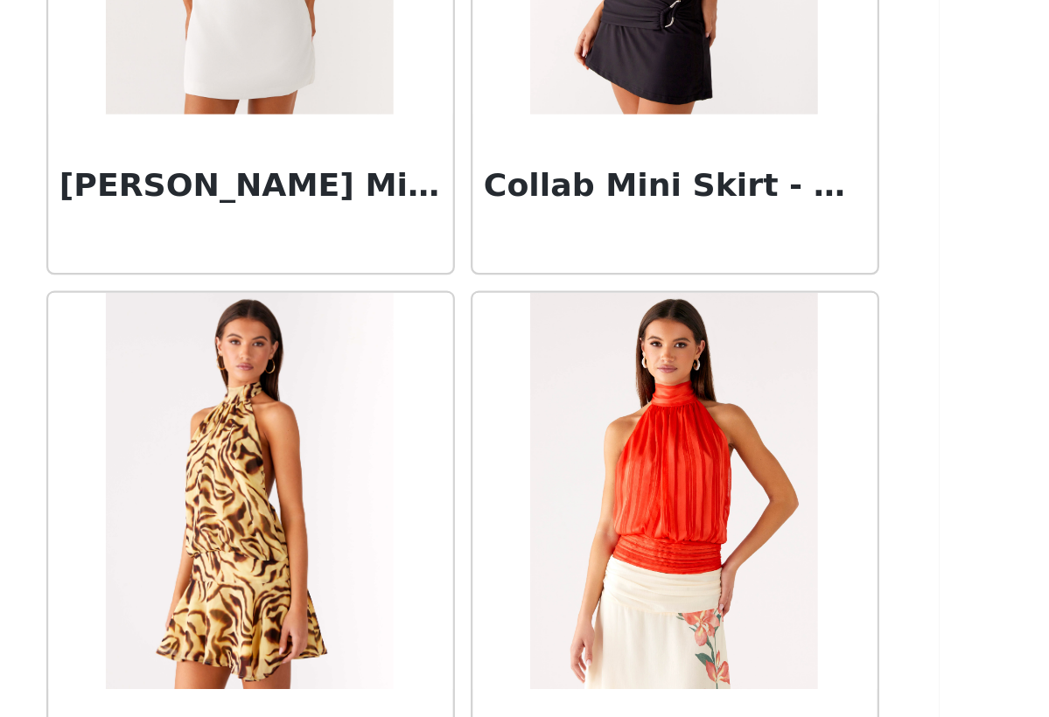
scroll to position [114219, 0]
